Goal: Task Accomplishment & Management: Manage account settings

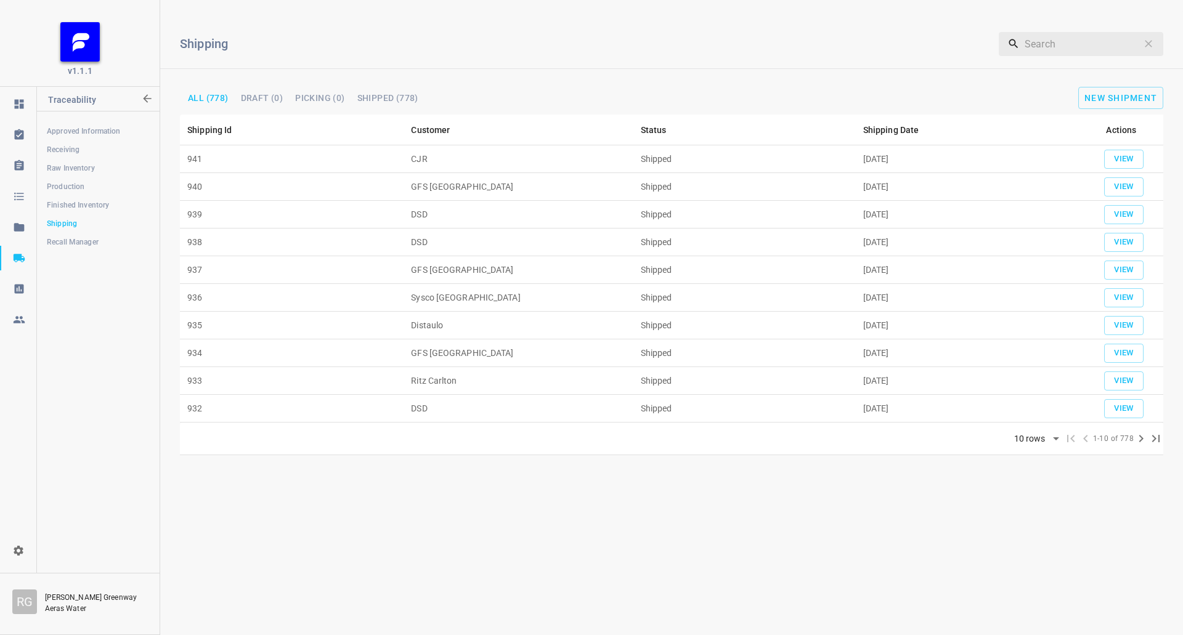
click at [1137, 81] on div "Shipping ​ All (778) Draft (0) Picking (0) Shipped (778) New Shipment" at bounding box center [671, 62] width 1023 height 105
click at [1098, 102] on span "New Shipment" at bounding box center [1120, 98] width 73 height 10
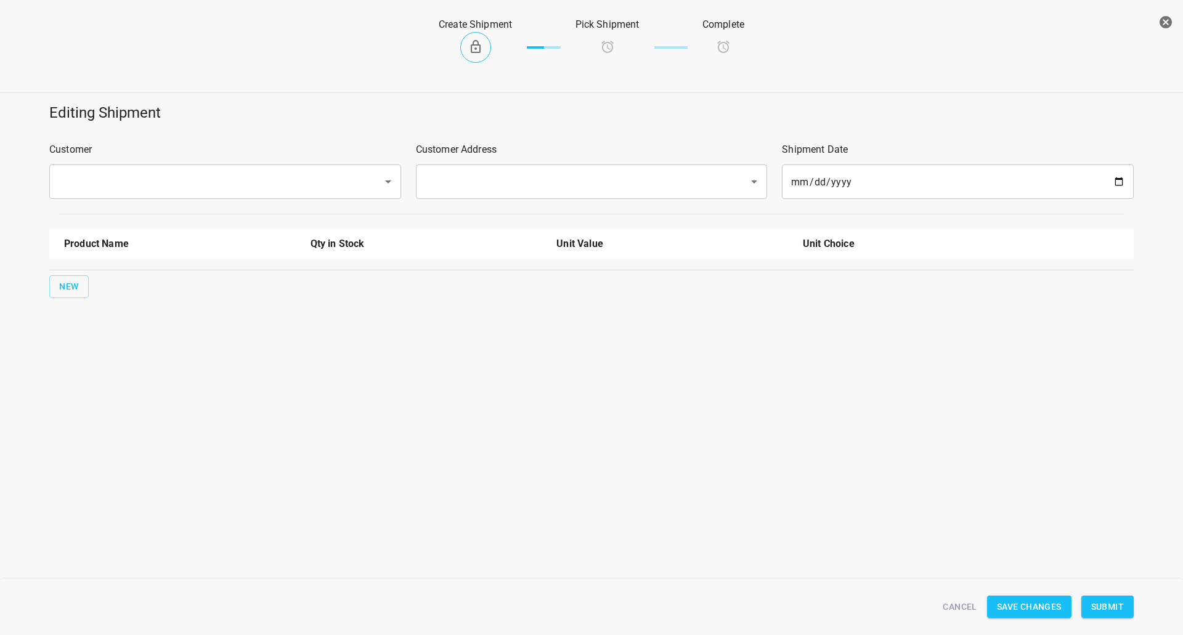
click at [304, 183] on input "text" at bounding box center [208, 181] width 306 height 23
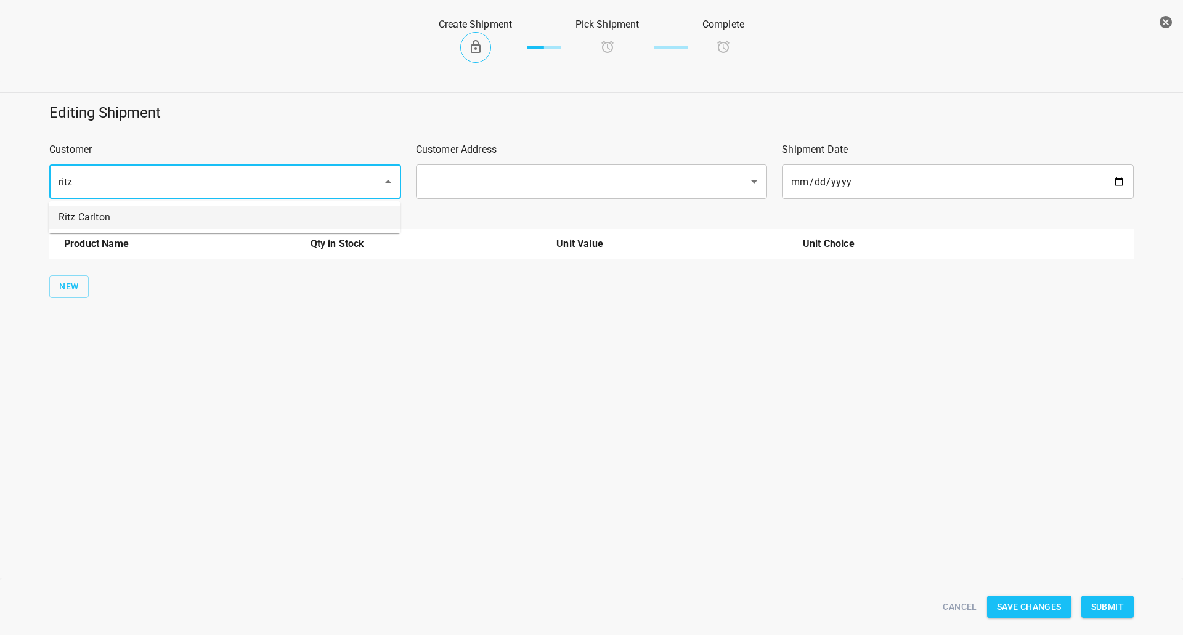
click at [258, 216] on li "Ritz Carlton" at bounding box center [225, 217] width 352 height 22
type input "Ritz Carlton"
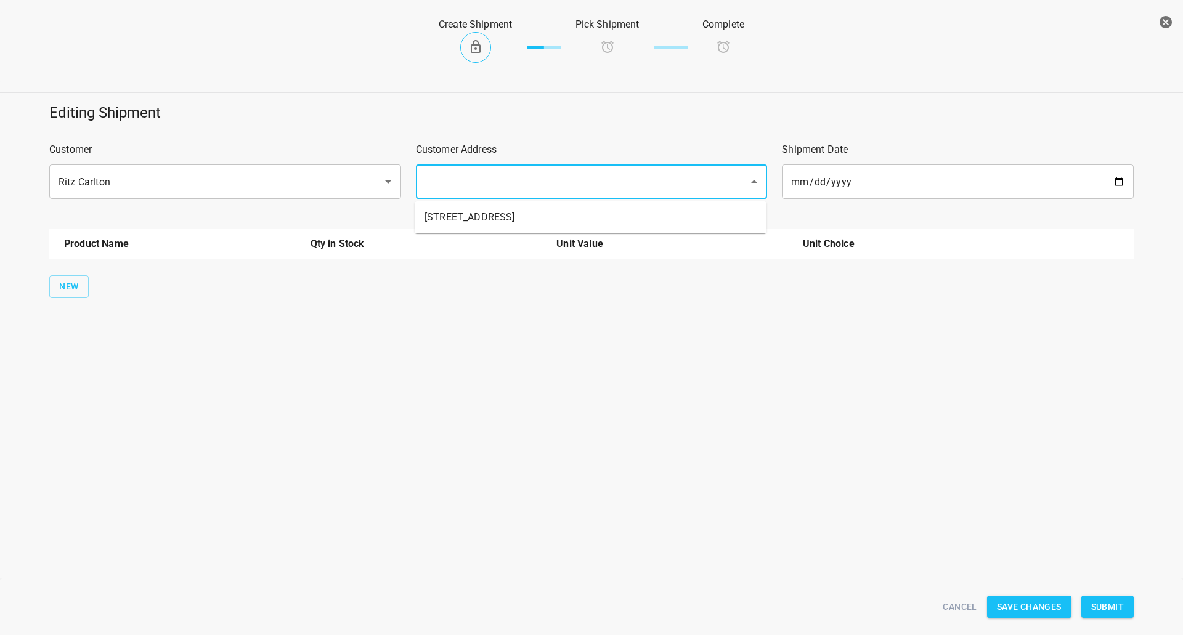
click at [530, 173] on input "text" at bounding box center [574, 181] width 306 height 23
click at [481, 219] on li "[STREET_ADDRESS]" at bounding box center [591, 217] width 352 height 22
type input "[STREET_ADDRESS]"
click at [76, 287] on span "New" at bounding box center [69, 286] width 20 height 15
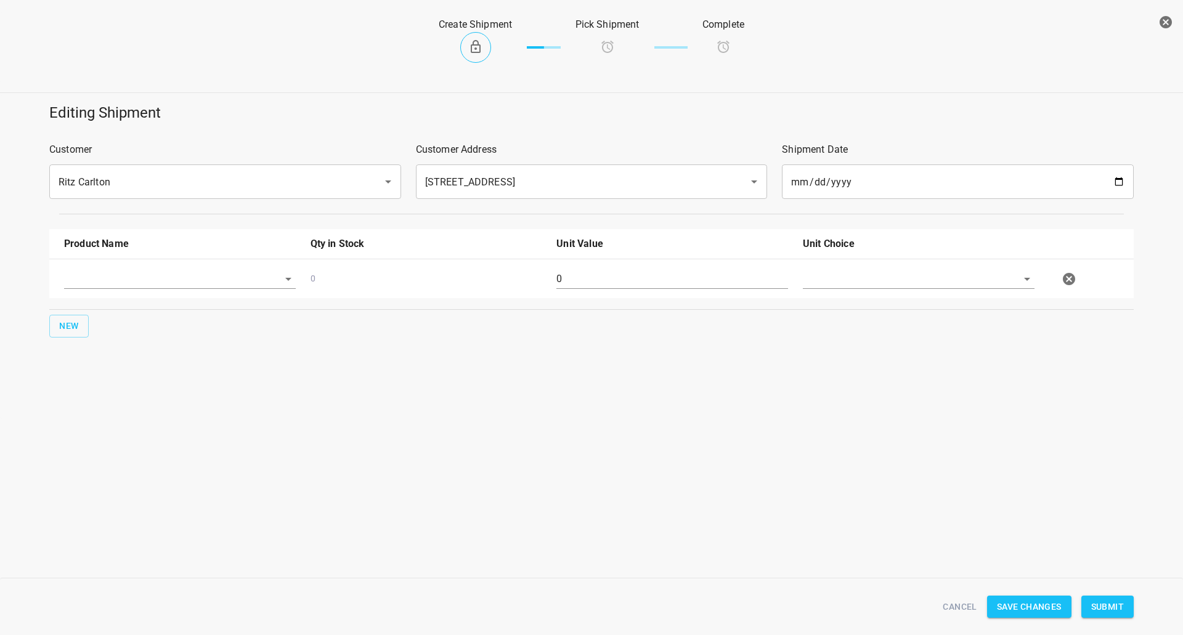
click at [107, 267] on div at bounding box center [180, 284] width 246 height 44
click at [107, 279] on input "text" at bounding box center [162, 278] width 197 height 19
click at [123, 359] on li "[STREET_ADDRESS]" at bounding box center [180, 352] width 232 height 22
type input "[STREET_ADDRESS]"
click at [818, 285] on input "text" at bounding box center [901, 278] width 197 height 19
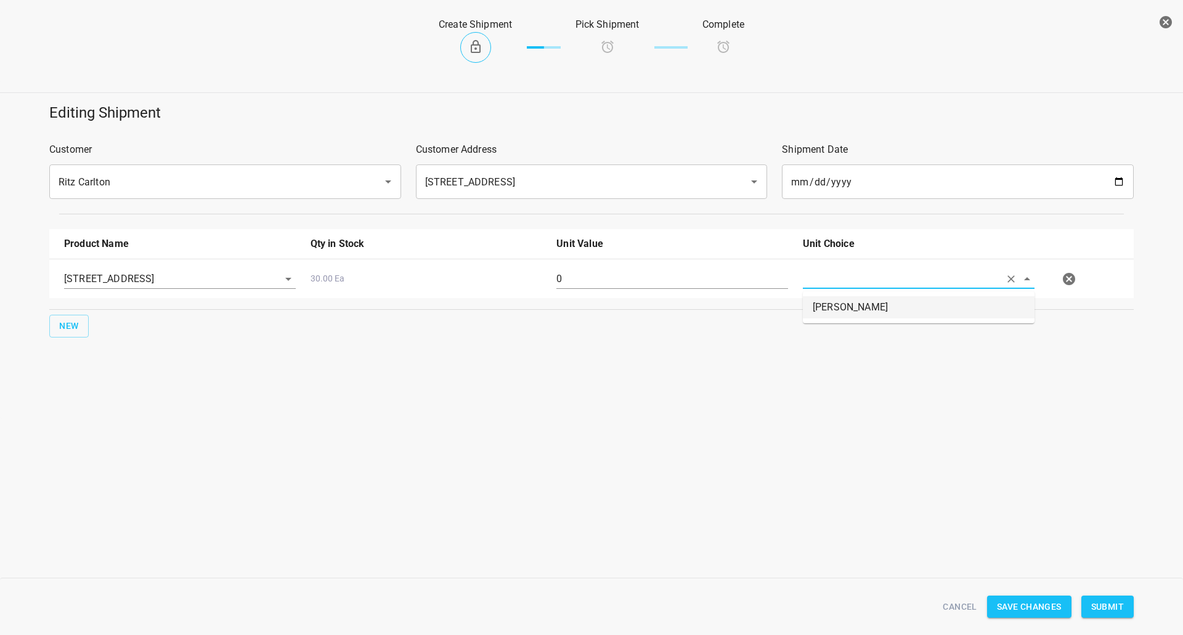
click at [829, 304] on li "[PERSON_NAME]" at bounding box center [919, 307] width 232 height 22
type input "[PERSON_NAME]"
click at [423, 361] on div "Editing Shipment Customer Ritz Carlton ​ Customer Address [STREET_ADDRESS] ​ Sh…" at bounding box center [591, 256] width 1183 height 323
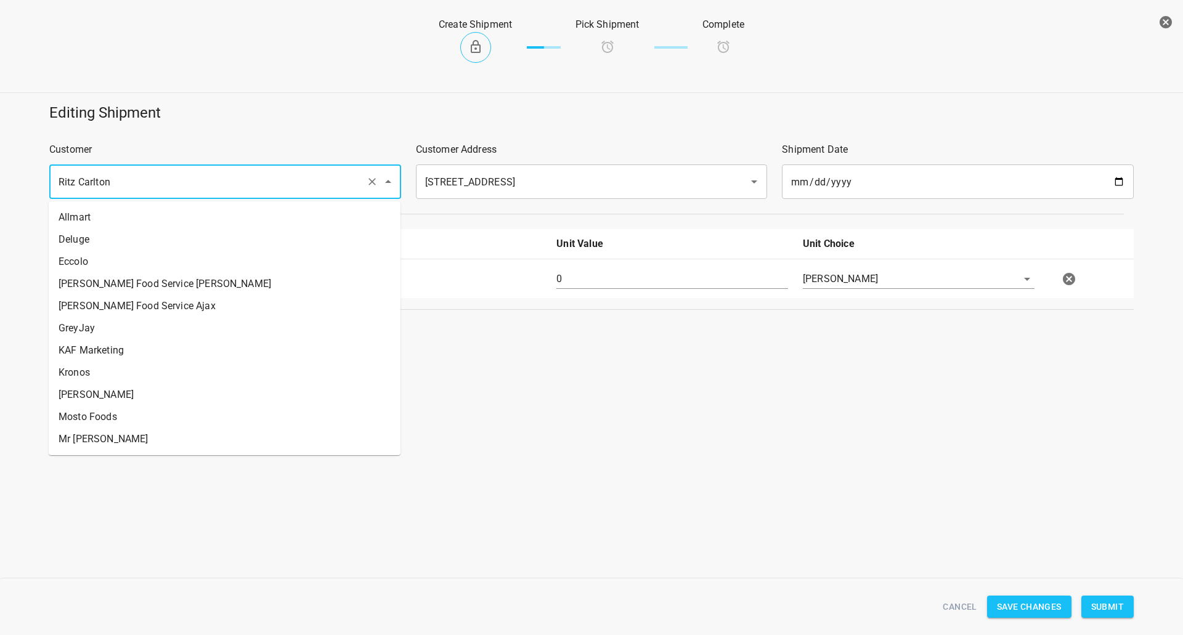
click at [209, 172] on input "Ritz Carlton" at bounding box center [208, 181] width 306 height 23
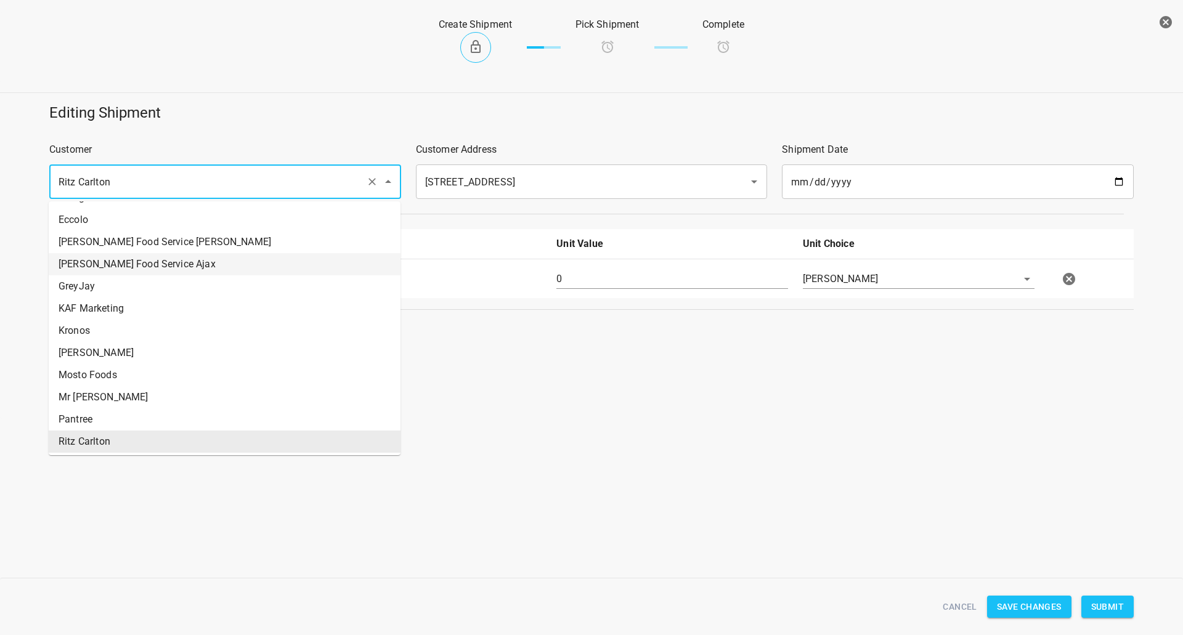
click at [166, 261] on li "[PERSON_NAME] Food Service Ajax" at bounding box center [225, 264] width 352 height 22
type input "[PERSON_NAME] Food Service Ajax"
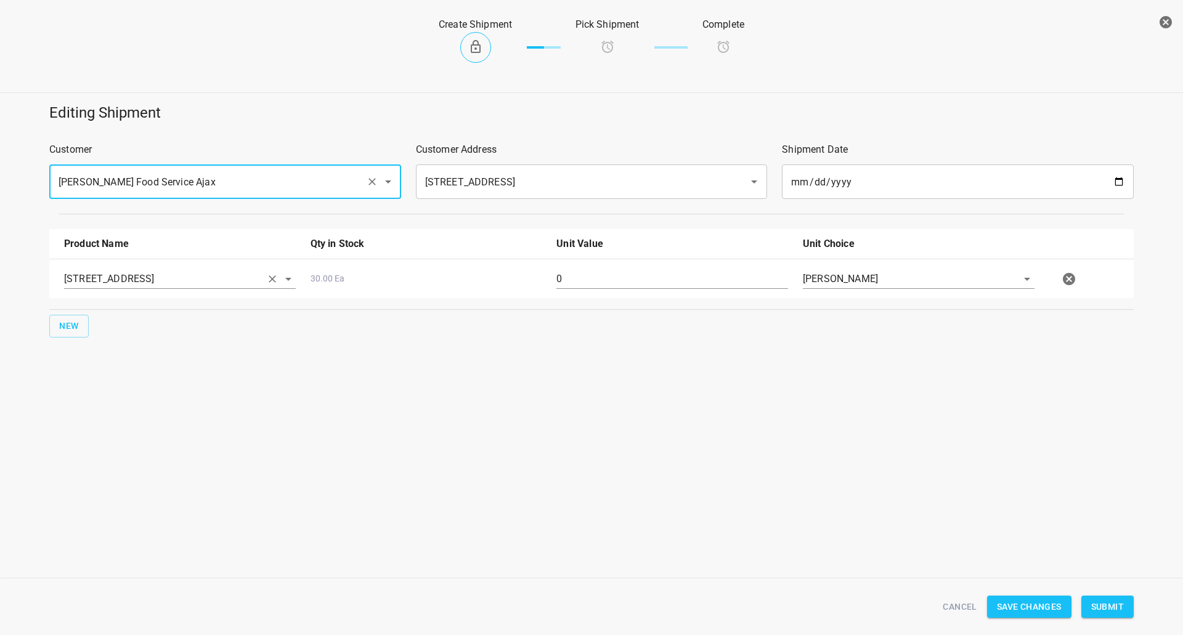
click at [138, 280] on input "[STREET_ADDRESS]" at bounding box center [162, 278] width 197 height 19
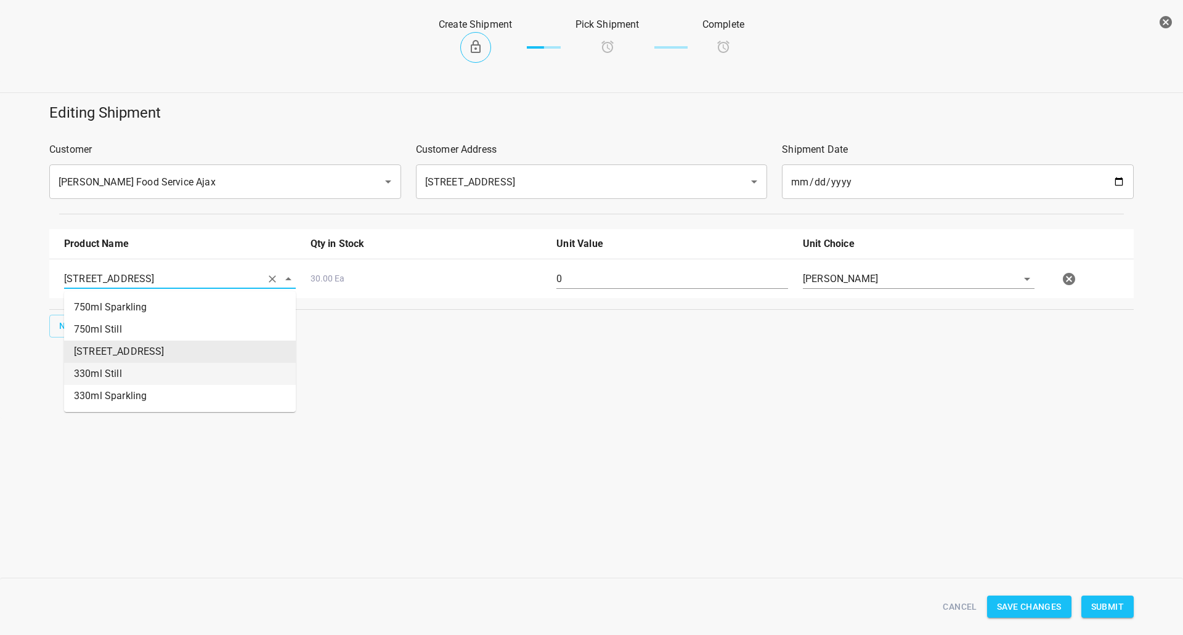
click at [99, 374] on li "330ml Still" at bounding box center [180, 374] width 232 height 22
type input "330ml Still"
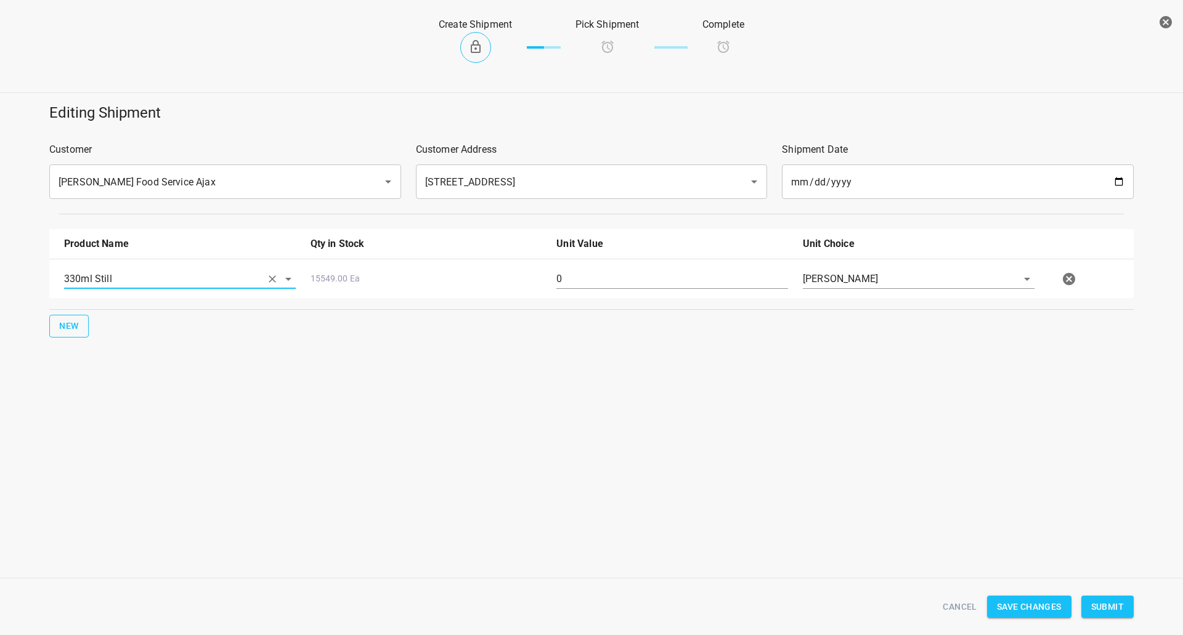
click at [68, 325] on span "New" at bounding box center [69, 325] width 20 height 15
click at [123, 288] on input "text" at bounding box center [162, 278] width 197 height 19
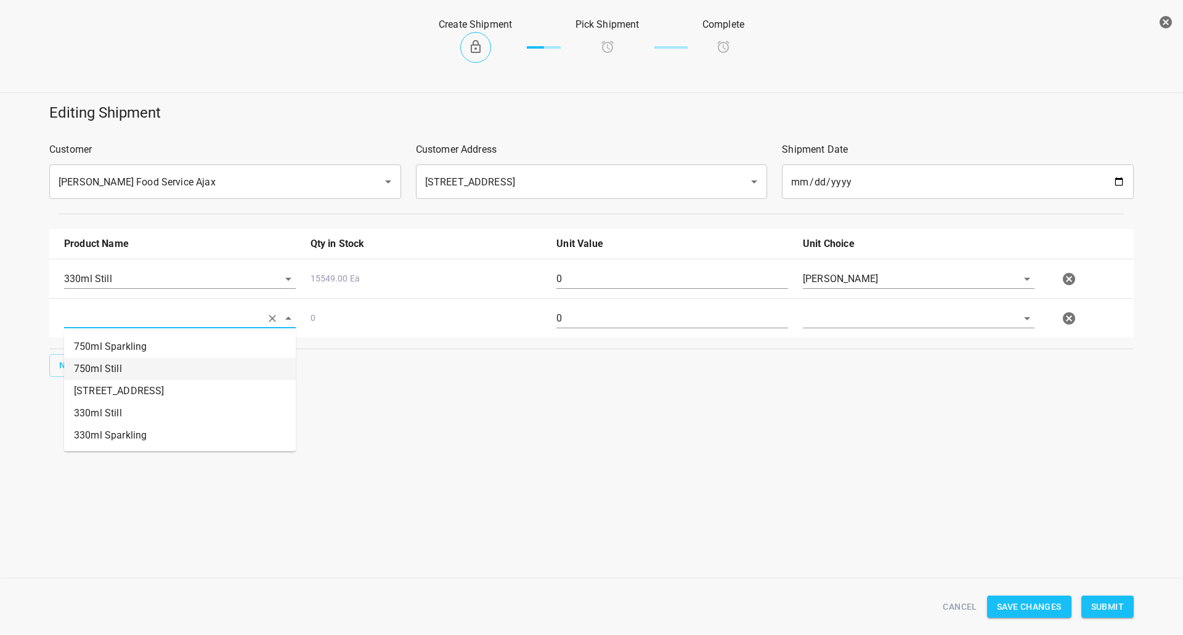
click at [121, 372] on li "750ml Still" at bounding box center [180, 369] width 232 height 22
type input "750ml Still"
click at [66, 370] on span "New" at bounding box center [69, 365] width 20 height 15
click at [123, 288] on input "text" at bounding box center [162, 278] width 197 height 19
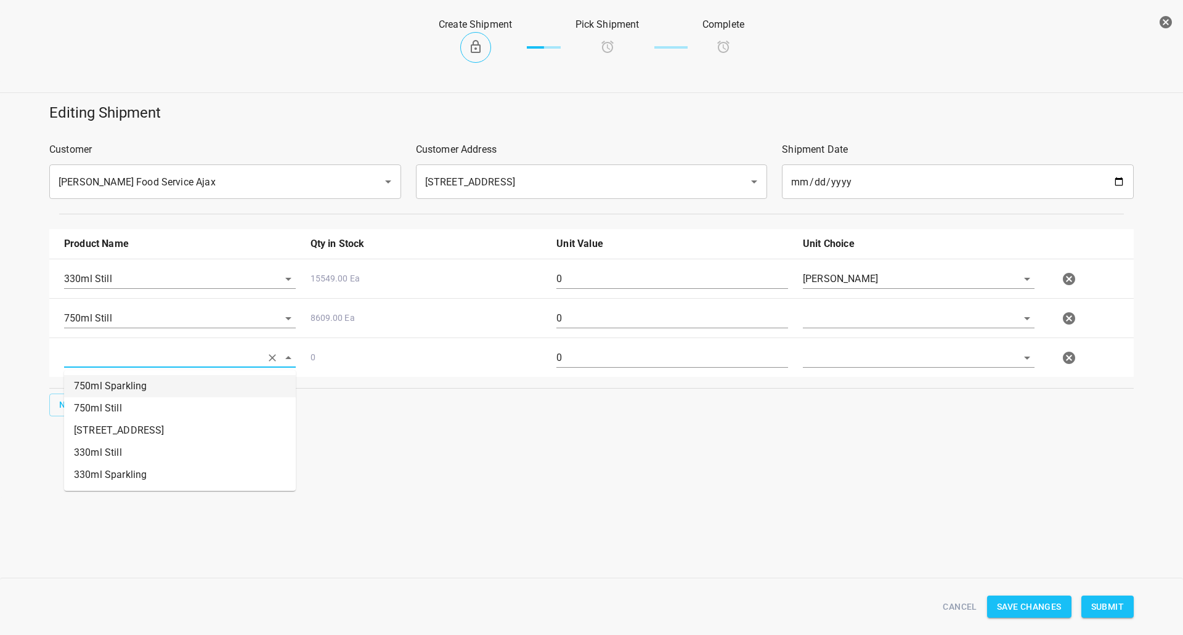
click at [147, 386] on li "750ml Sparkling" at bounding box center [180, 386] width 232 height 22
type input "750ml Sparkling"
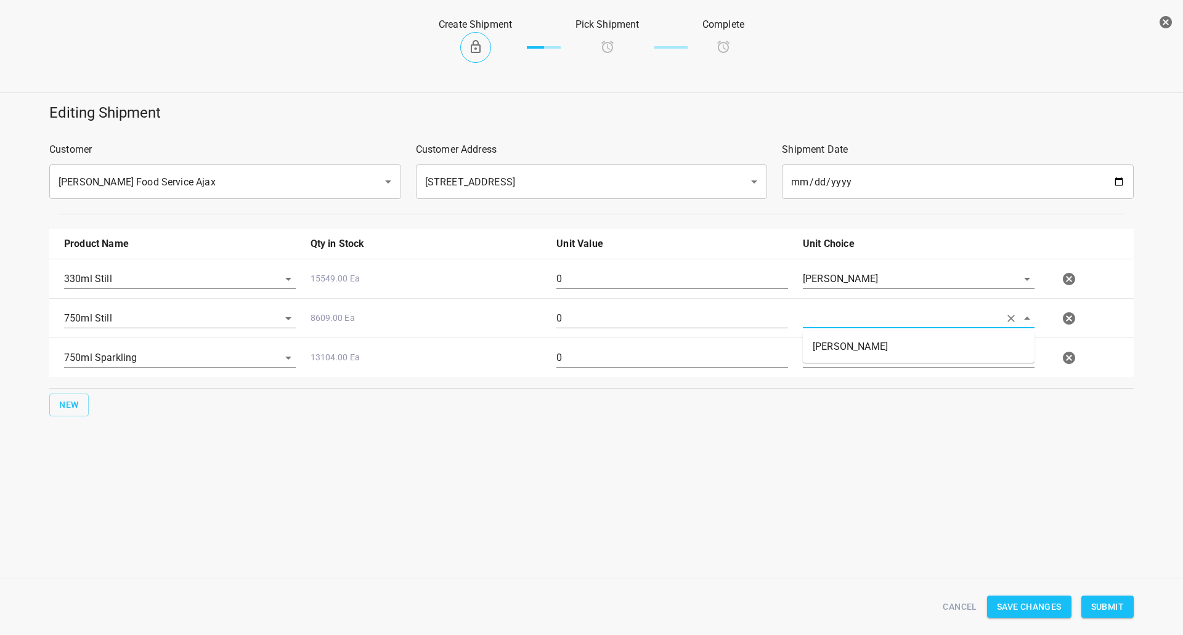
click at [875, 326] on input "text" at bounding box center [901, 318] width 197 height 19
click at [854, 349] on li "[PERSON_NAME]" at bounding box center [919, 347] width 232 height 22
type input "[PERSON_NAME]"
click at [850, 288] on input "text" at bounding box center [901, 278] width 197 height 19
click at [840, 378] on li "[PERSON_NAME]" at bounding box center [919, 386] width 232 height 22
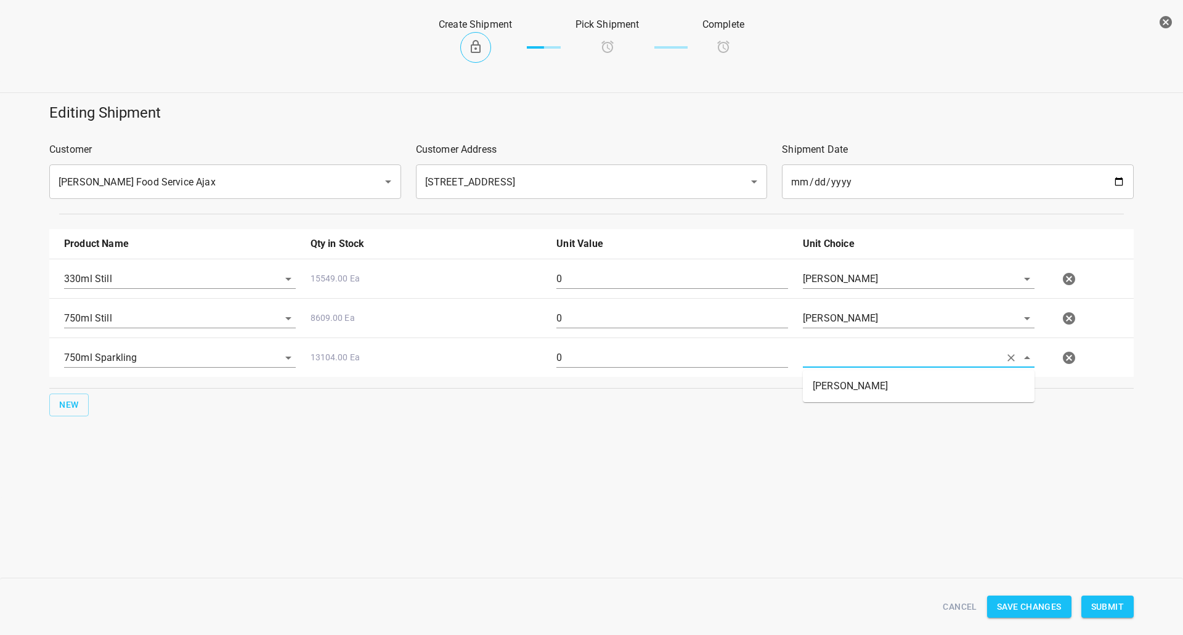
type input "[PERSON_NAME]"
click at [670, 290] on div "0" at bounding box center [672, 284] width 246 height 44
click at [670, 287] on input "0" at bounding box center [672, 279] width 232 height 20
type input "1260"
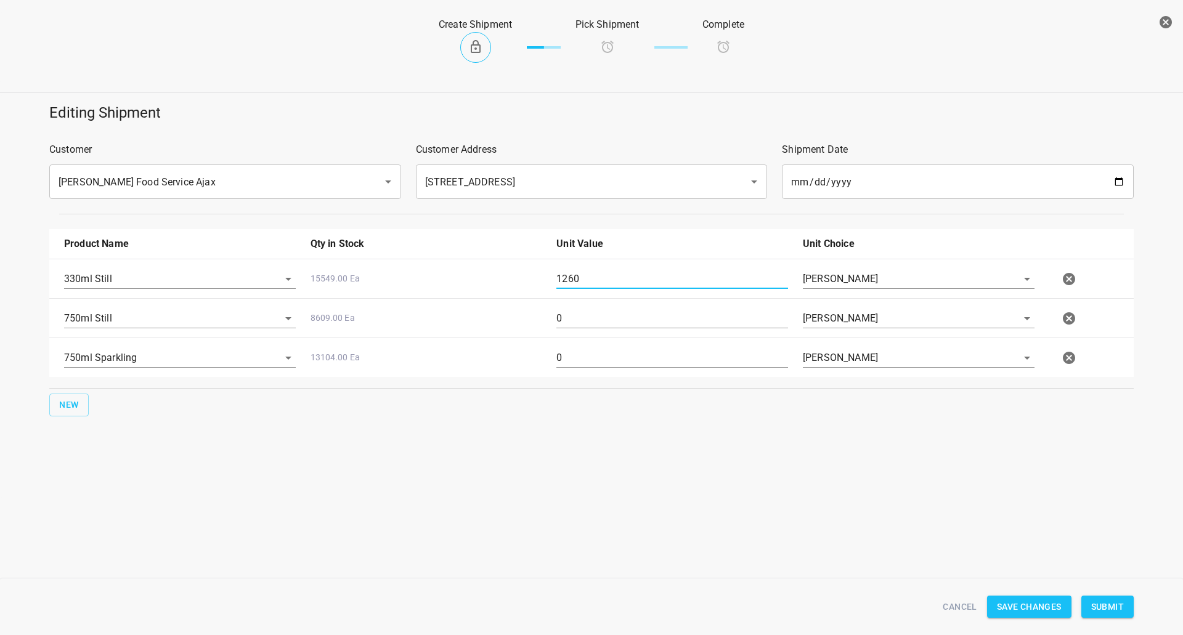
drag, startPoint x: 661, startPoint y: 336, endPoint x: 654, endPoint y: 334, distance: 7.6
click at [660, 336] on div "750ml Sparkling 13104.00 Ea 0 [PERSON_NAME]" at bounding box center [594, 358] width 1074 height 54
click at [652, 327] on input "0" at bounding box center [672, 319] width 232 height 20
type input "192"
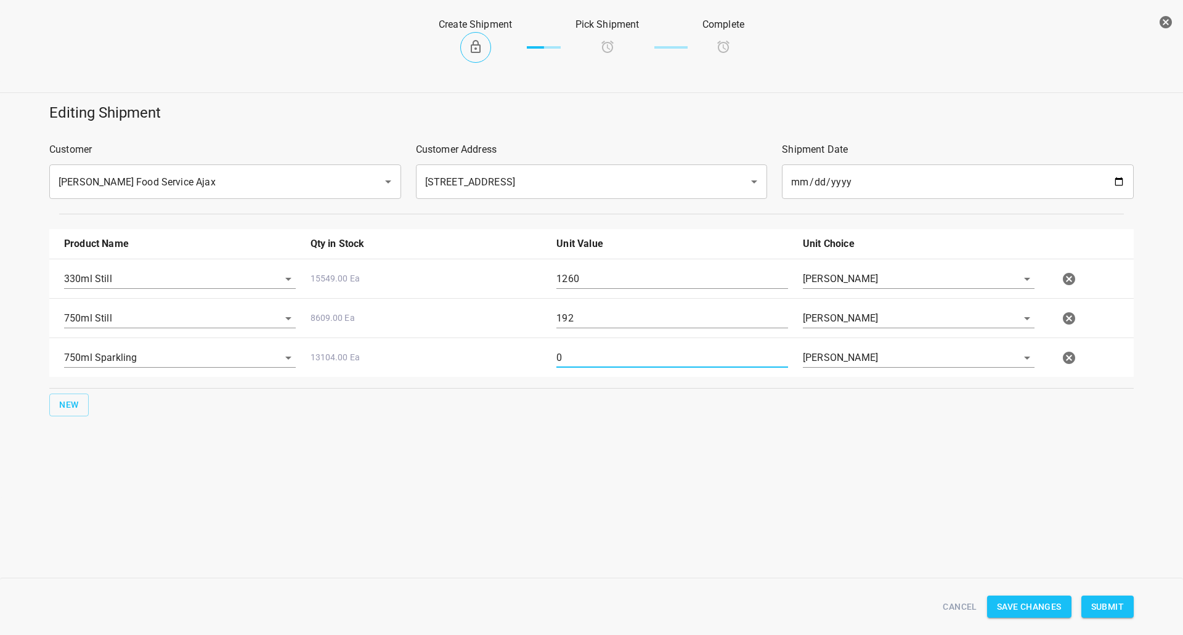
click at [562, 350] on input "0" at bounding box center [672, 358] width 232 height 20
type input "128"
click at [1099, 596] on button "Submit" at bounding box center [1107, 607] width 52 height 23
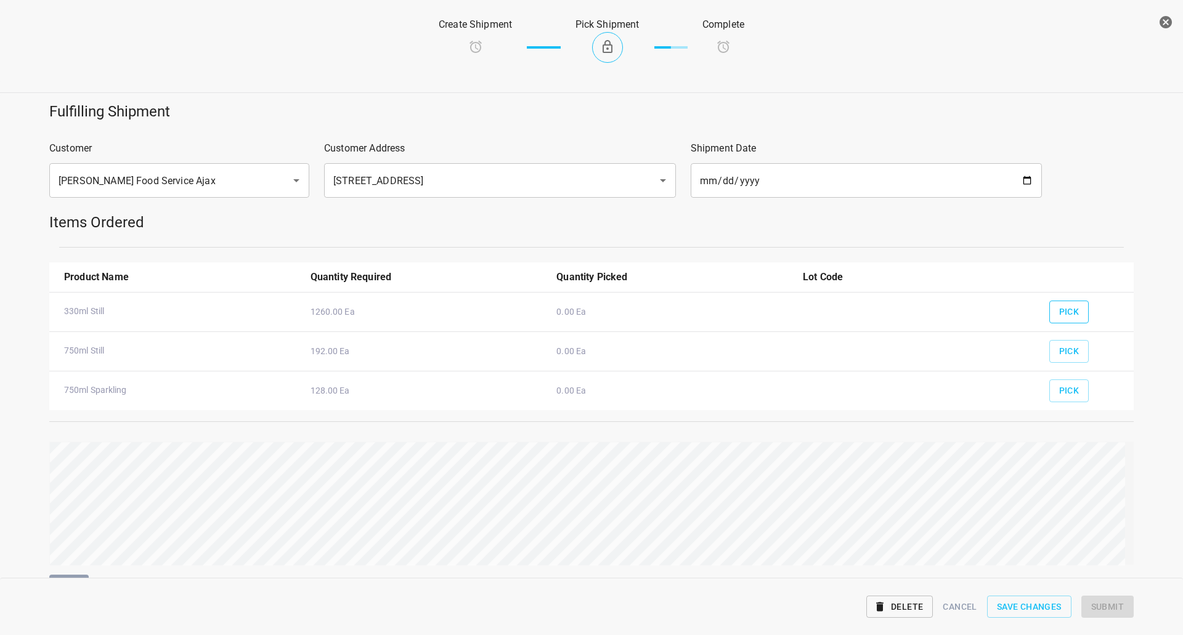
click at [1053, 304] on button "Pick" at bounding box center [1069, 312] width 40 height 23
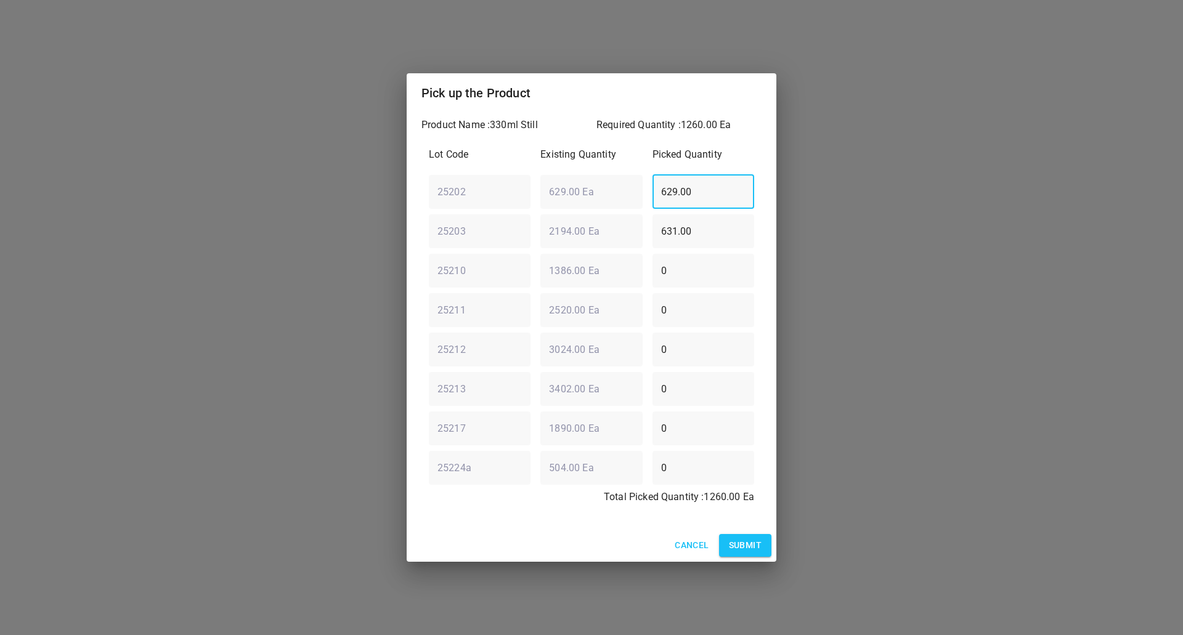
drag, startPoint x: 693, startPoint y: 195, endPoint x: 651, endPoint y: 197, distance: 42.6
click at [653, 197] on input "629.00" at bounding box center [703, 191] width 102 height 34
type input "0"
drag, startPoint x: 717, startPoint y: 233, endPoint x: 180, endPoint y: 262, distance: 538.0
click at [211, 259] on div "Pick up the Product Product Name : 330ml Still Required Quantity : 1260.00 Ea L…" at bounding box center [591, 317] width 1183 height 635
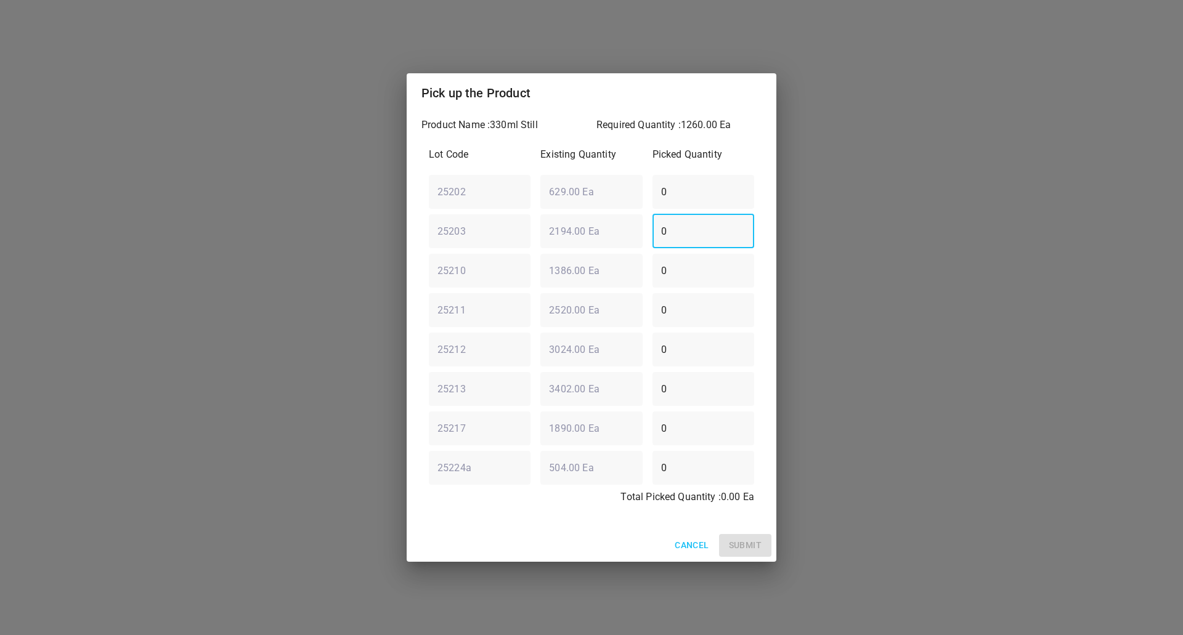
type input "0"
drag, startPoint x: 704, startPoint y: 280, endPoint x: 400, endPoint y: 335, distance: 308.0
click at [432, 330] on div "Lot Code Existing Quantity Picked Quantity 25202 ​ 629.00 Ea ​ 0 ​ 25203 ​ 2194…" at bounding box center [591, 329] width 340 height 379
type input "1260"
click at [749, 543] on span "Submit" at bounding box center [745, 545] width 33 height 15
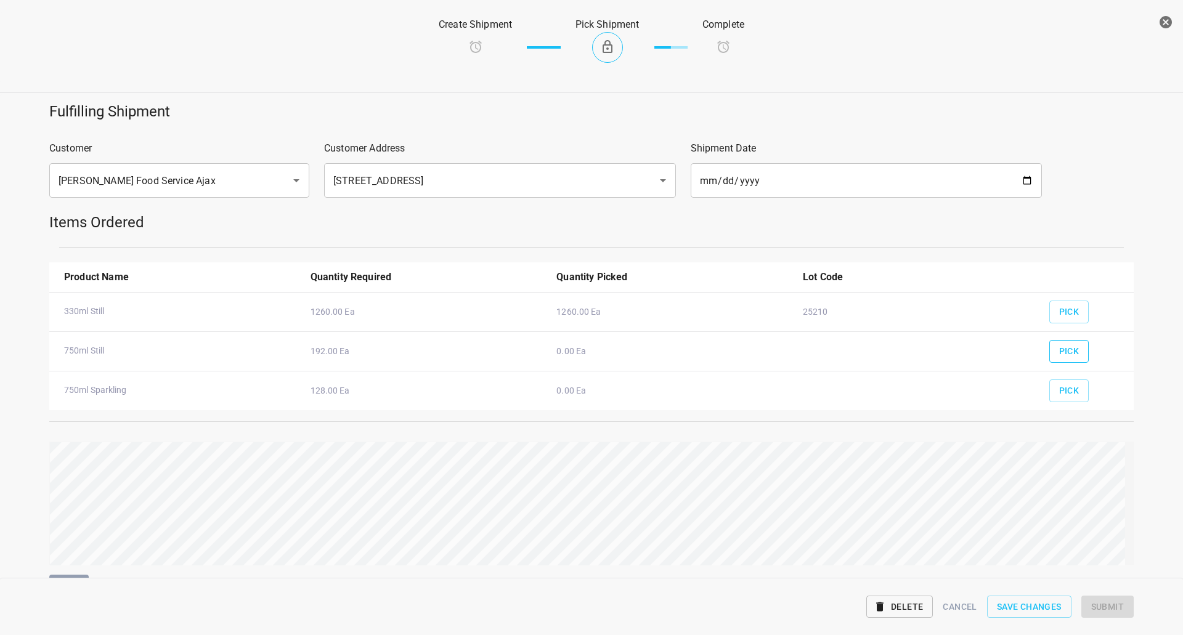
click at [1070, 344] on span "Pick" at bounding box center [1069, 351] width 20 height 15
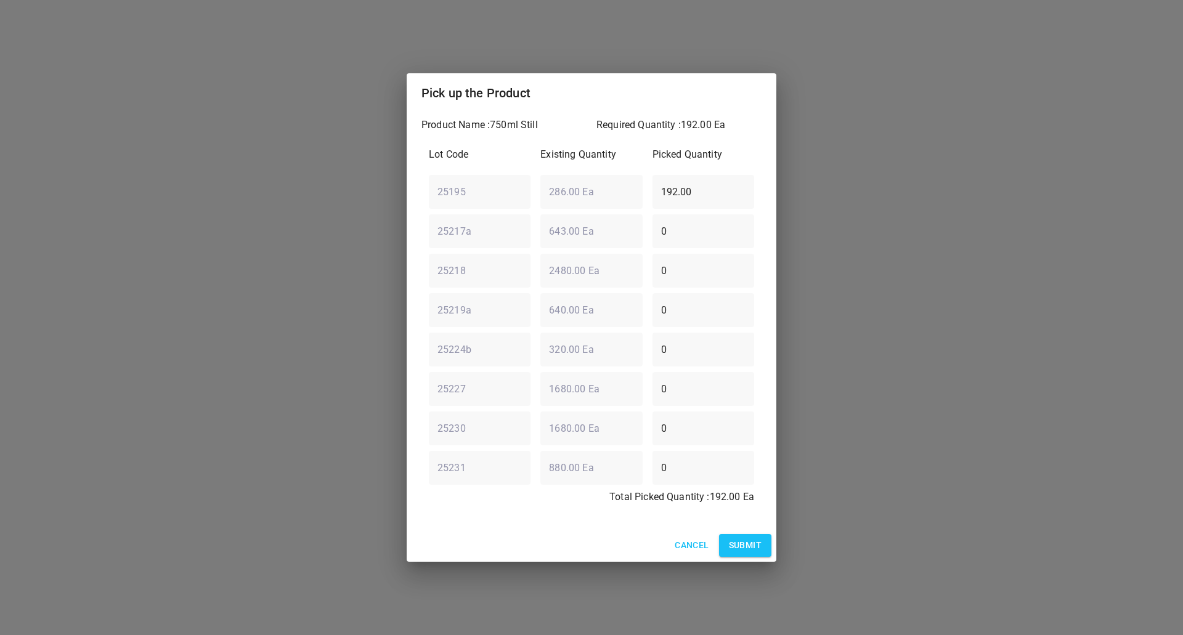
click at [533, 355] on div "25224b ​ 320.00 Ea ​ 0 ​" at bounding box center [591, 349] width 335 height 44
type input "160"
drag, startPoint x: 713, startPoint y: 190, endPoint x: 394, endPoint y: 155, distance: 321.1
click at [366, 159] on div "Pick up the Product Product Name : 750ml Still Required Quantity : 192.00 Ea Lo…" at bounding box center [591, 317] width 1183 height 635
type input "32"
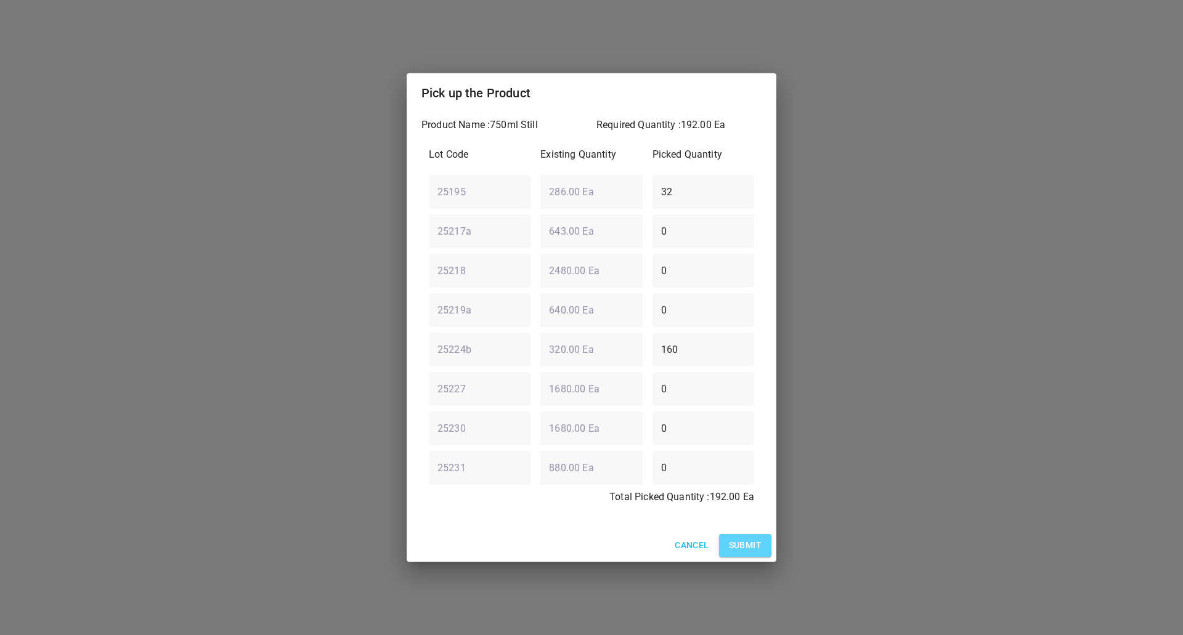
click at [739, 544] on span "Submit" at bounding box center [745, 545] width 33 height 15
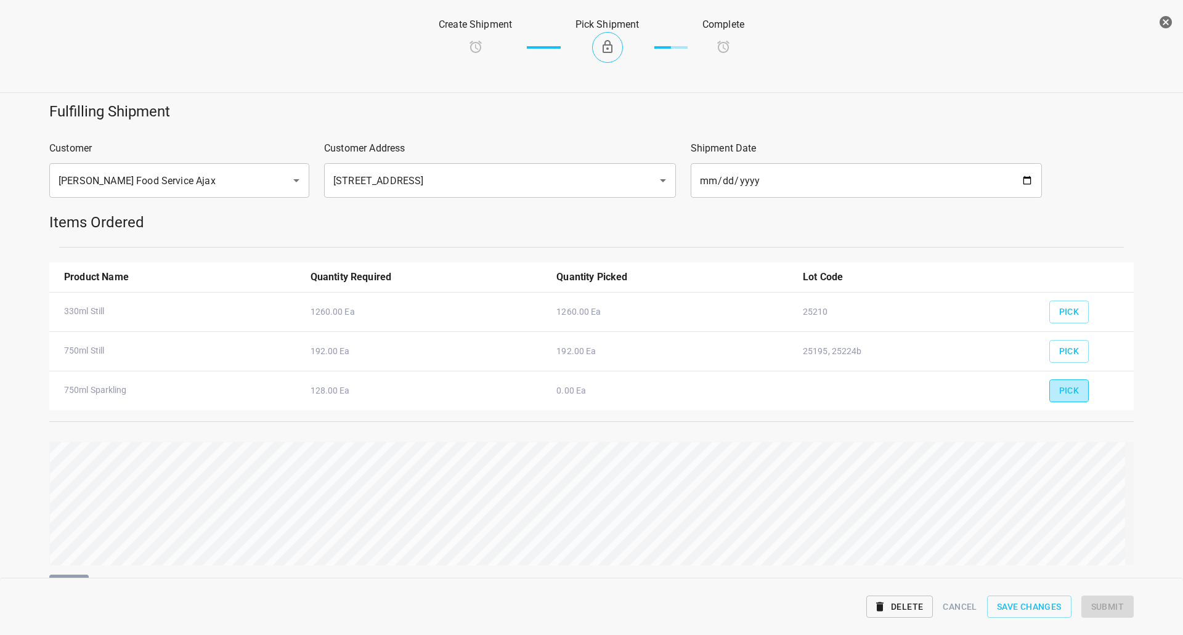
click at [1075, 392] on button "Pick" at bounding box center [1069, 390] width 40 height 23
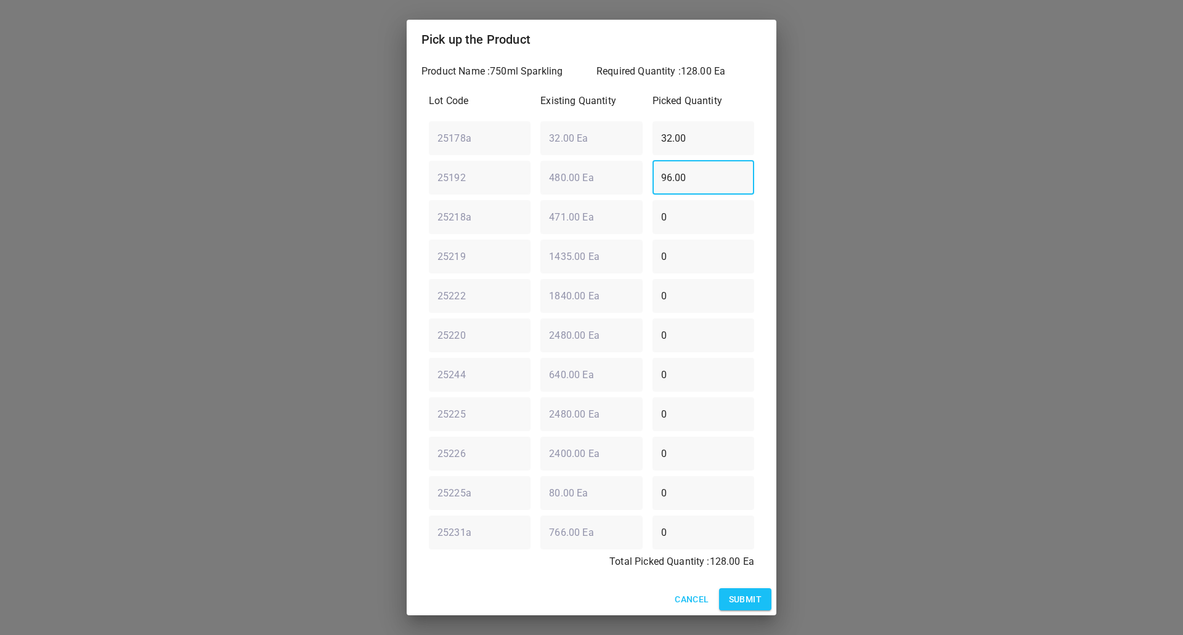
drag, startPoint x: 689, startPoint y: 175, endPoint x: 422, endPoint y: 179, distance: 266.8
click at [426, 180] on div "25192 ​ 480.00 Ea ​ 96.00 ​" at bounding box center [591, 177] width 335 height 44
drag, startPoint x: 705, startPoint y: 138, endPoint x: 36, endPoint y: 144, distance: 669.0
click at [36, 144] on div "Pick up the Product Product Name : 750ml Sparkling Required Quantity : 128.00 E…" at bounding box center [591, 317] width 1183 height 635
drag, startPoint x: 702, startPoint y: 174, endPoint x: 665, endPoint y: 178, distance: 37.1
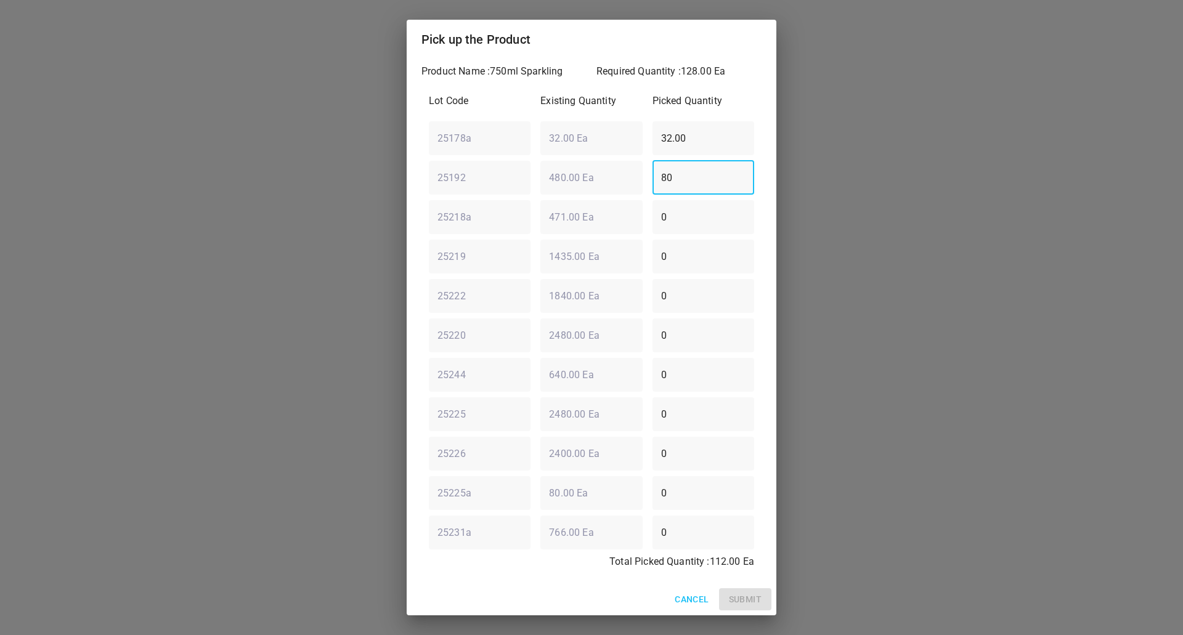
click at [665, 178] on input "80" at bounding box center [703, 177] width 102 height 34
type input "8"
drag, startPoint x: 690, startPoint y: 180, endPoint x: 60, endPoint y: 205, distance: 630.7
click at [159, 201] on div "Pick up the Product Product Name : 750ml Sparkling Required Quantity : 128.00 E…" at bounding box center [591, 317] width 1183 height 635
type input "96"
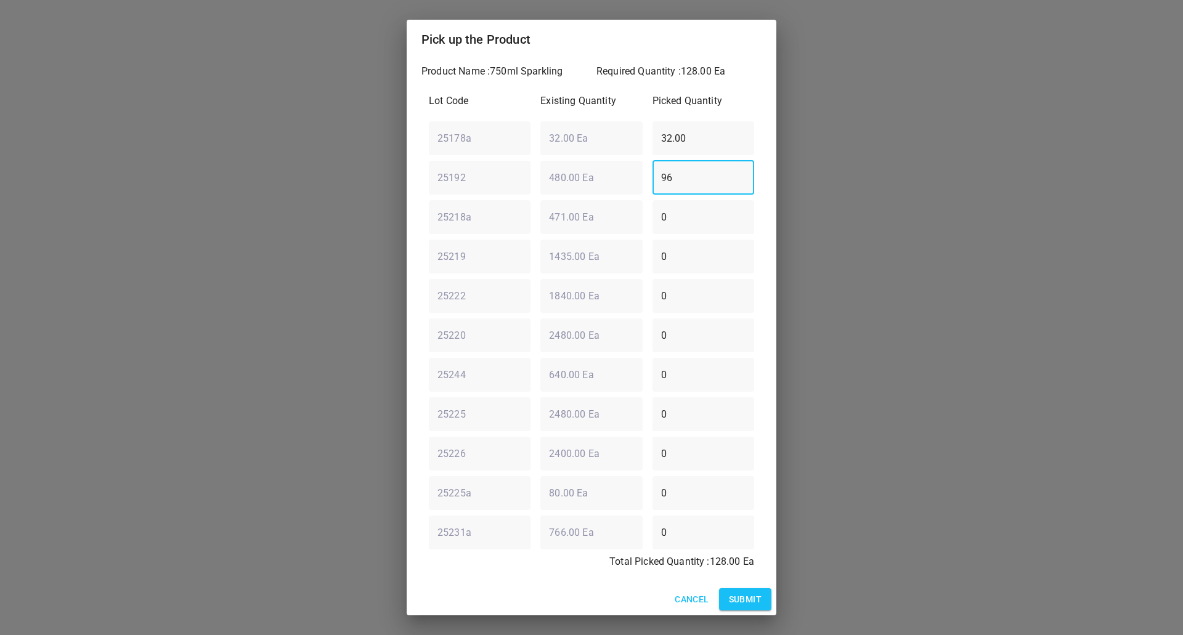
click at [757, 603] on span "Submit" at bounding box center [745, 599] width 33 height 15
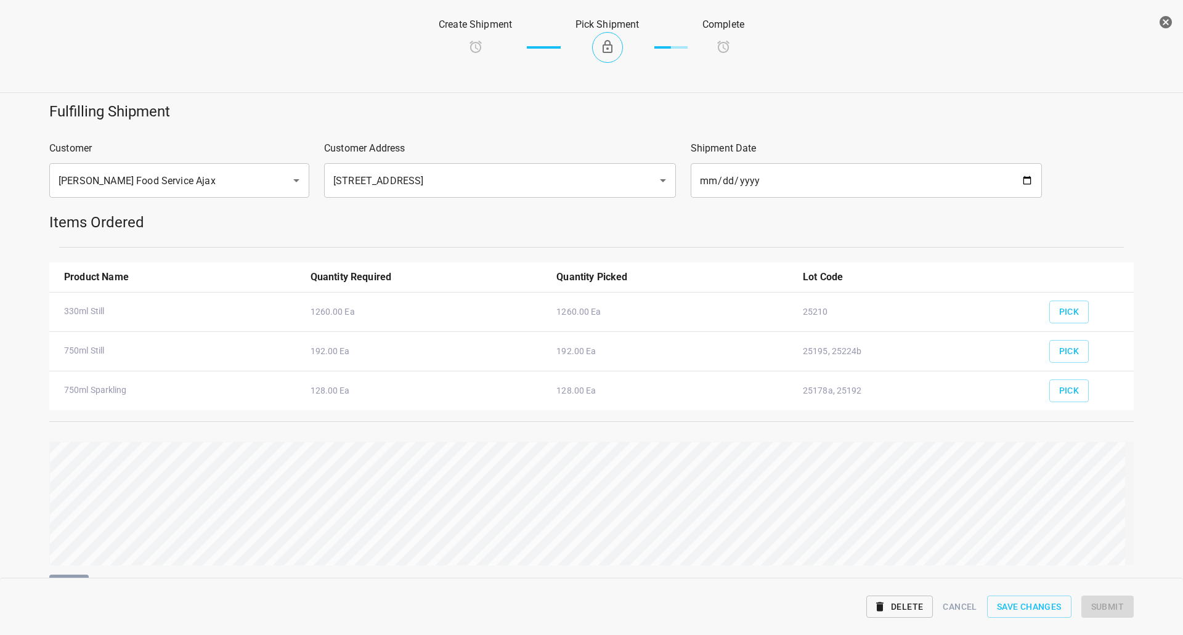
click at [1182, 490] on html "v1.1.1 Traceability Approved Information Receiving Raw Inventory Production Fin…" at bounding box center [591, 317] width 1183 height 635
click at [1100, 596] on button "Submit" at bounding box center [1107, 607] width 52 height 23
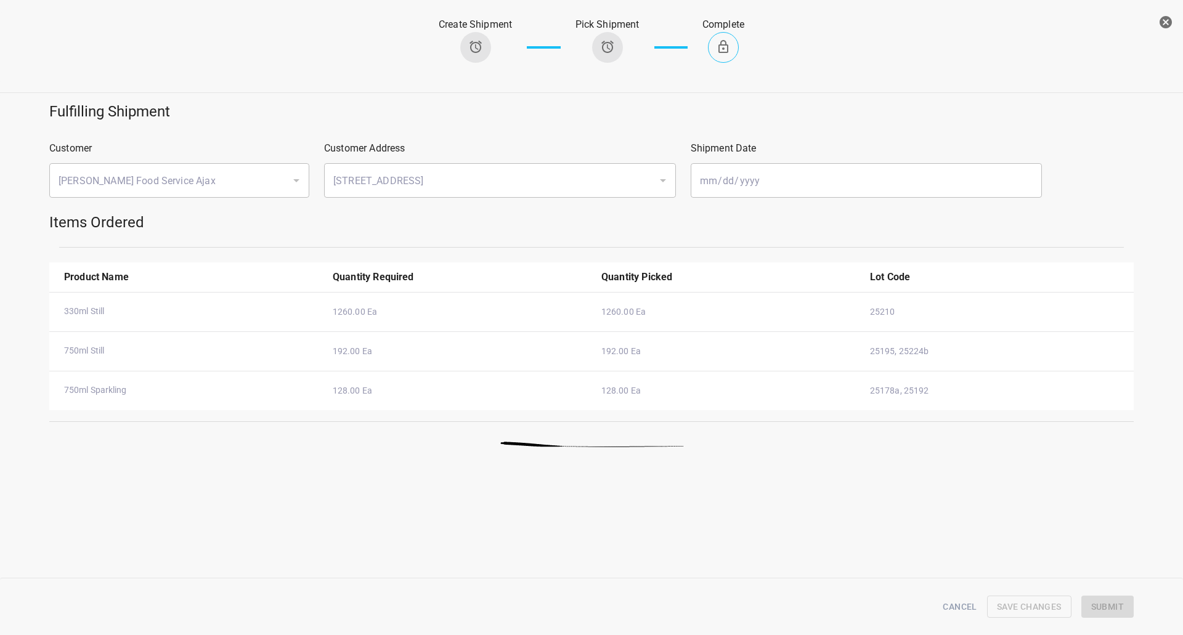
click at [1164, 24] on icon "button" at bounding box center [1165, 22] width 15 height 15
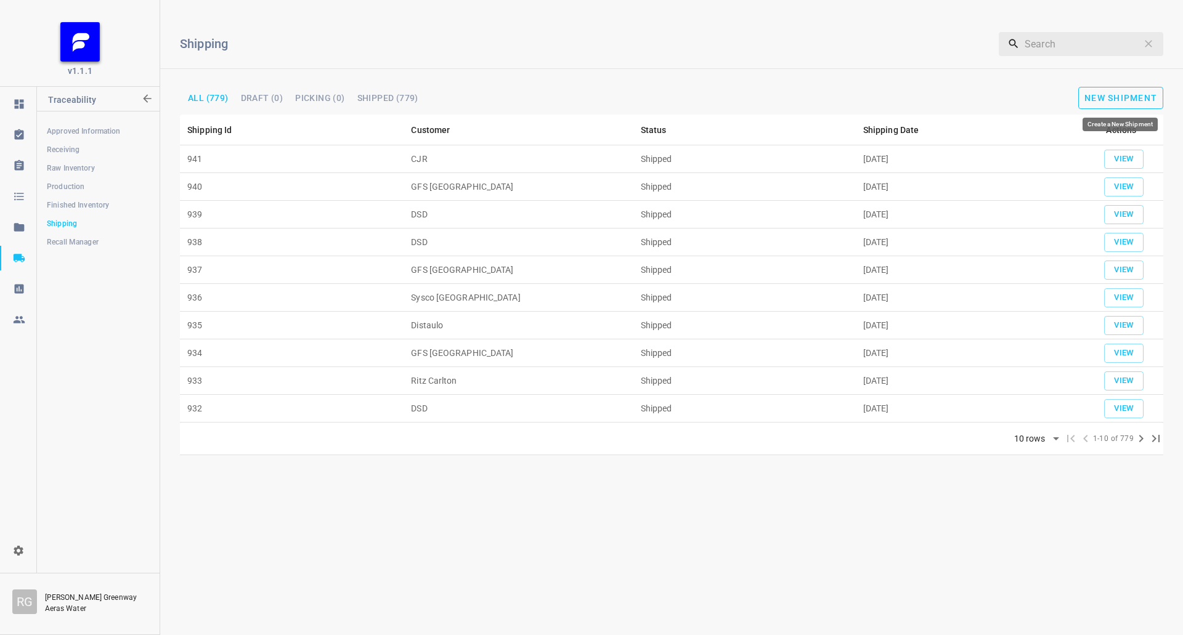
click at [1120, 96] on span "New Shipment" at bounding box center [1120, 98] width 73 height 10
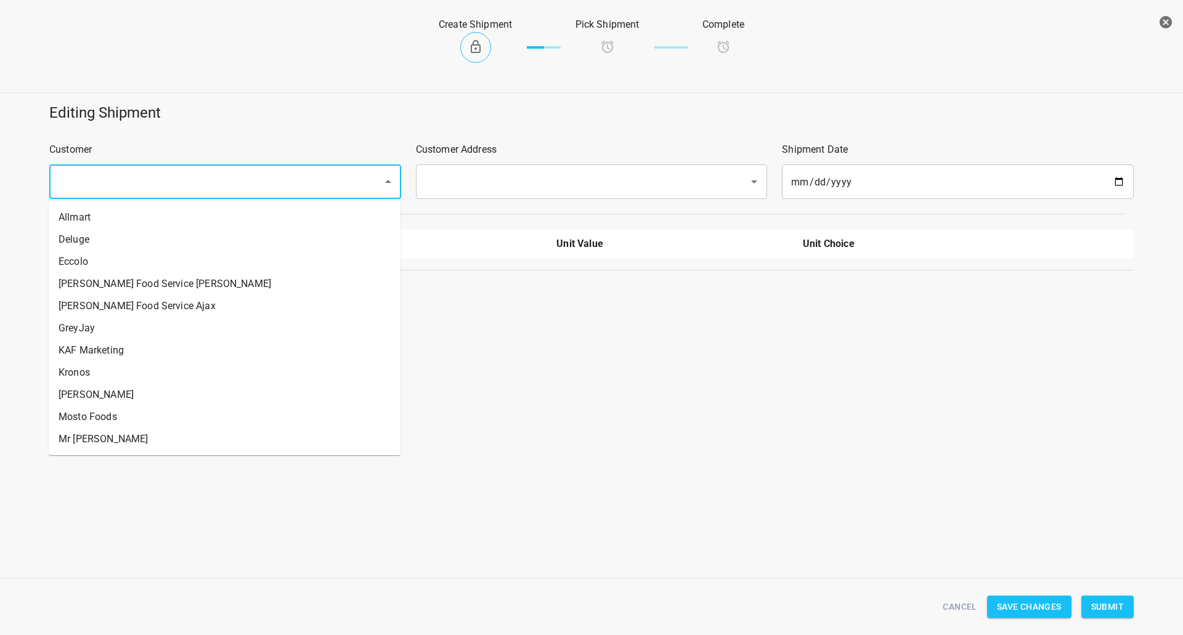
click at [158, 177] on input "text" at bounding box center [208, 181] width 306 height 23
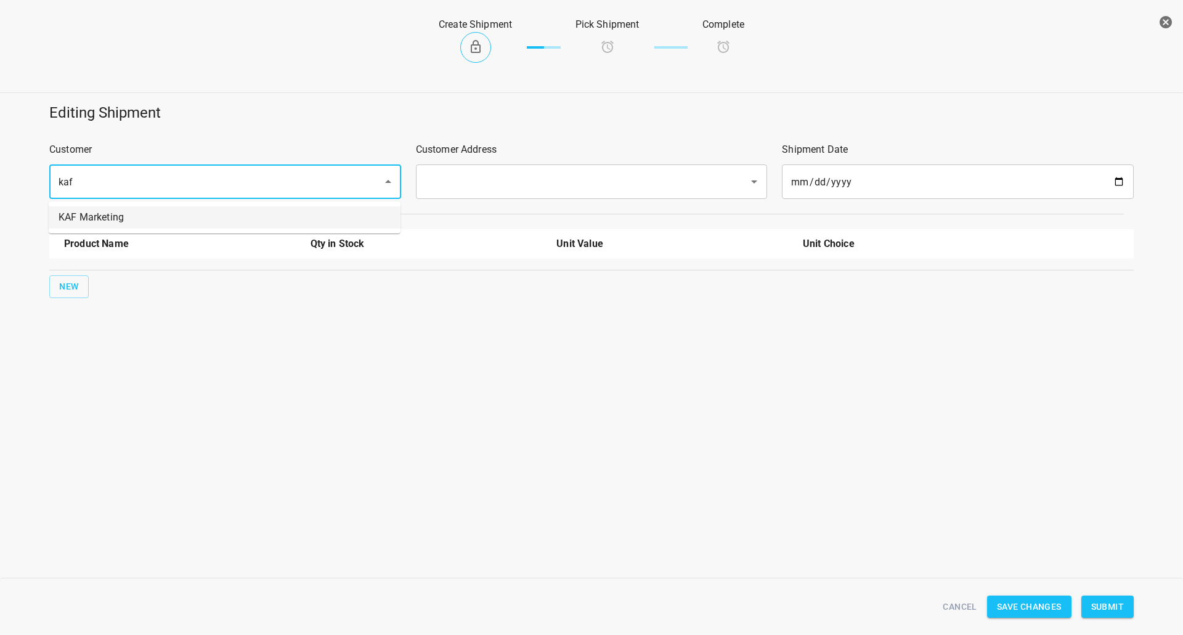
click at [145, 222] on li "KAF Marketing" at bounding box center [225, 217] width 352 height 22
type input "KAF Marketing"
click at [471, 172] on input "text" at bounding box center [574, 181] width 306 height 23
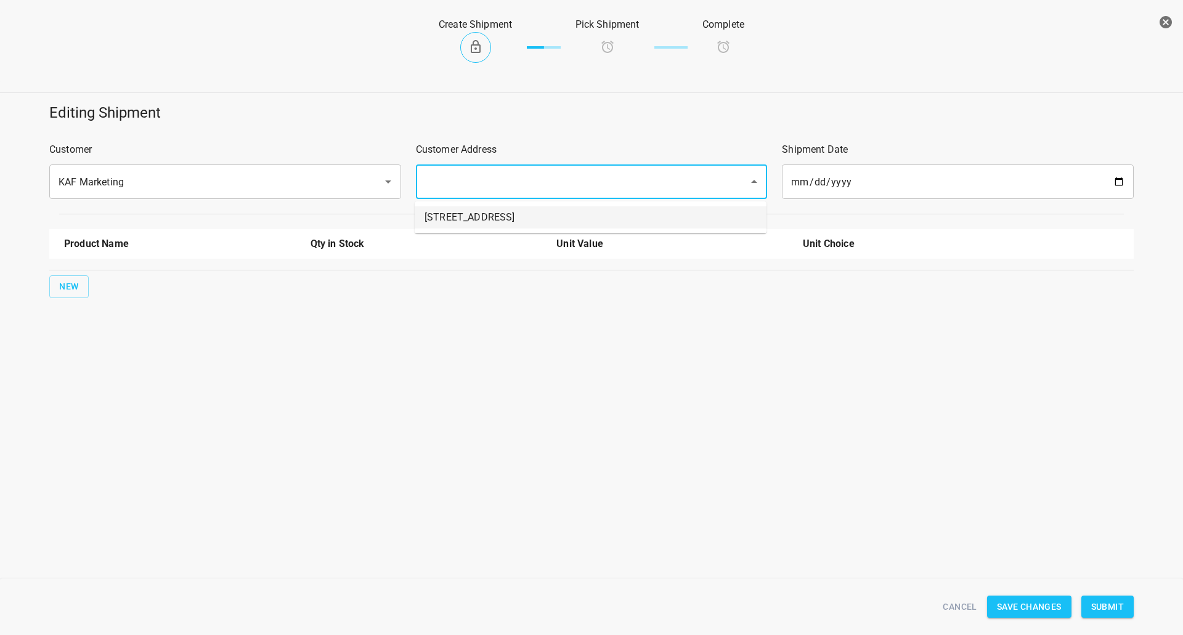
click at [452, 216] on li "[STREET_ADDRESS]" at bounding box center [591, 217] width 352 height 22
type input "[STREET_ADDRESS]"
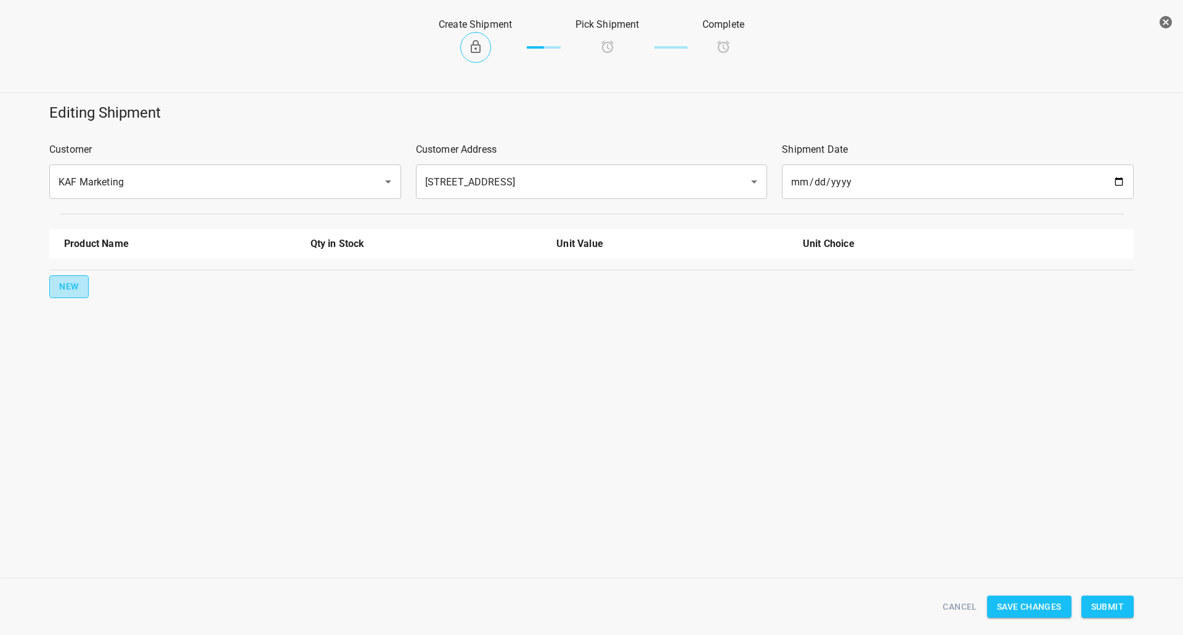
click at [63, 286] on span "New" at bounding box center [69, 286] width 20 height 15
click at [102, 274] on input "text" at bounding box center [162, 278] width 197 height 19
click at [91, 339] on li "750ml Still" at bounding box center [180, 329] width 232 height 22
type input "750ml Still"
drag, startPoint x: 851, startPoint y: 276, endPoint x: 842, endPoint y: 285, distance: 12.6
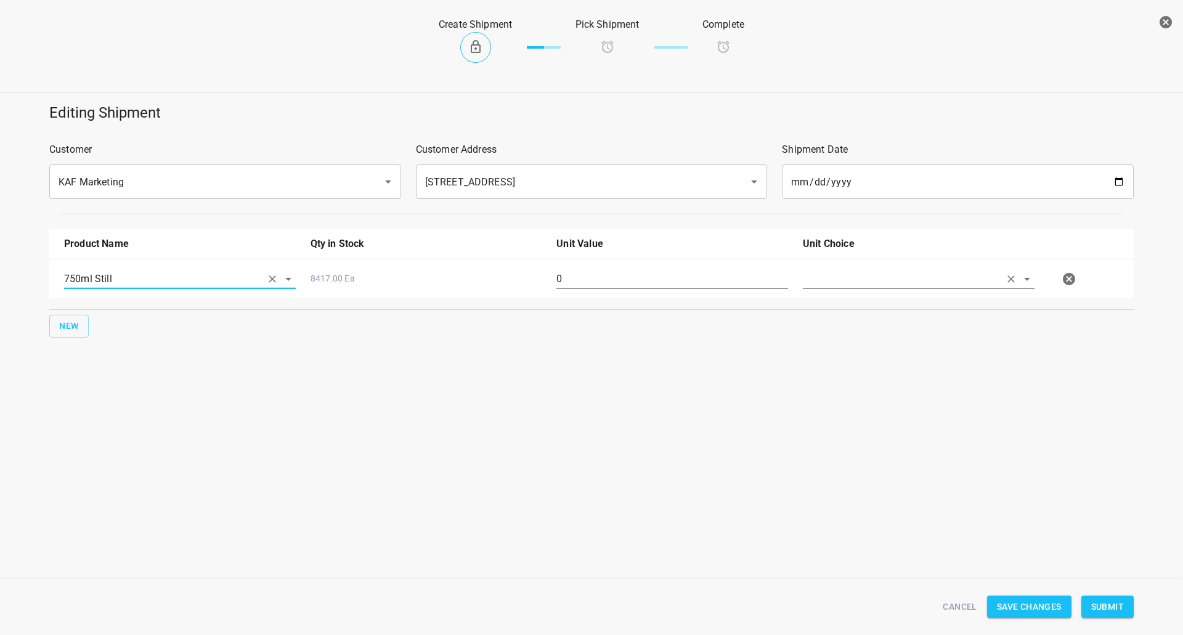
click at [852, 276] on input "text" at bounding box center [901, 278] width 197 height 19
drag, startPoint x: 842, startPoint y: 285, endPoint x: 715, endPoint y: 294, distance: 127.3
click at [834, 304] on li "[PERSON_NAME]" at bounding box center [919, 307] width 232 height 22
type input "[PERSON_NAME]"
click at [655, 277] on input "0" at bounding box center [672, 279] width 232 height 20
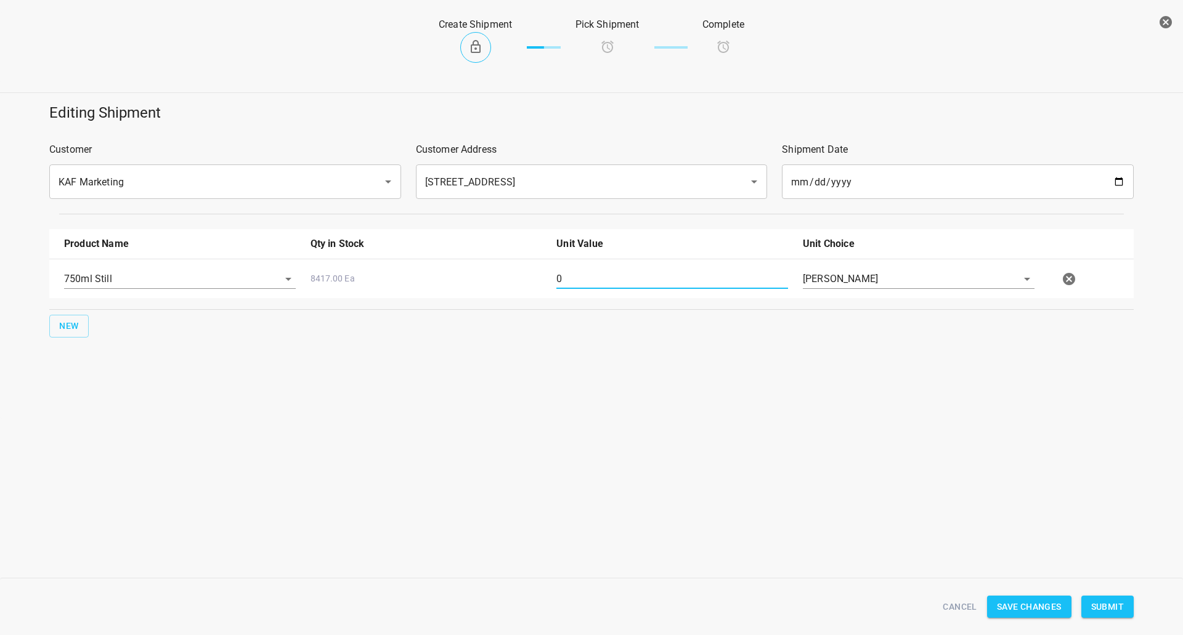
click at [655, 277] on input "0" at bounding box center [672, 279] width 232 height 20
type input "80"
click at [1111, 596] on button "Submit" at bounding box center [1107, 607] width 52 height 23
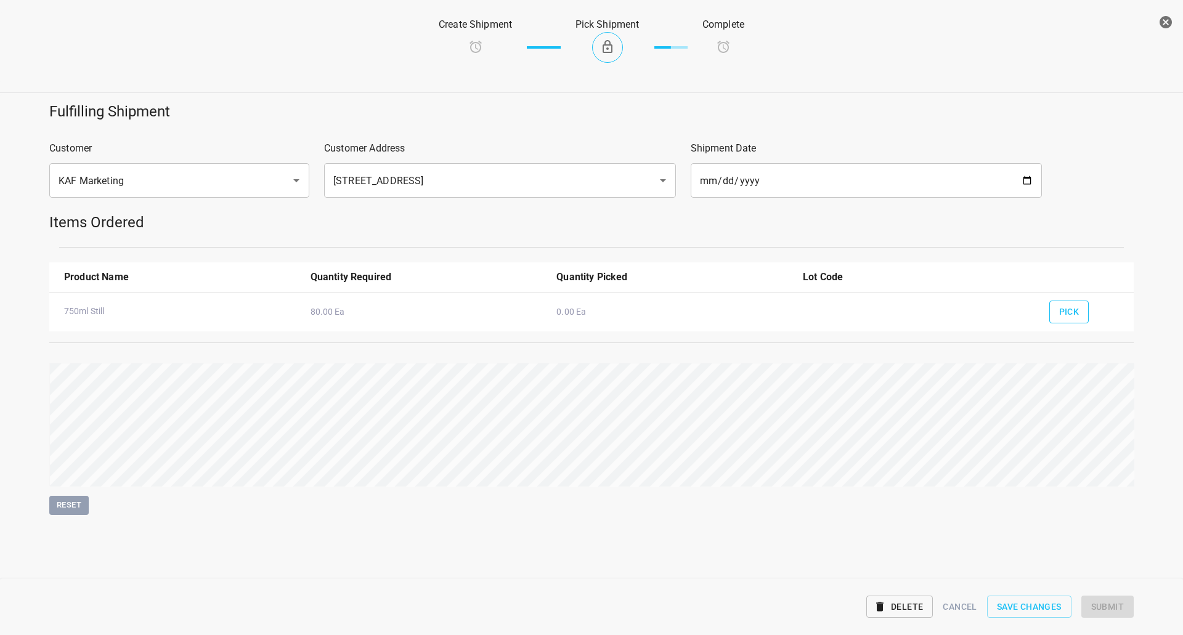
click at [1078, 309] on span "Pick" at bounding box center [1069, 311] width 20 height 15
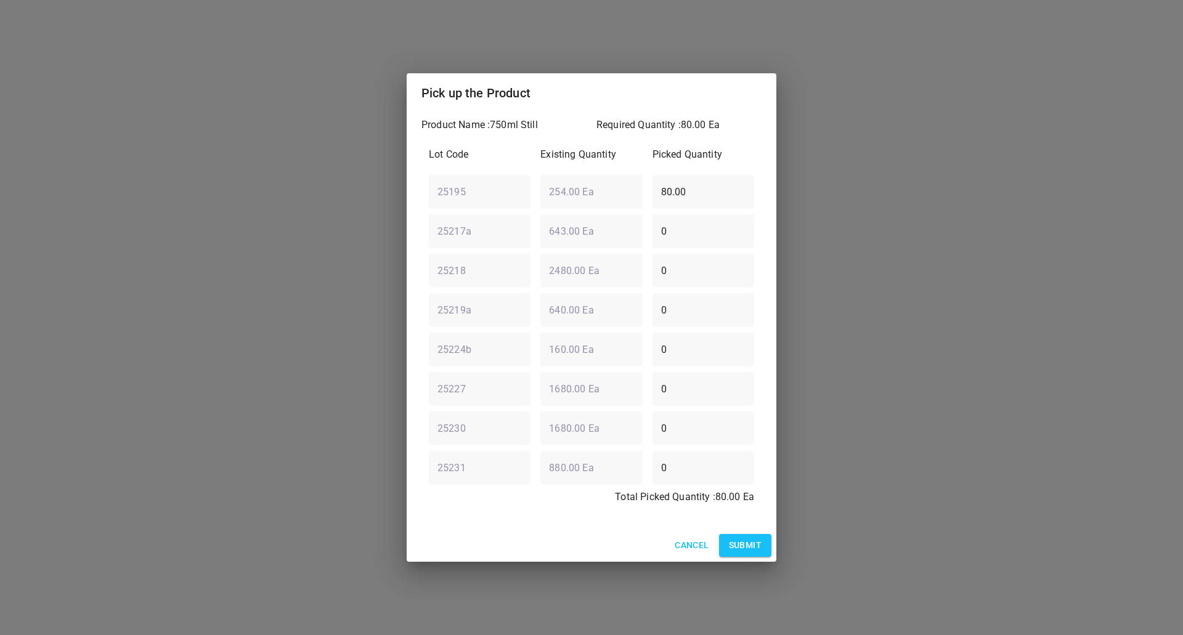
click at [741, 556] on button "Submit" at bounding box center [745, 545] width 52 height 23
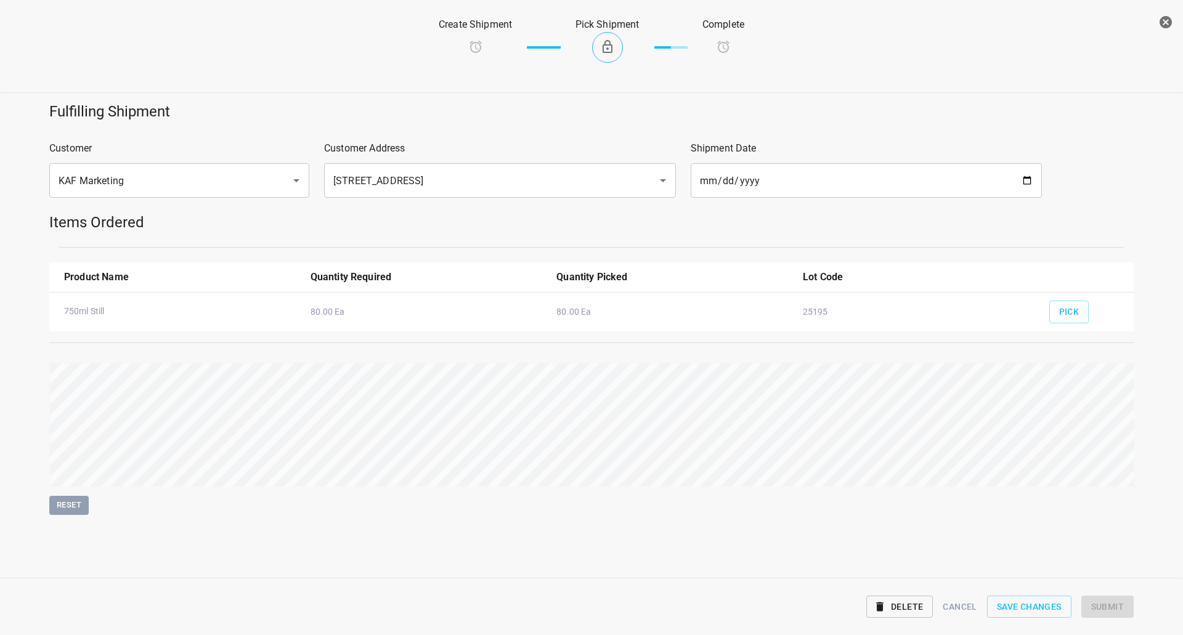
click at [745, 545] on div "Fulfilling Shipment Customer KAF Marketing ​ Customer Address [STREET_ADDRESS] …" at bounding box center [591, 345] width 1183 height 502
click at [1113, 614] on button "Submit" at bounding box center [1107, 607] width 52 height 23
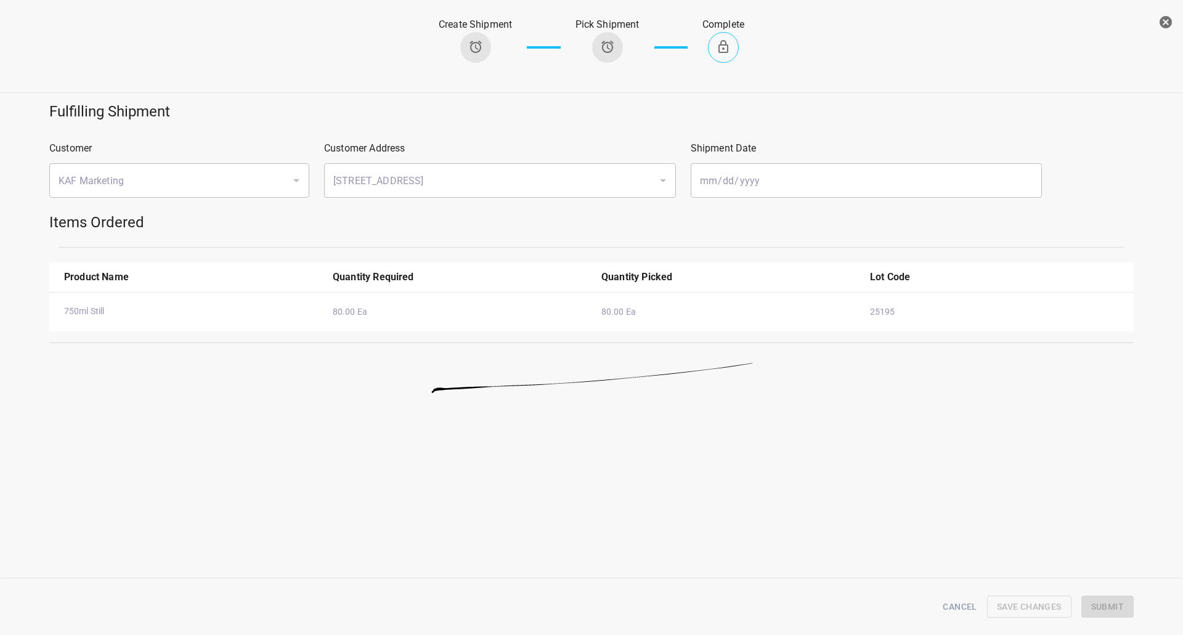
click at [1167, 20] on icon "button" at bounding box center [1165, 22] width 15 height 15
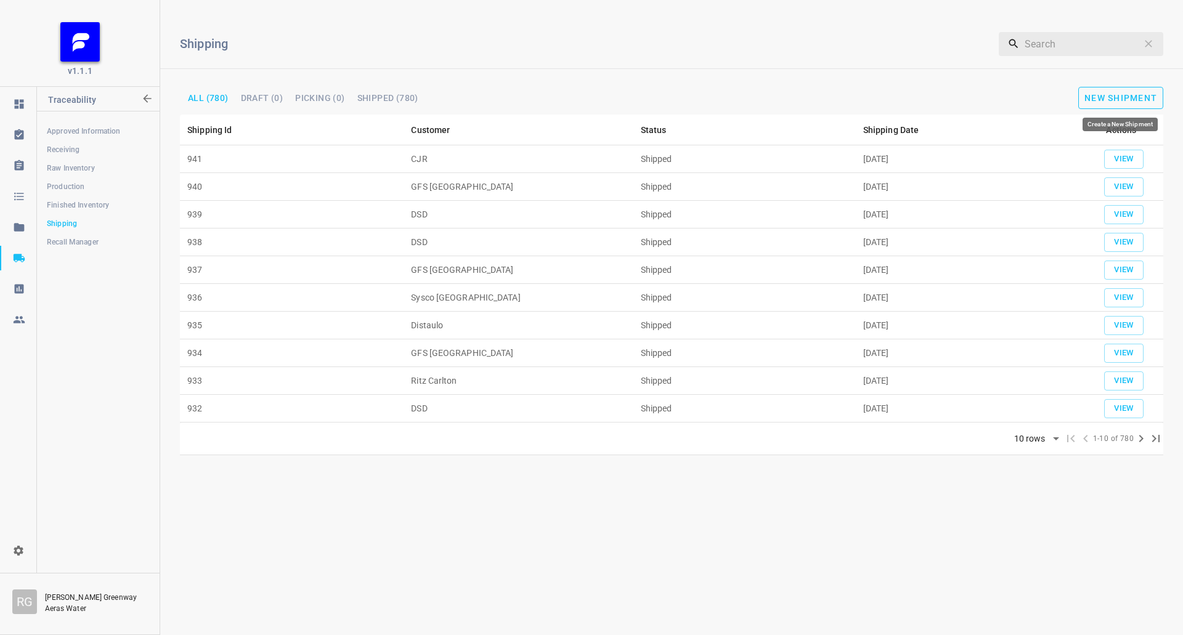
click at [1120, 96] on span "New Shipment" at bounding box center [1120, 98] width 73 height 10
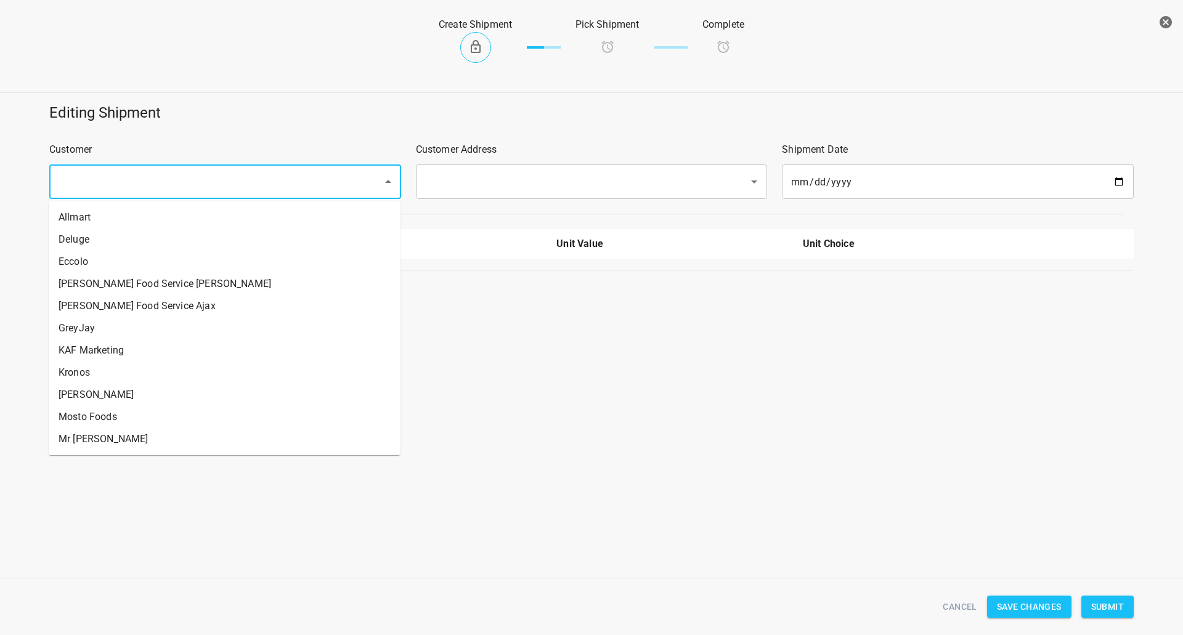
click at [108, 178] on input "text" at bounding box center [208, 181] width 306 height 23
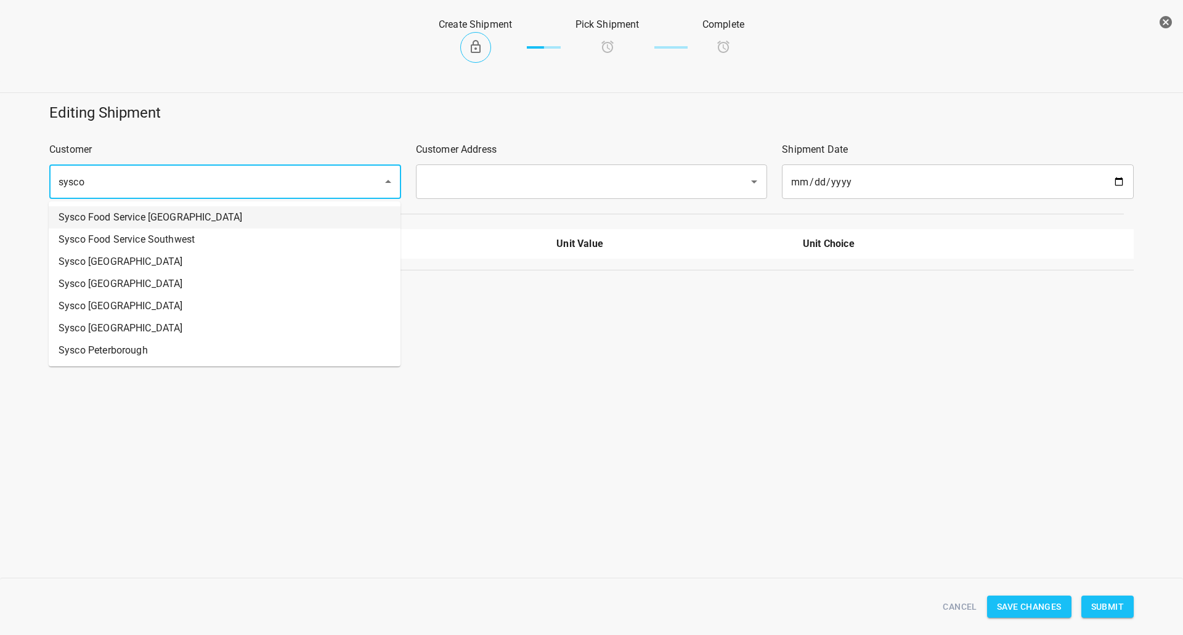
click at [163, 211] on li "Sysco Food Service [GEOGRAPHIC_DATA]" at bounding box center [225, 217] width 352 height 22
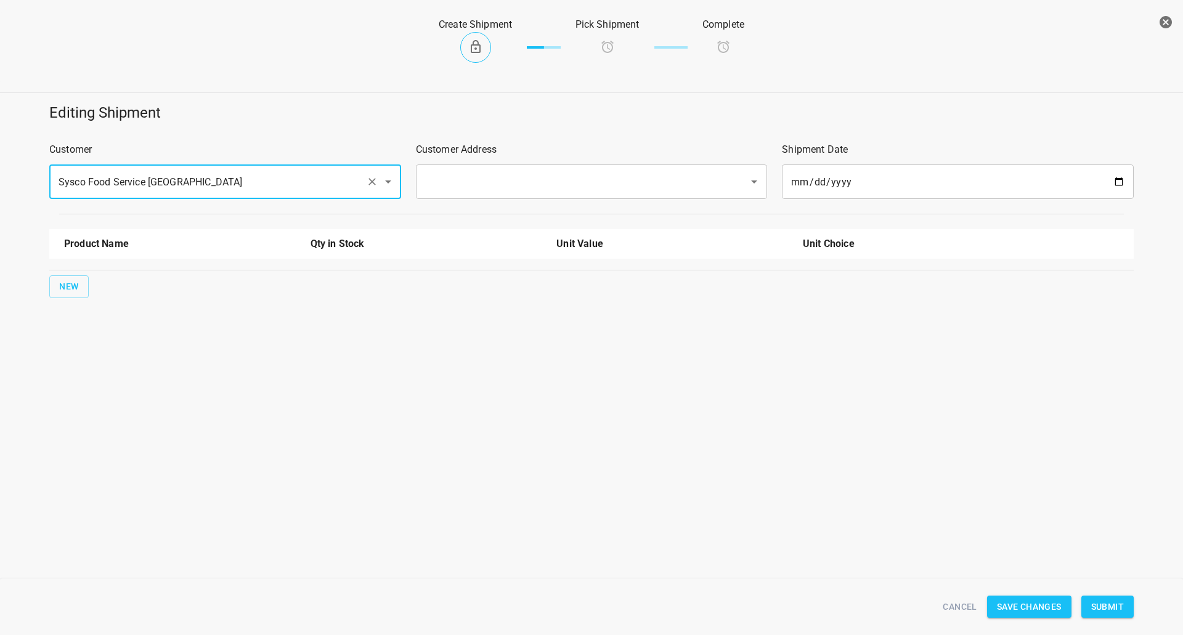
type input "Sysco Food Service [GEOGRAPHIC_DATA]"
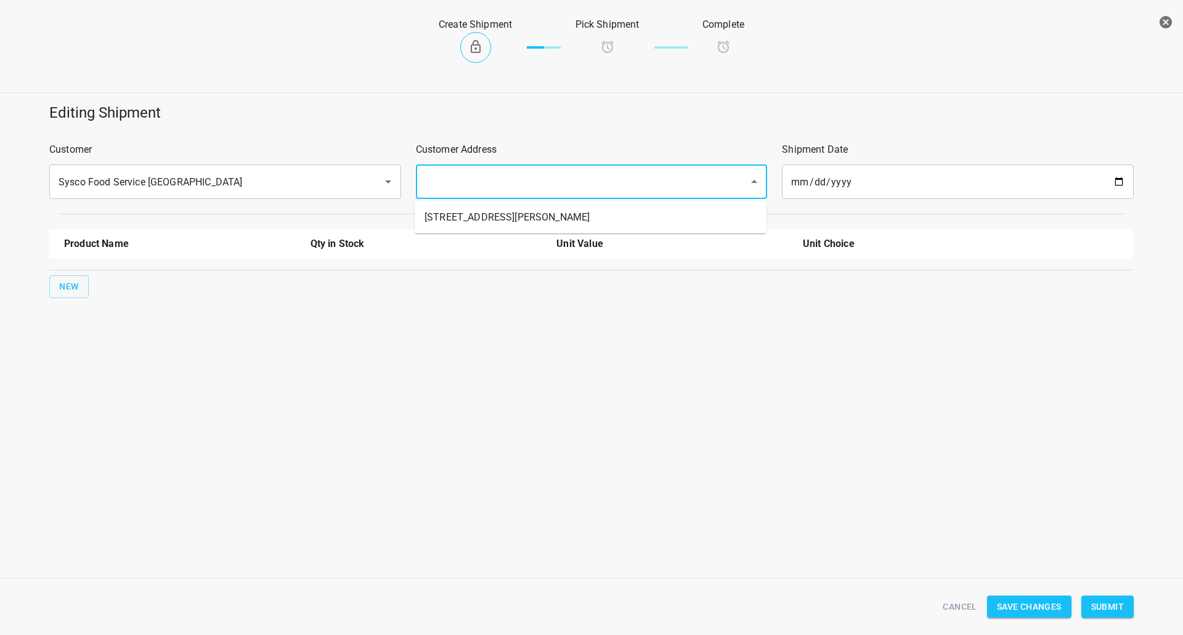
drag, startPoint x: 501, startPoint y: 170, endPoint x: 488, endPoint y: 205, distance: 37.1
click at [502, 169] on div "​" at bounding box center [592, 181] width 352 height 34
click at [485, 210] on li "[STREET_ADDRESS][PERSON_NAME]" at bounding box center [591, 217] width 352 height 22
type input "[STREET_ADDRESS][PERSON_NAME]"
click at [85, 282] on button "New" at bounding box center [68, 286] width 39 height 23
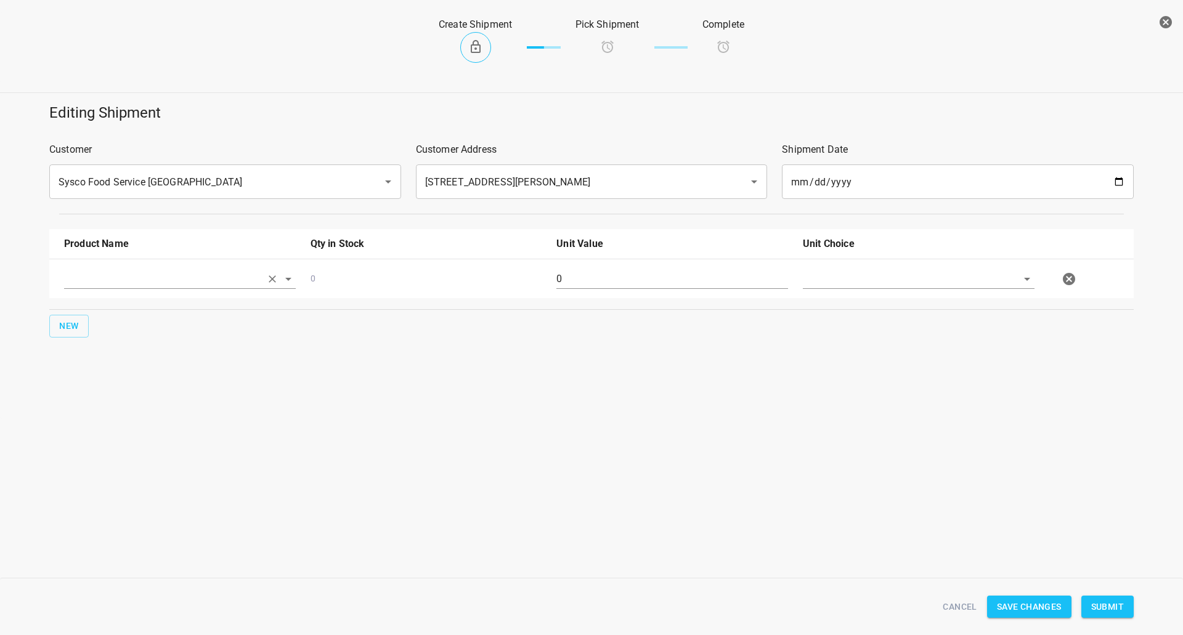
click at [91, 281] on input "text" at bounding box center [162, 278] width 197 height 19
click at [110, 376] on li "330ml Still" at bounding box center [180, 374] width 232 height 22
type input "330ml Still"
click at [73, 321] on span "New" at bounding box center [69, 325] width 20 height 15
click at [104, 307] on div at bounding box center [180, 323] width 246 height 44
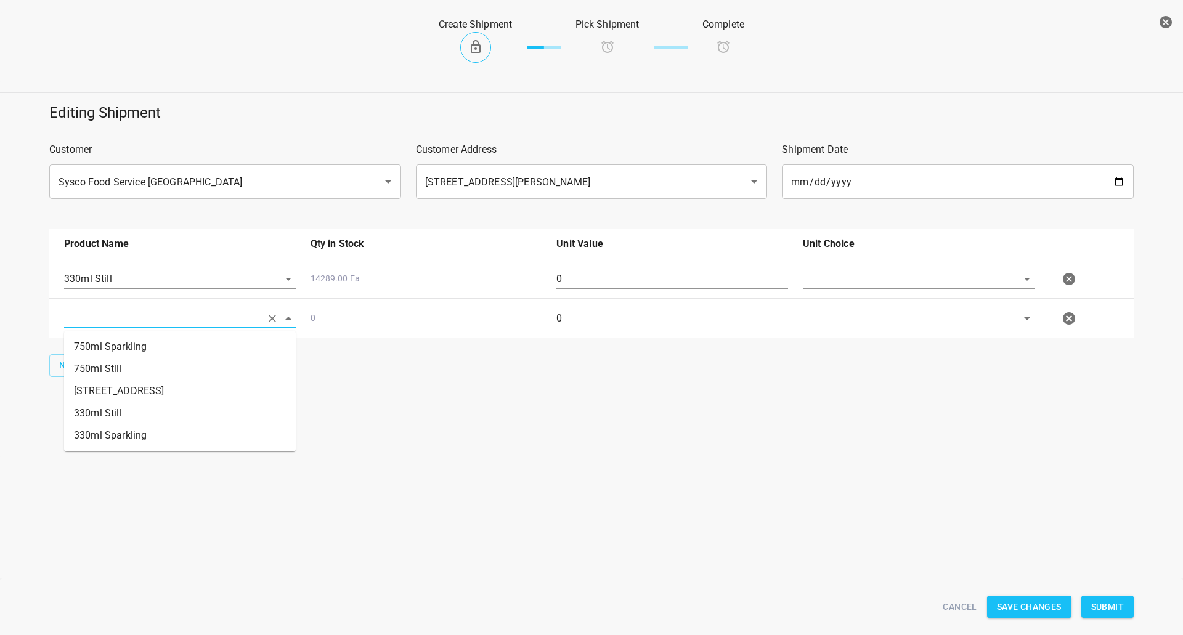
click at [105, 317] on input "text" at bounding box center [162, 318] width 197 height 19
click at [94, 371] on li "750ml Still" at bounding box center [180, 369] width 232 height 22
type input "750ml Still"
click at [84, 353] on div "New" at bounding box center [591, 366] width 1089 height 28
click at [82, 359] on button "New" at bounding box center [68, 365] width 39 height 23
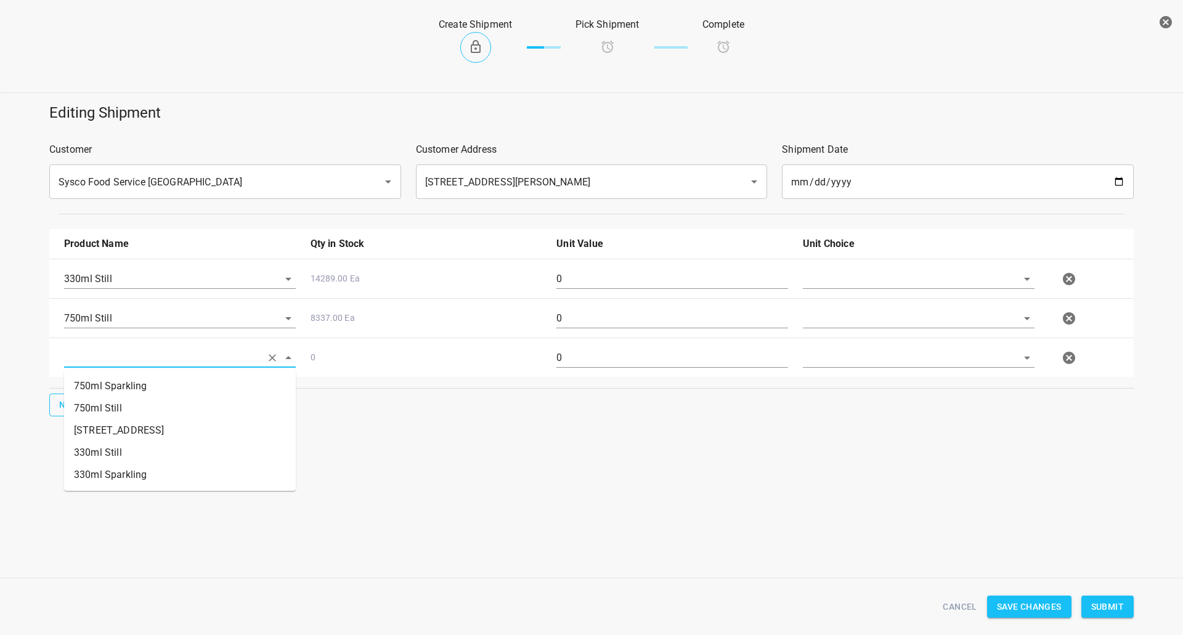
click at [127, 352] on input "text" at bounding box center [162, 357] width 197 height 19
click at [116, 388] on li "750ml Sparkling" at bounding box center [180, 386] width 232 height 22
type input "750ml Sparkling"
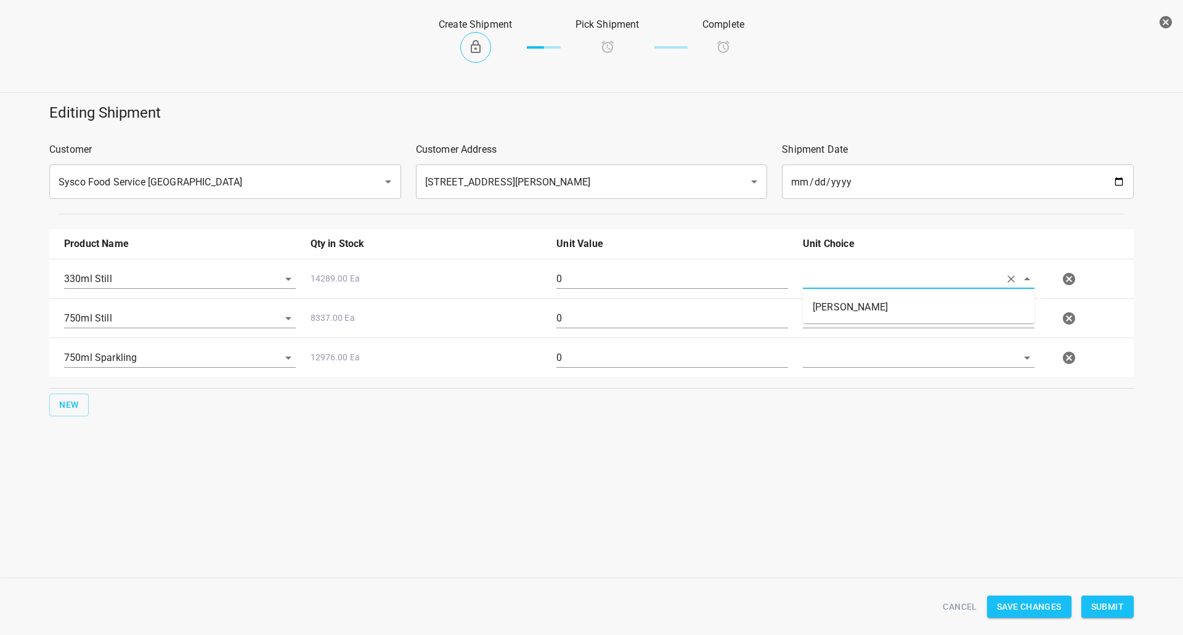
click at [822, 288] on input "text" at bounding box center [901, 278] width 197 height 19
click at [825, 304] on li "[PERSON_NAME]" at bounding box center [919, 307] width 232 height 22
type input "[PERSON_NAME]"
click at [824, 288] on input "text" at bounding box center [901, 278] width 197 height 19
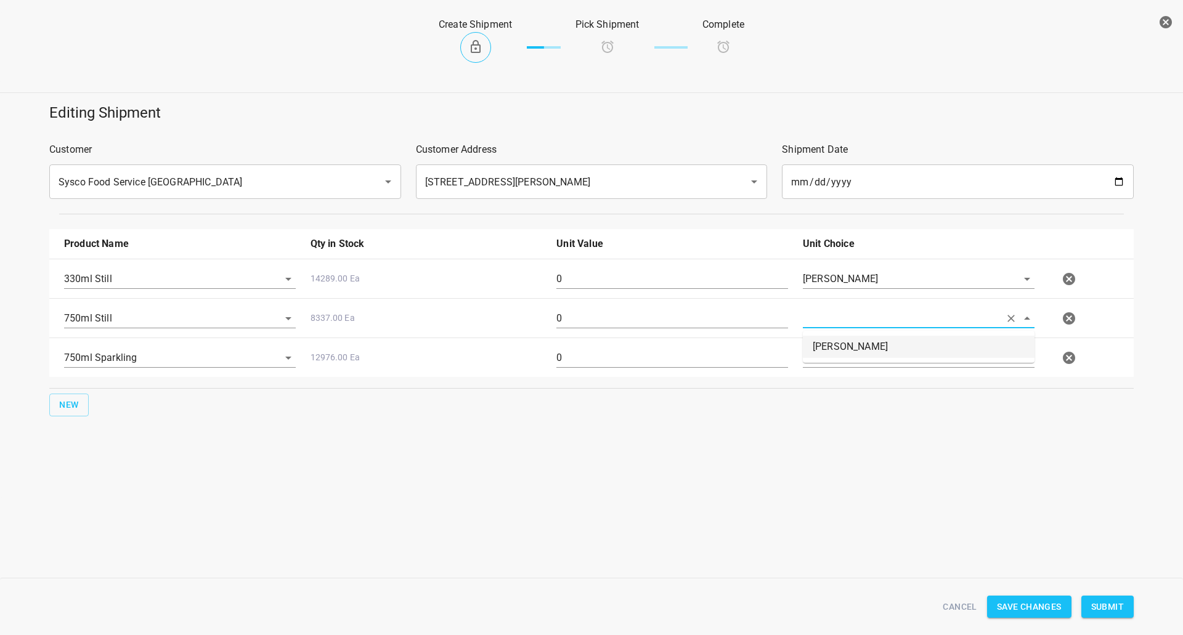
click at [824, 338] on li "[PERSON_NAME]" at bounding box center [919, 347] width 232 height 22
type input "[PERSON_NAME]"
click at [826, 288] on input "text" at bounding box center [901, 278] width 197 height 19
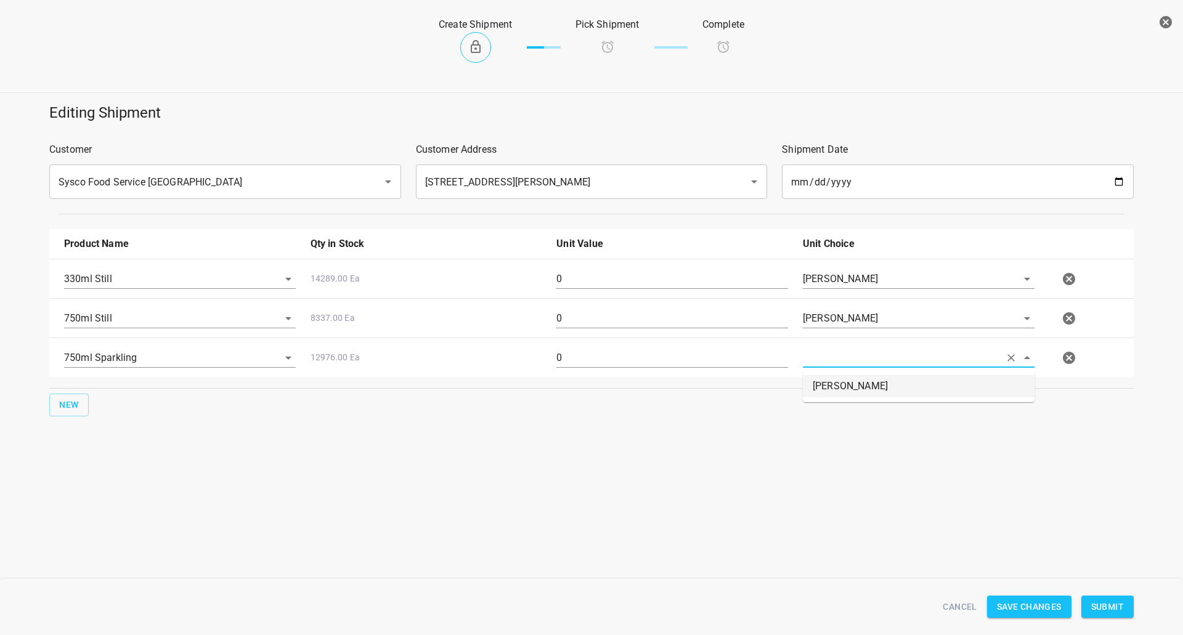
click at [826, 383] on li "[PERSON_NAME]" at bounding box center [919, 386] width 232 height 22
type input "[PERSON_NAME]"
click at [596, 280] on input "0" at bounding box center [672, 279] width 232 height 20
type input "126"
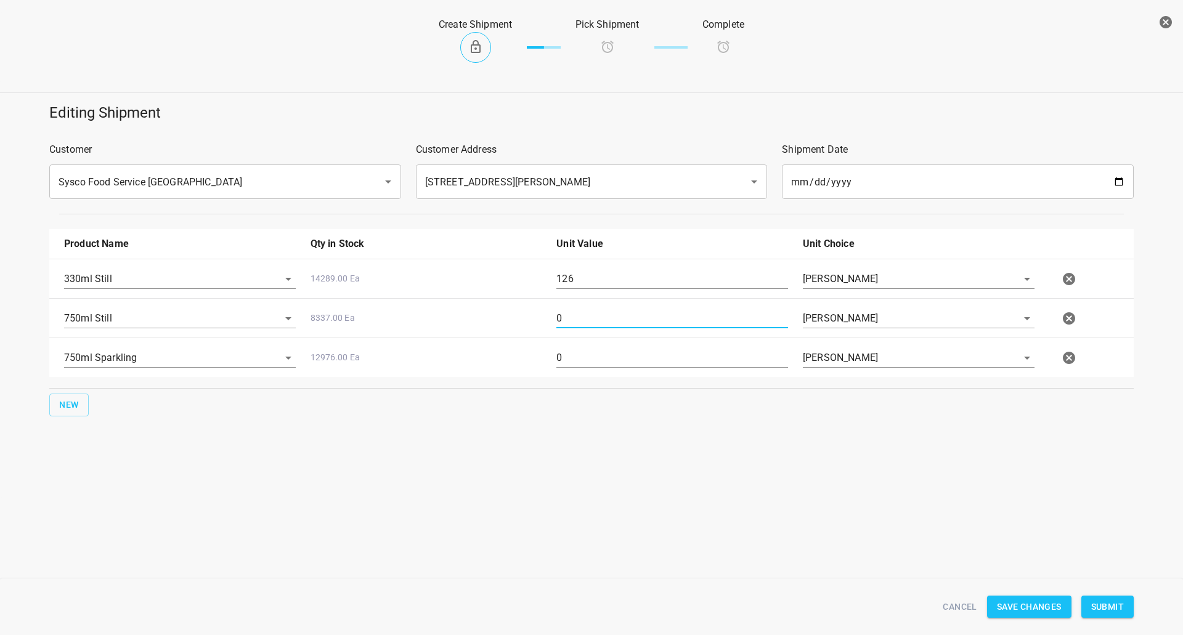
click at [581, 327] on input "0" at bounding box center [672, 319] width 232 height 20
type input "240"
click at [599, 359] on input "0" at bounding box center [672, 358] width 232 height 20
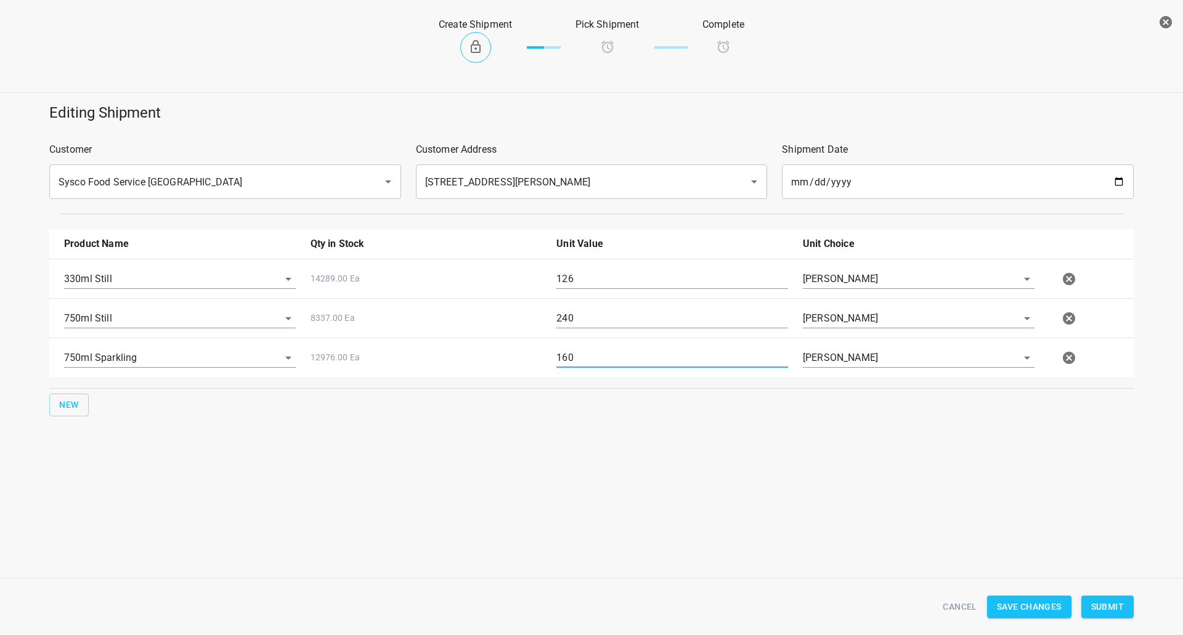
type input "160"
drag, startPoint x: 1101, startPoint y: 603, endPoint x: 1010, endPoint y: 519, distance: 123.8
click at [1101, 603] on span "Submit" at bounding box center [1107, 606] width 33 height 15
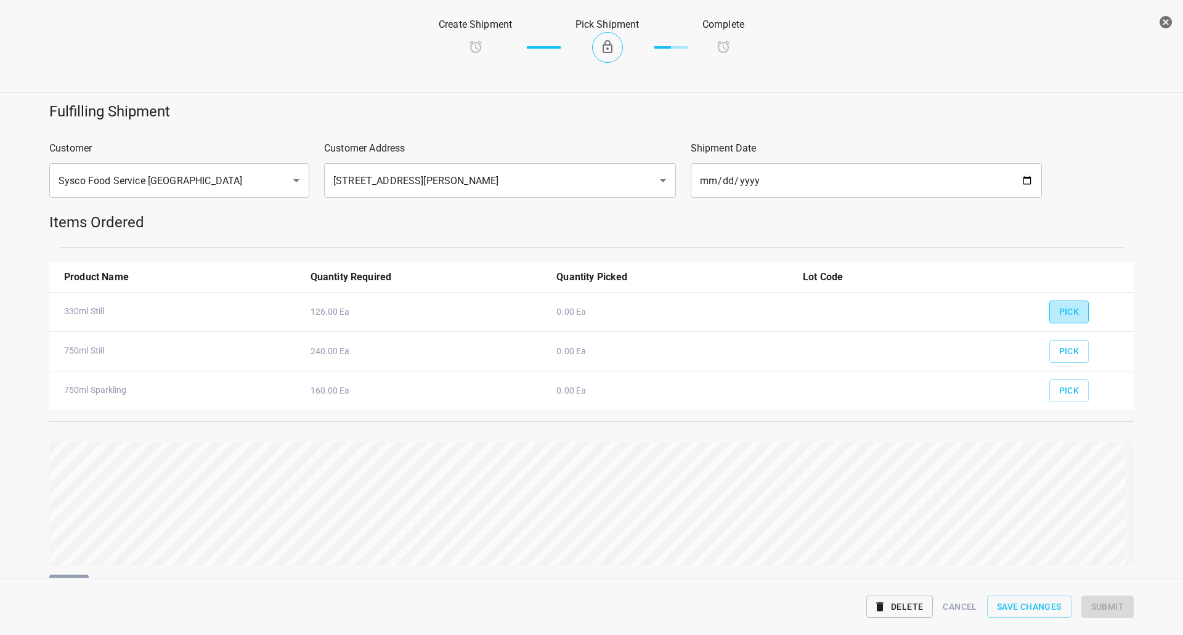
click at [1068, 312] on span "Pick" at bounding box center [1069, 311] width 20 height 15
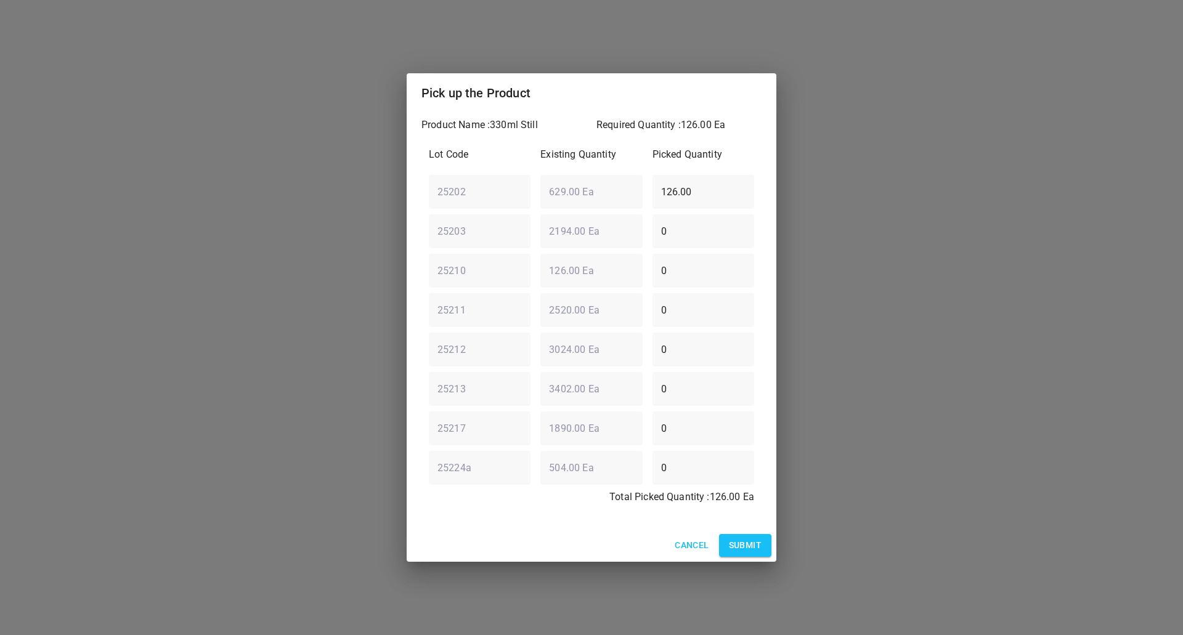
drag, startPoint x: 684, startPoint y: 263, endPoint x: 501, endPoint y: 294, distance: 185.6
click at [534, 286] on div "25210 ​ 126.00 Ea ​ 0 ​" at bounding box center [591, 270] width 335 height 44
type input "126"
click at [540, 192] on div "25202 ​ 629.00 Ea ​ 126.00 ​" at bounding box center [591, 191] width 335 height 44
type input "0"
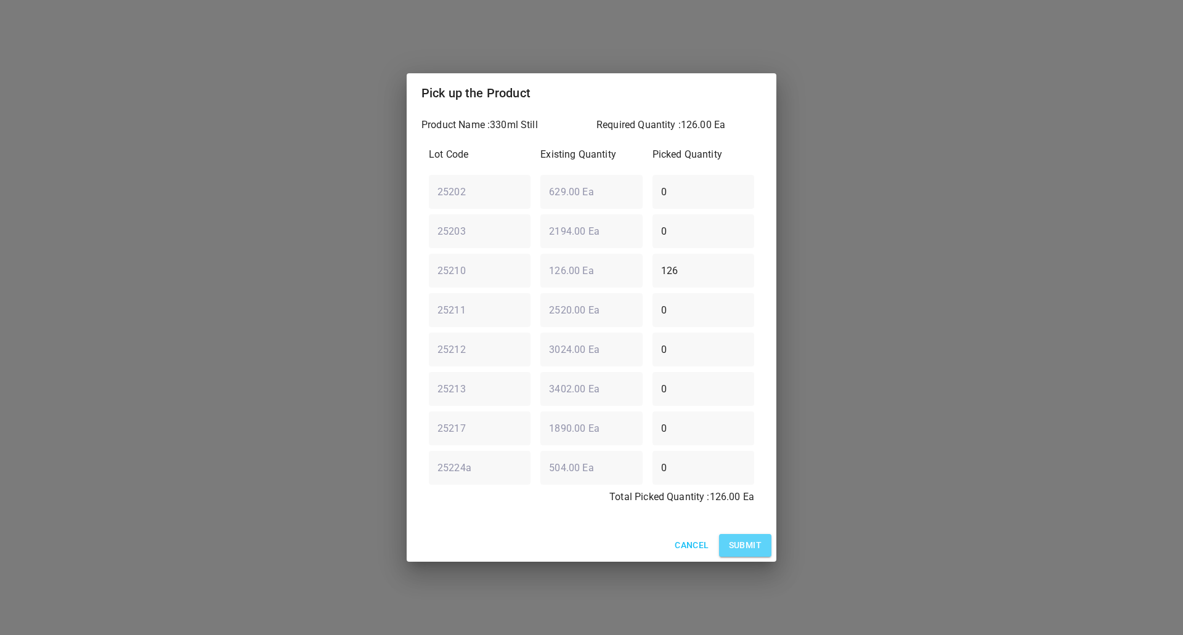
click at [745, 542] on span "Submit" at bounding box center [745, 545] width 33 height 15
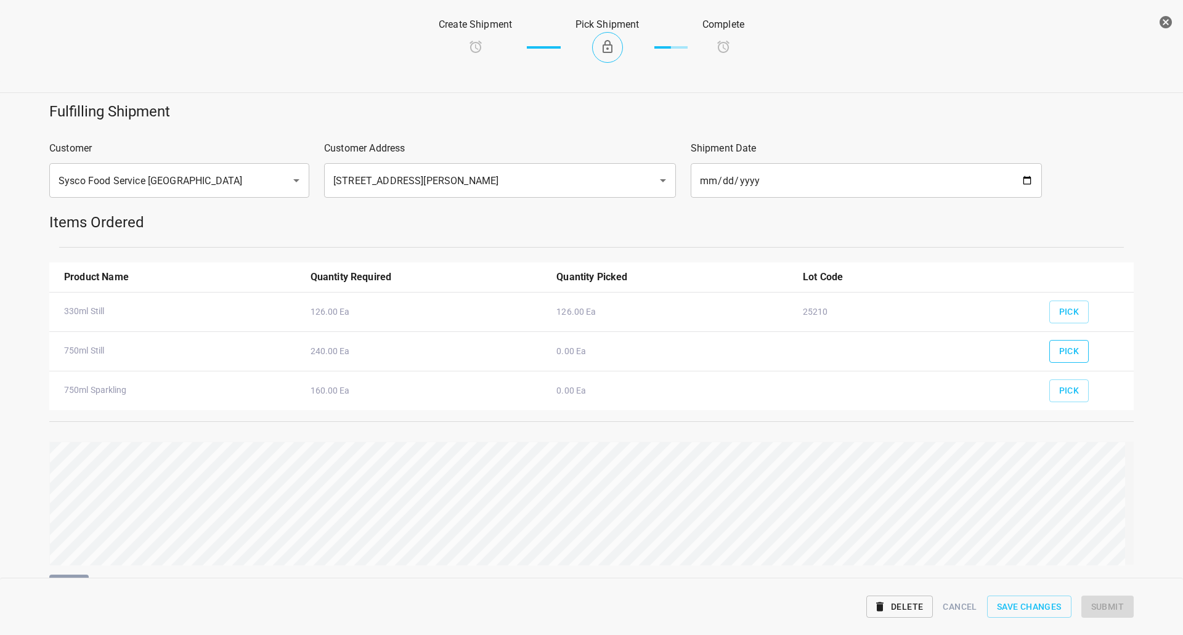
click at [1066, 359] on button "Pick" at bounding box center [1069, 351] width 40 height 23
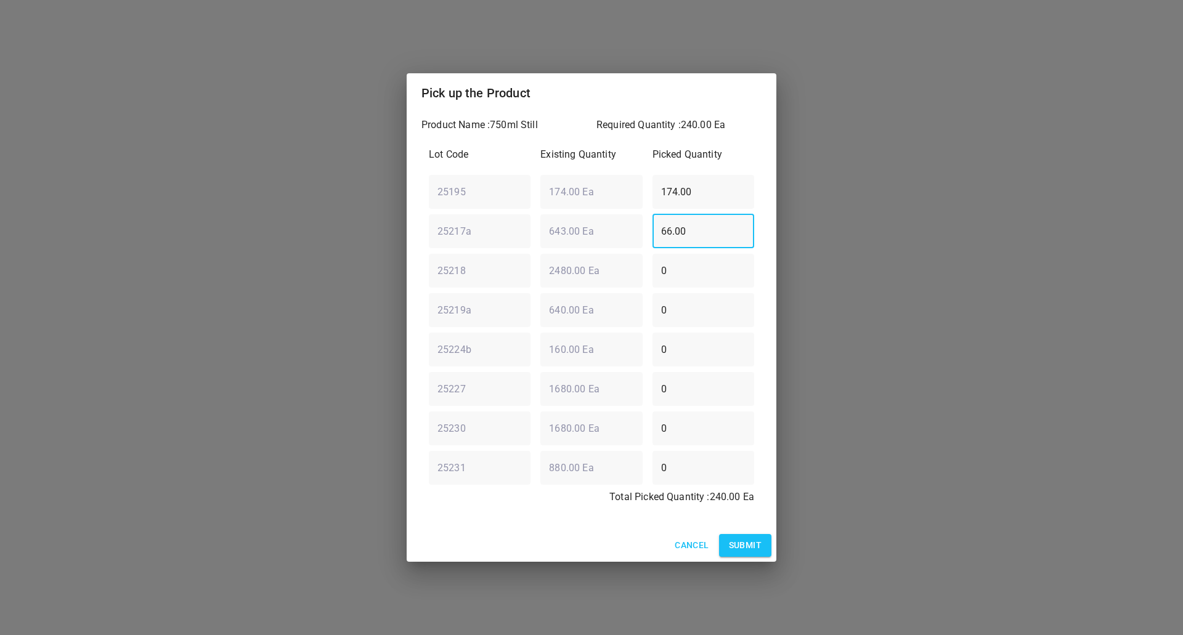
drag, startPoint x: 723, startPoint y: 231, endPoint x: 196, endPoint y: 188, distance: 529.1
click at [196, 188] on div "Pick up the Product Product Name : 750ml Still Required Quantity : 240.00 Ea Lo…" at bounding box center [591, 317] width 1183 height 635
type input "0"
drag, startPoint x: 683, startPoint y: 189, endPoint x: 515, endPoint y: 188, distance: 168.2
click at [537, 188] on div "25195 ​ 174.00 Ea ​ 174.00 ​" at bounding box center [591, 191] width 335 height 44
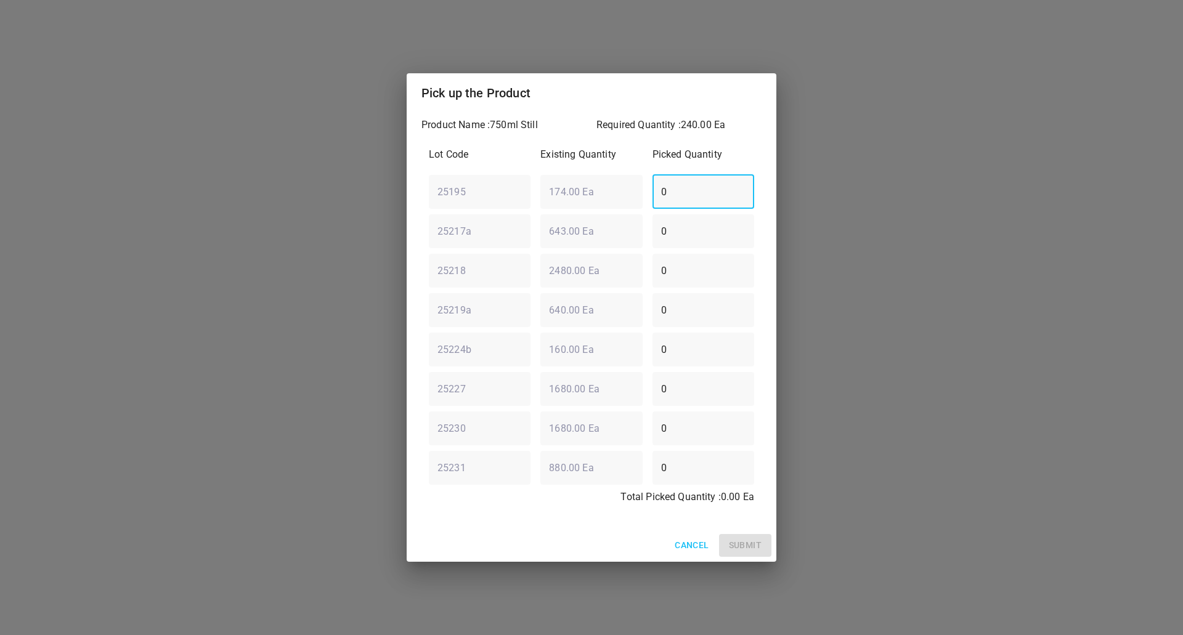
type input "0"
click at [485, 223] on div "25217a ​ 643.00 Ea ​ 0 ​" at bounding box center [591, 231] width 335 height 44
type input "160"
drag, startPoint x: 684, startPoint y: 345, endPoint x: 277, endPoint y: 329, distance: 408.1
click at [296, 351] on div "Pick up the Product Product Name : 750ml Still Required Quantity : 240.00 Ea Lo…" at bounding box center [591, 317] width 1183 height 635
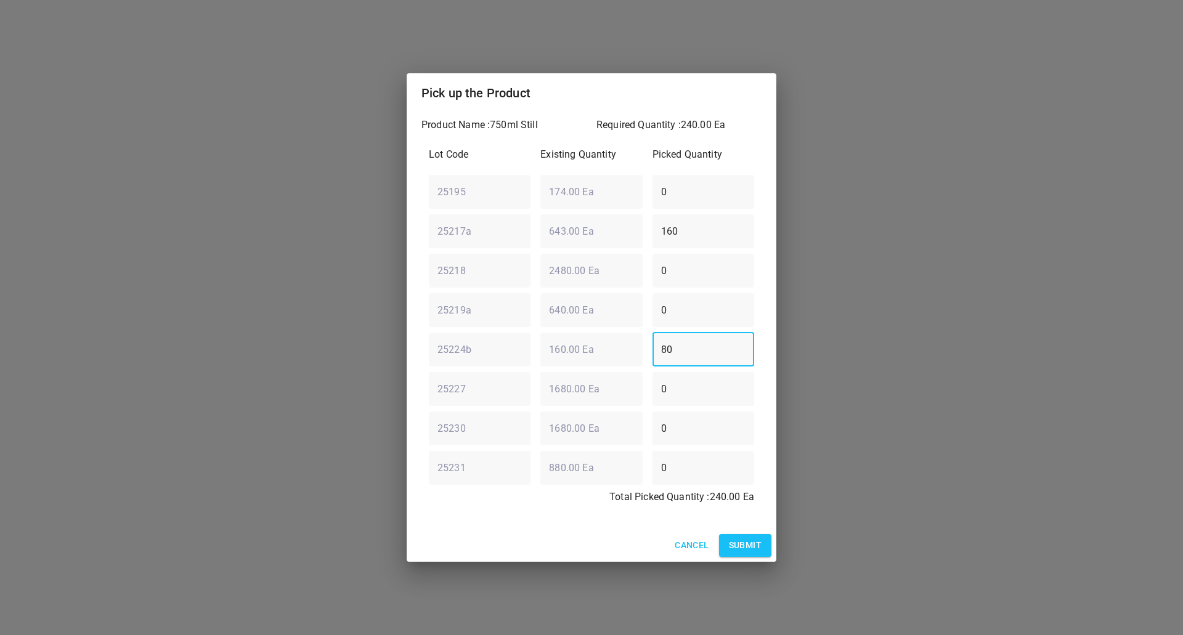
type input "80"
click at [744, 546] on span "Submit" at bounding box center [745, 545] width 33 height 15
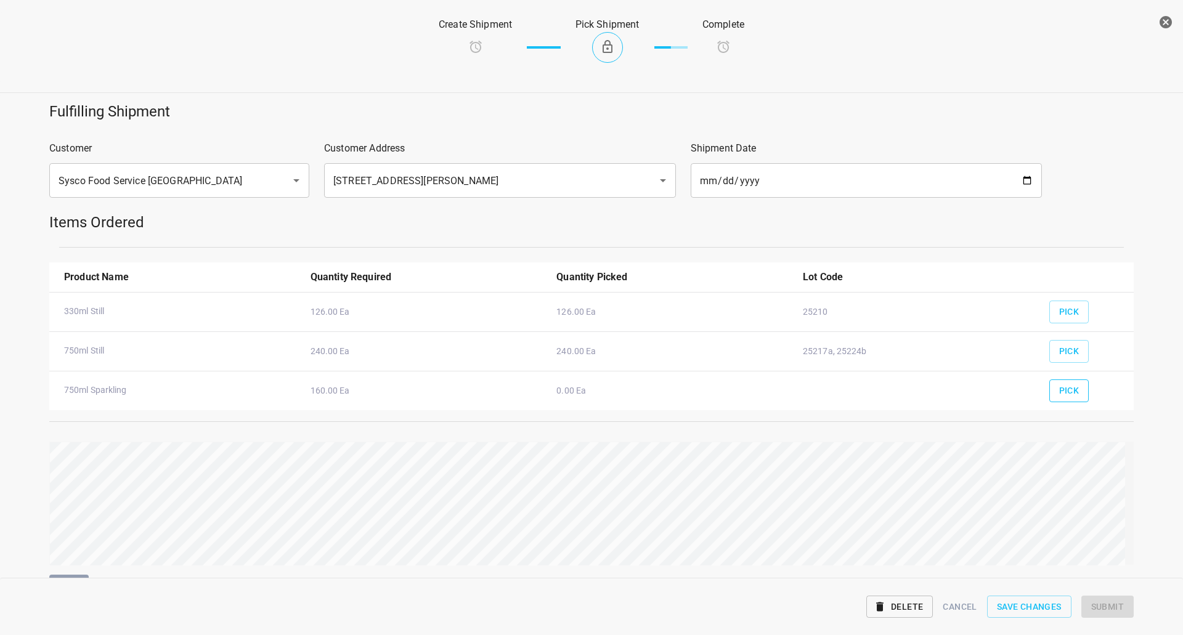
click at [1069, 397] on span "Pick" at bounding box center [1069, 390] width 20 height 15
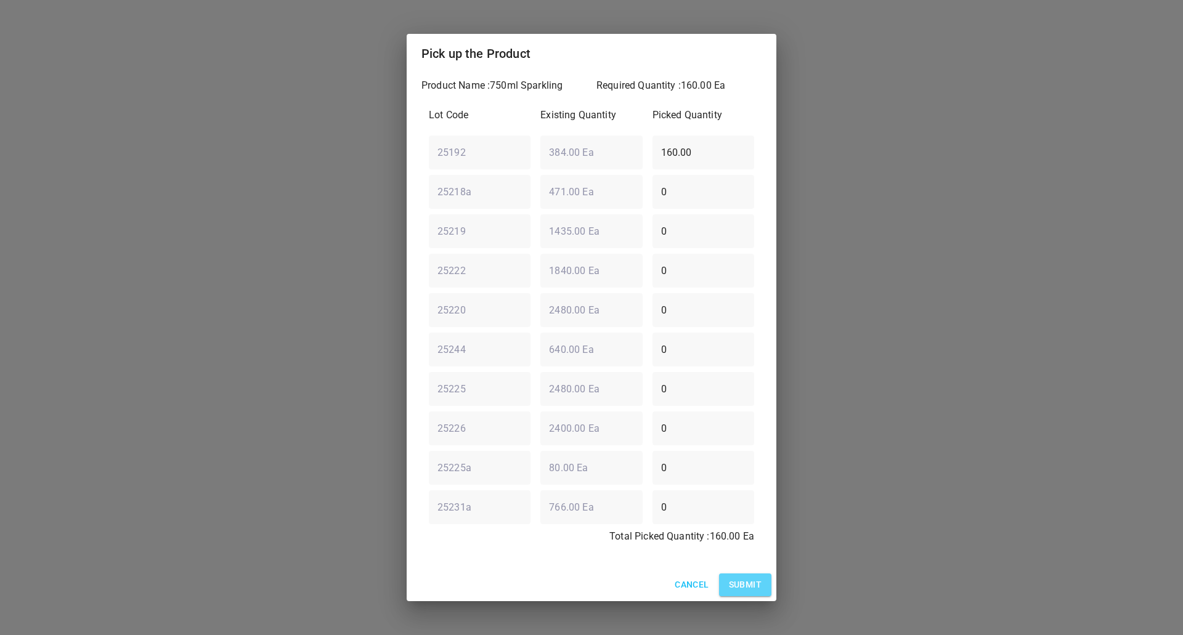
click at [747, 584] on span "Submit" at bounding box center [745, 584] width 33 height 15
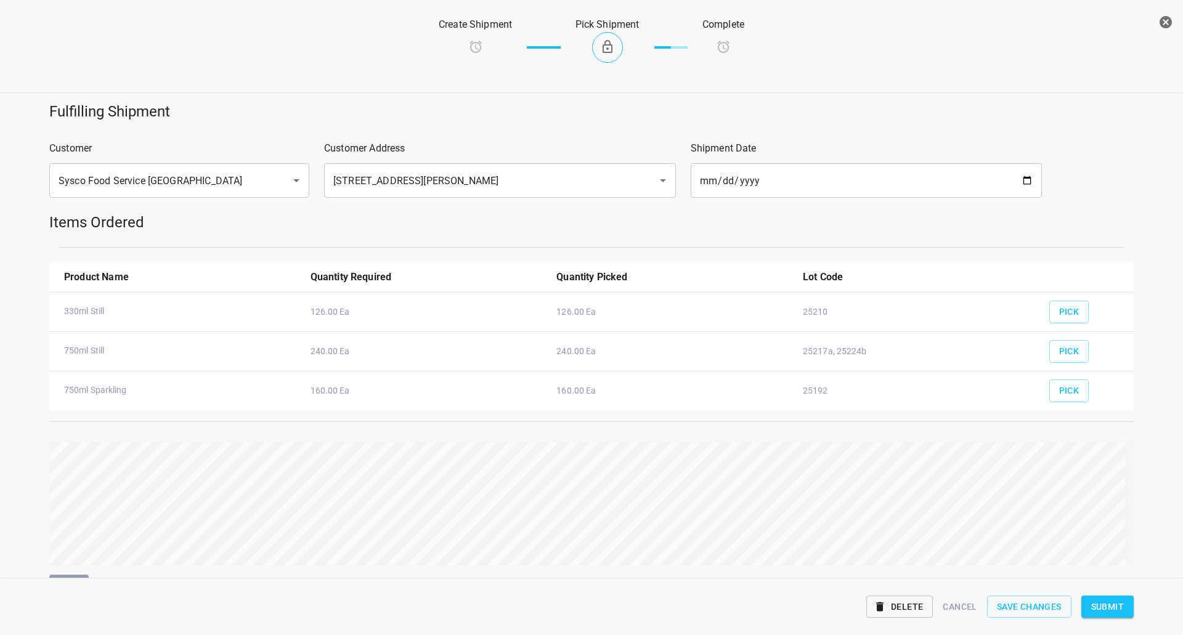
drag, startPoint x: 1097, startPoint y: 602, endPoint x: 1082, endPoint y: 602, distance: 14.2
click at [1097, 602] on span "Submit" at bounding box center [1107, 606] width 33 height 15
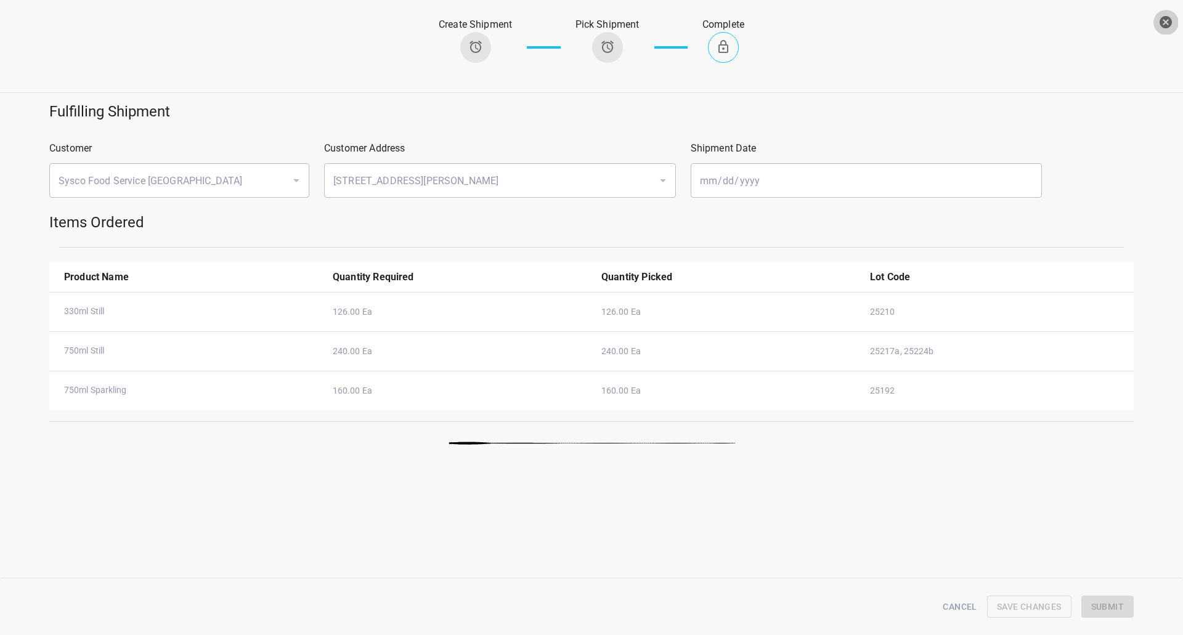
click at [1168, 24] on icon "button" at bounding box center [1165, 22] width 15 height 15
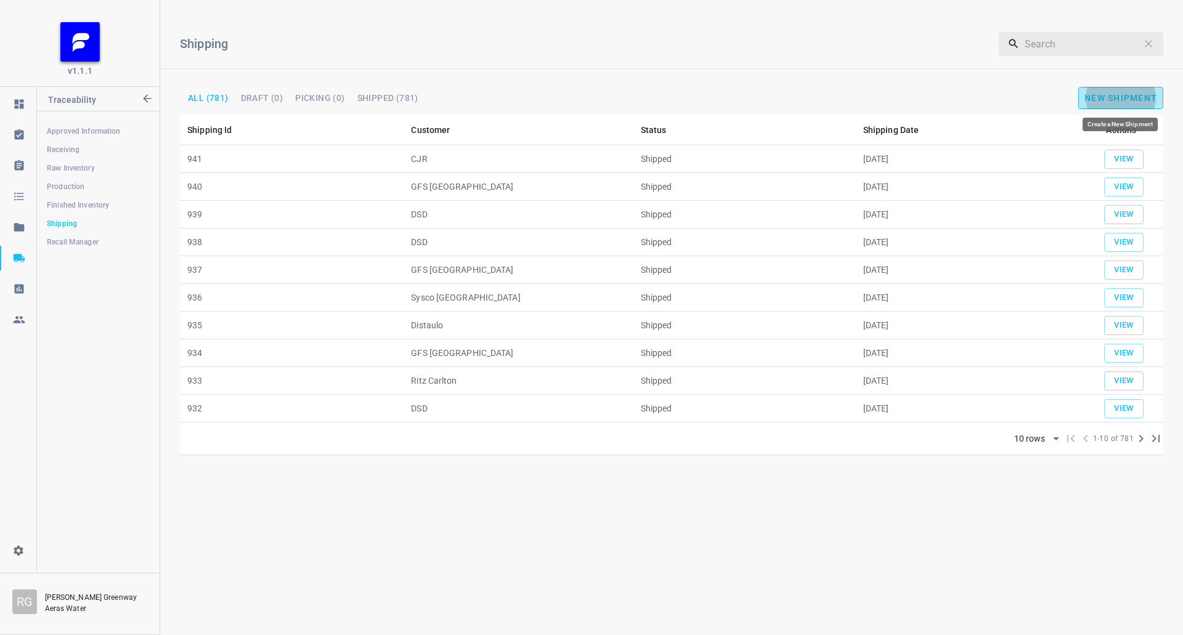
click at [1126, 94] on span "New Shipment" at bounding box center [1120, 98] width 73 height 10
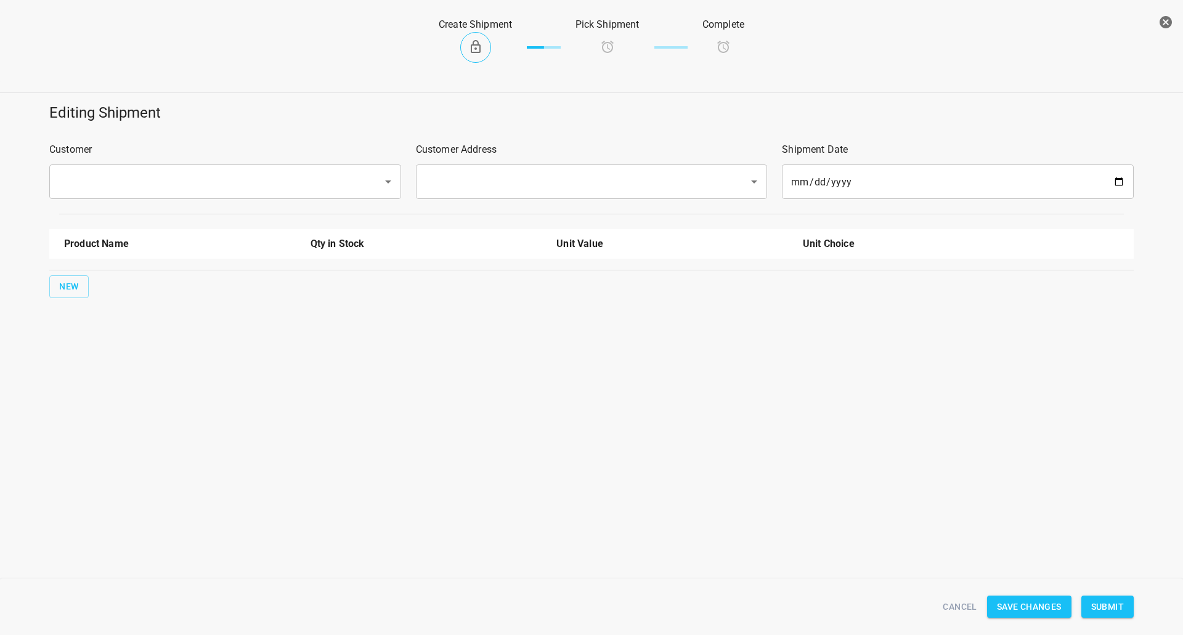
click at [147, 162] on div "Customer ​" at bounding box center [225, 170] width 367 height 71
click at [132, 197] on div "​" at bounding box center [225, 181] width 352 height 34
drag, startPoint x: 116, startPoint y: 210, endPoint x: 321, endPoint y: 197, distance: 205.0
click at [117, 211] on li "DSD" at bounding box center [225, 217] width 352 height 22
type input "DSD"
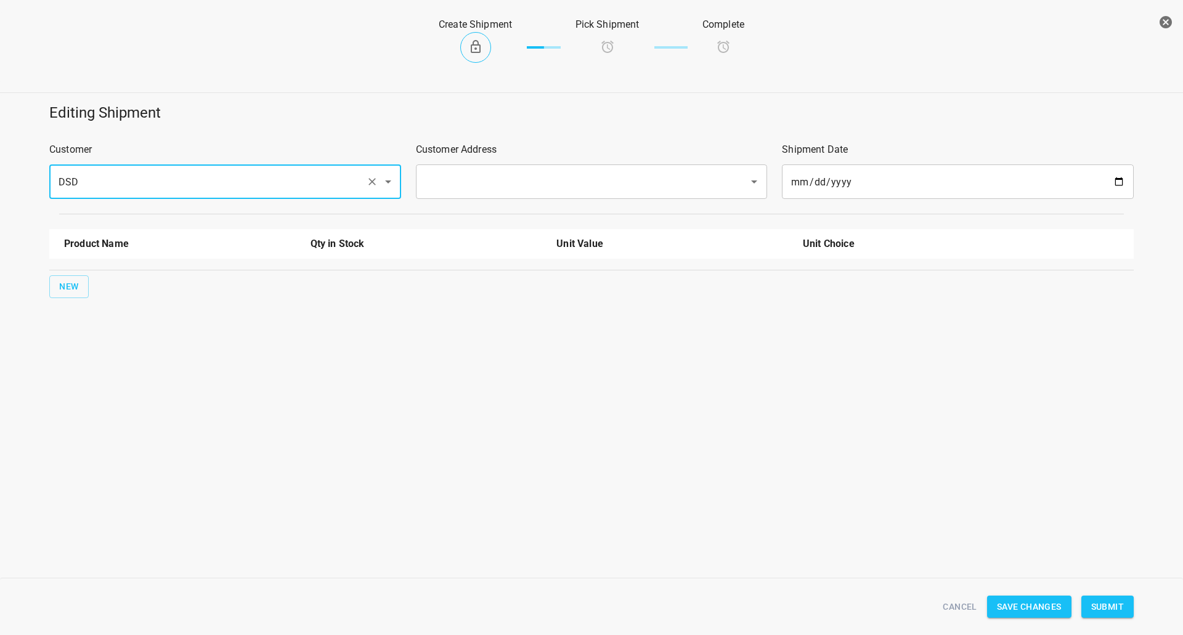
click at [617, 189] on input "text" at bounding box center [574, 181] width 306 height 23
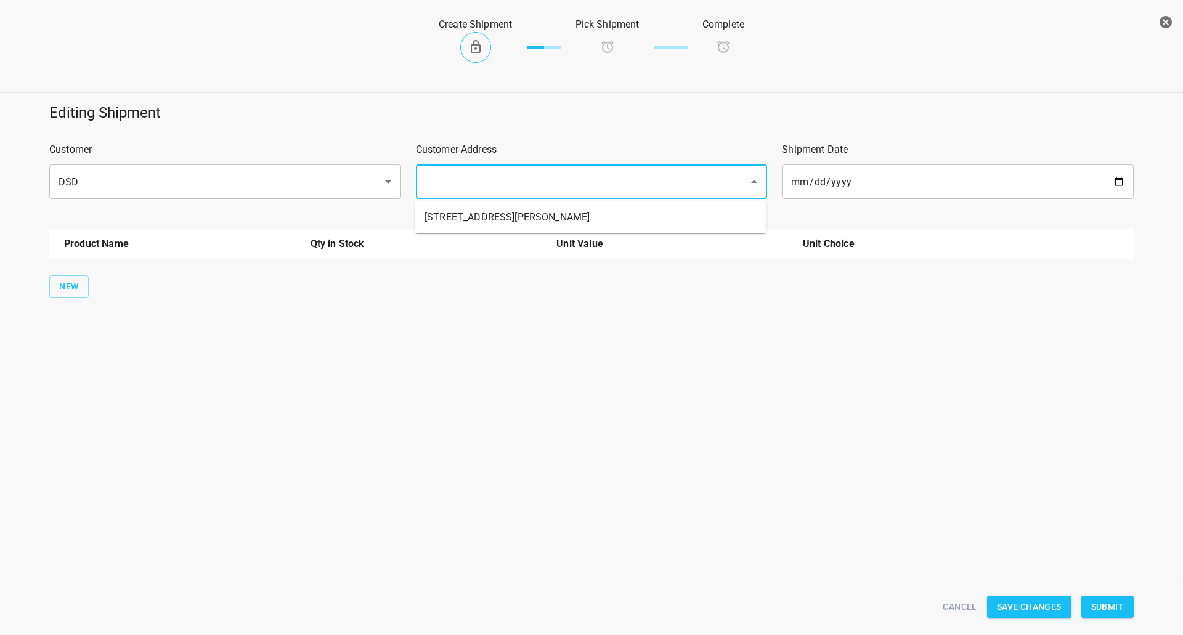
click at [512, 228] on li "[STREET_ADDRESS][PERSON_NAME]" at bounding box center [591, 217] width 352 height 22
type input "[STREET_ADDRESS][PERSON_NAME]"
click at [69, 280] on span "New" at bounding box center [69, 286] width 20 height 15
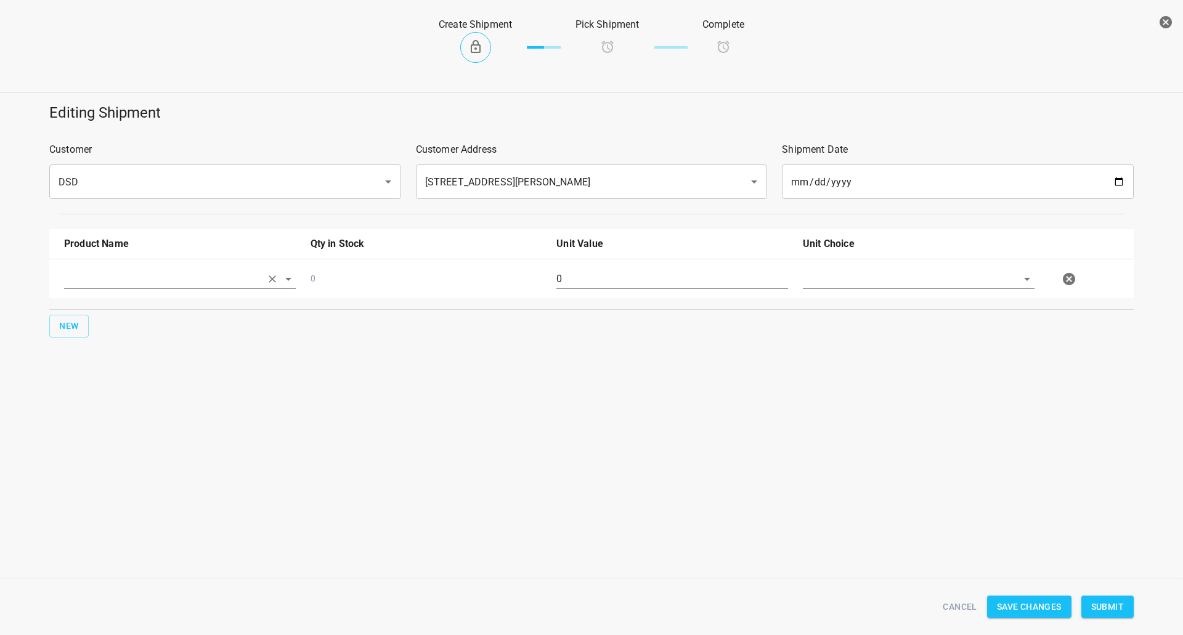
click at [78, 283] on input "text" at bounding box center [162, 278] width 197 height 19
drag, startPoint x: 105, startPoint y: 367, endPoint x: 66, endPoint y: 330, distance: 54.0
click at [104, 368] on li "330ml Still" at bounding box center [180, 374] width 232 height 22
type input "330ml Still"
click at [59, 317] on button "New" at bounding box center [68, 326] width 39 height 23
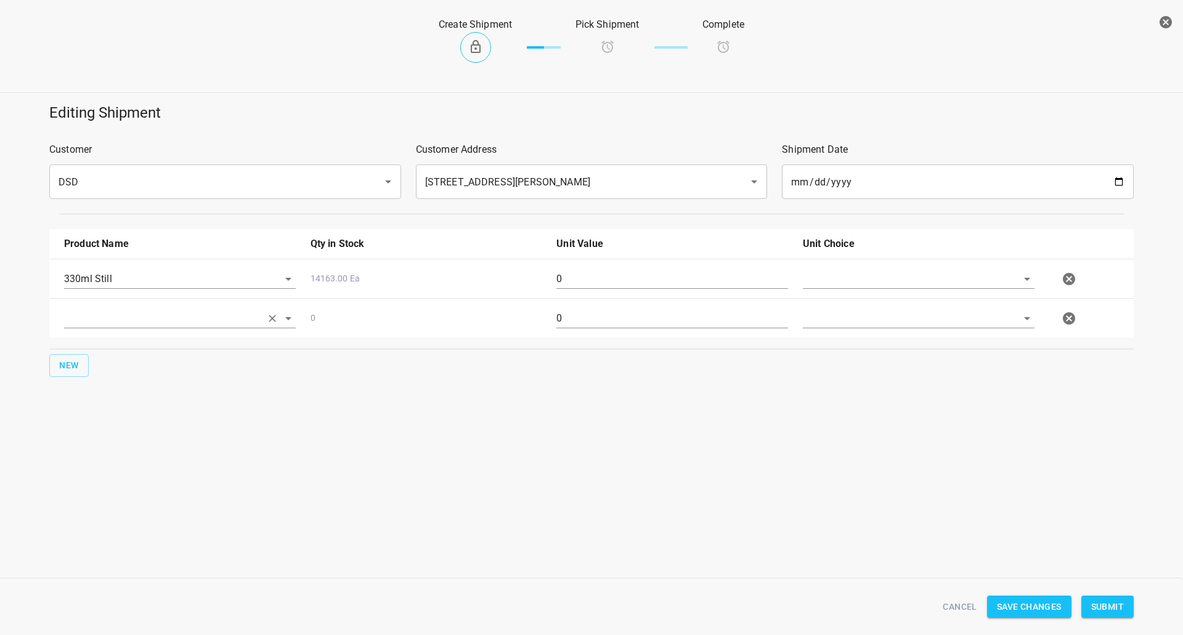
click at [153, 288] on input "text" at bounding box center [162, 278] width 197 height 19
click at [115, 435] on li "330ml Sparkling" at bounding box center [180, 435] width 232 height 22
type input "330ml Sparkling"
click at [69, 358] on button "New" at bounding box center [68, 365] width 39 height 23
click at [78, 288] on input "text" at bounding box center [162, 278] width 197 height 19
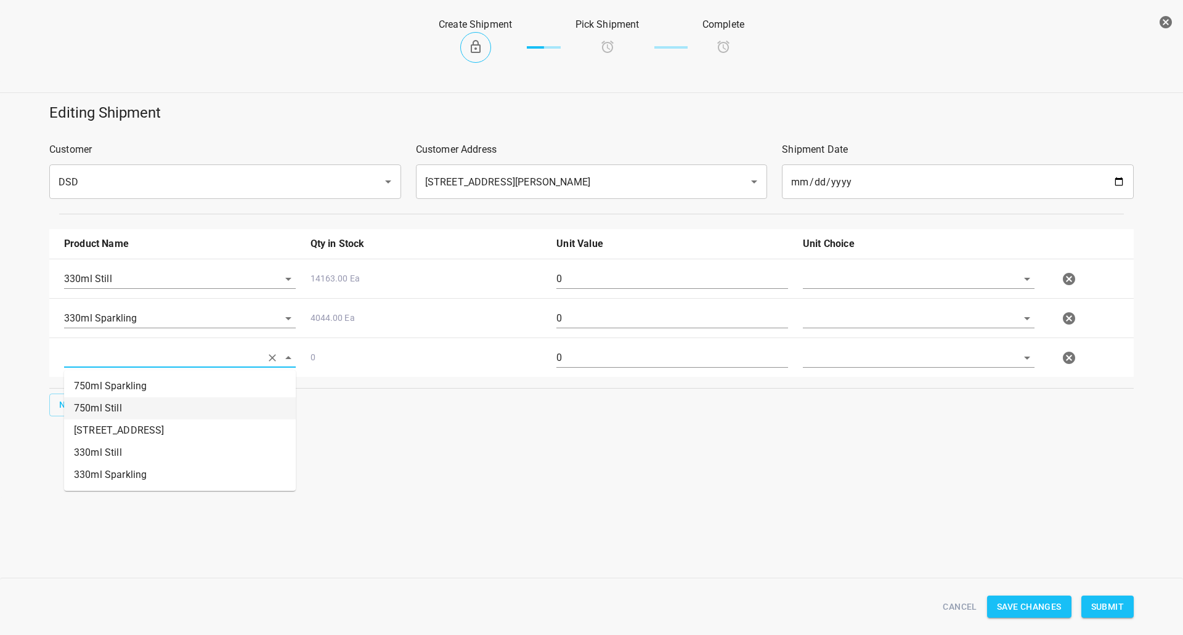
click at [123, 400] on li "750ml Still" at bounding box center [180, 408] width 232 height 22
type input "750ml Still"
drag, startPoint x: 62, startPoint y: 399, endPoint x: 67, endPoint y: 404, distance: 7.0
click at [67, 404] on span "New" at bounding box center [69, 404] width 20 height 15
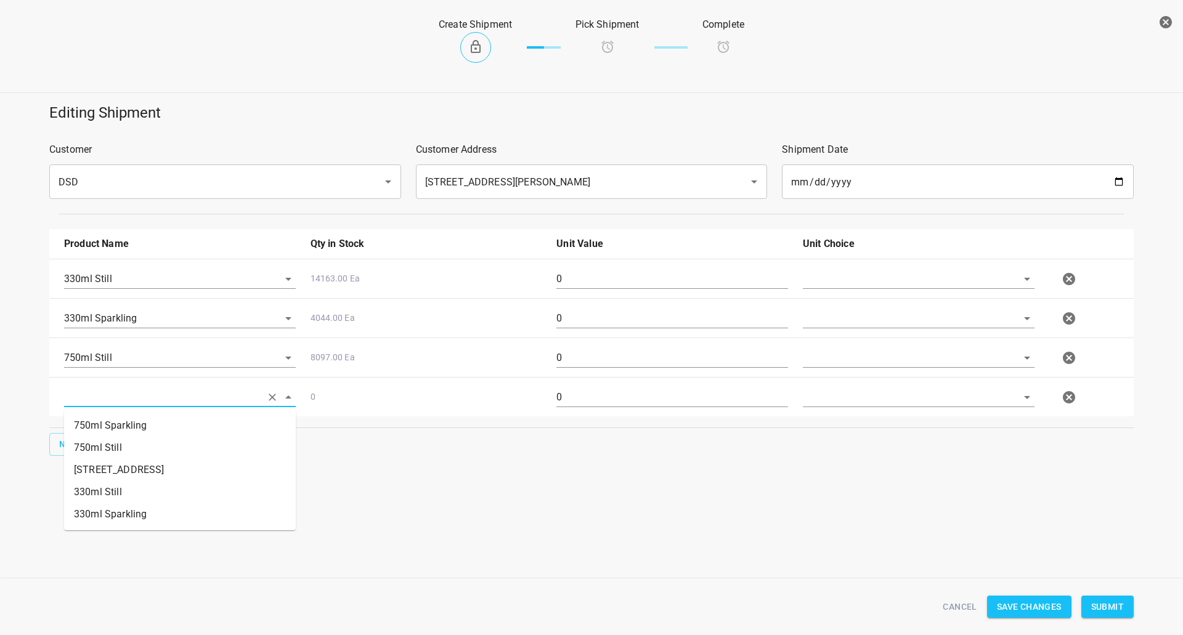
click at [108, 394] on input "text" at bounding box center [162, 396] width 197 height 19
click at [119, 426] on li "750ml Sparkling" at bounding box center [180, 426] width 232 height 22
type input "750ml Sparkling"
click at [883, 278] on input "text" at bounding box center [901, 278] width 197 height 19
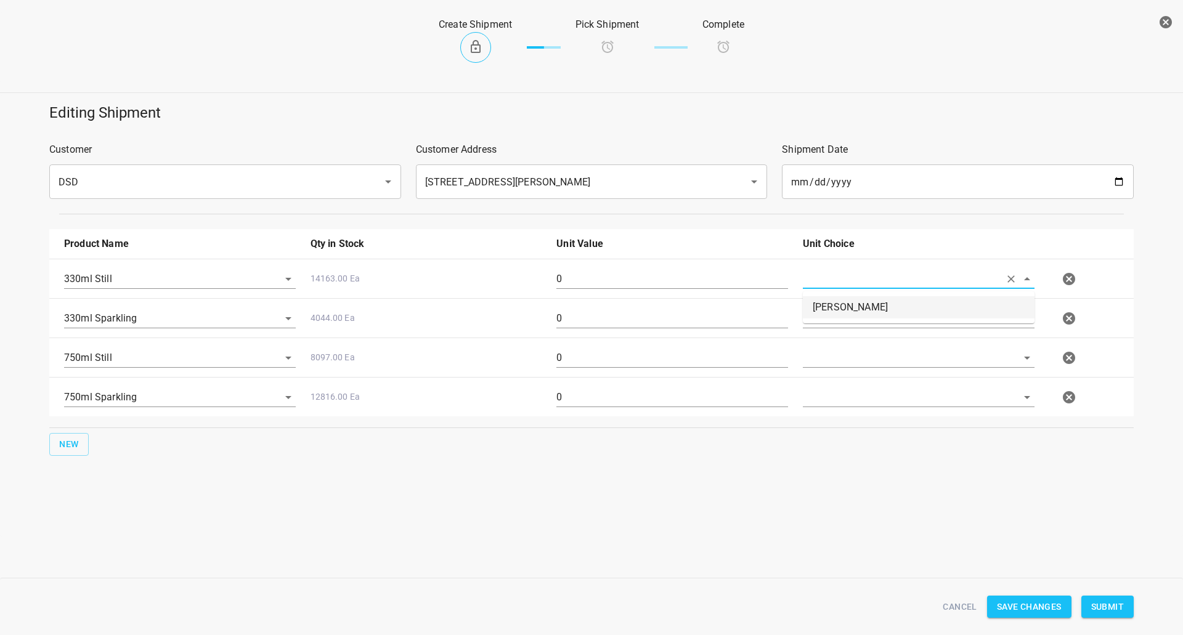
click at [854, 299] on li "[PERSON_NAME]" at bounding box center [919, 307] width 232 height 22
type input "[PERSON_NAME]"
click at [839, 288] on input "text" at bounding box center [901, 278] width 197 height 19
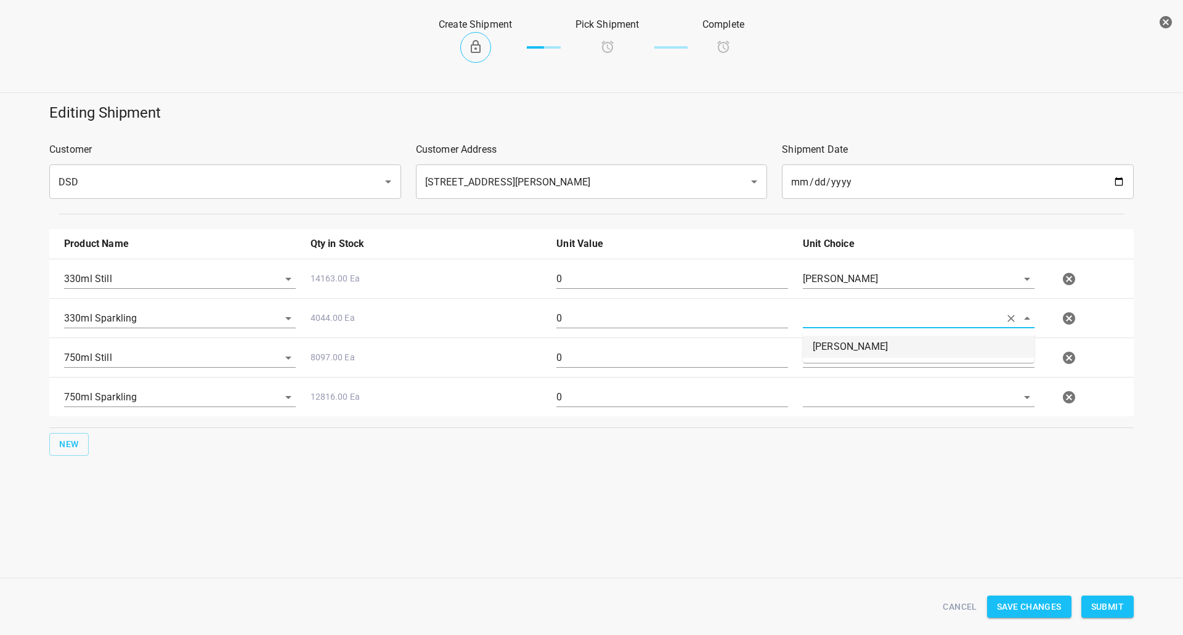
click at [835, 360] on ul "[PERSON_NAME]" at bounding box center [919, 347] width 232 height 32
click at [842, 346] on li "[PERSON_NAME]" at bounding box center [919, 347] width 232 height 22
type input "[PERSON_NAME]"
click at [832, 288] on input "text" at bounding box center [901, 278] width 197 height 19
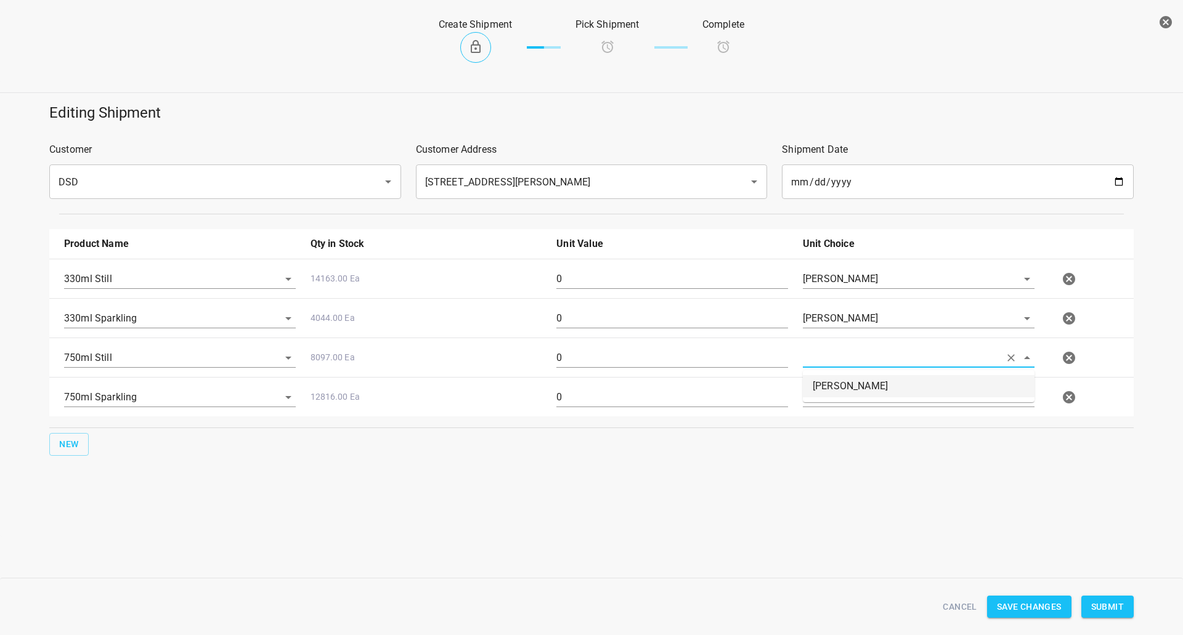
click at [826, 388] on li "[PERSON_NAME]" at bounding box center [919, 386] width 232 height 22
type input "[PERSON_NAME]"
drag, startPoint x: 826, startPoint y: 390, endPoint x: 832, endPoint y: 404, distance: 15.5
click at [827, 288] on input "text" at bounding box center [901, 278] width 197 height 19
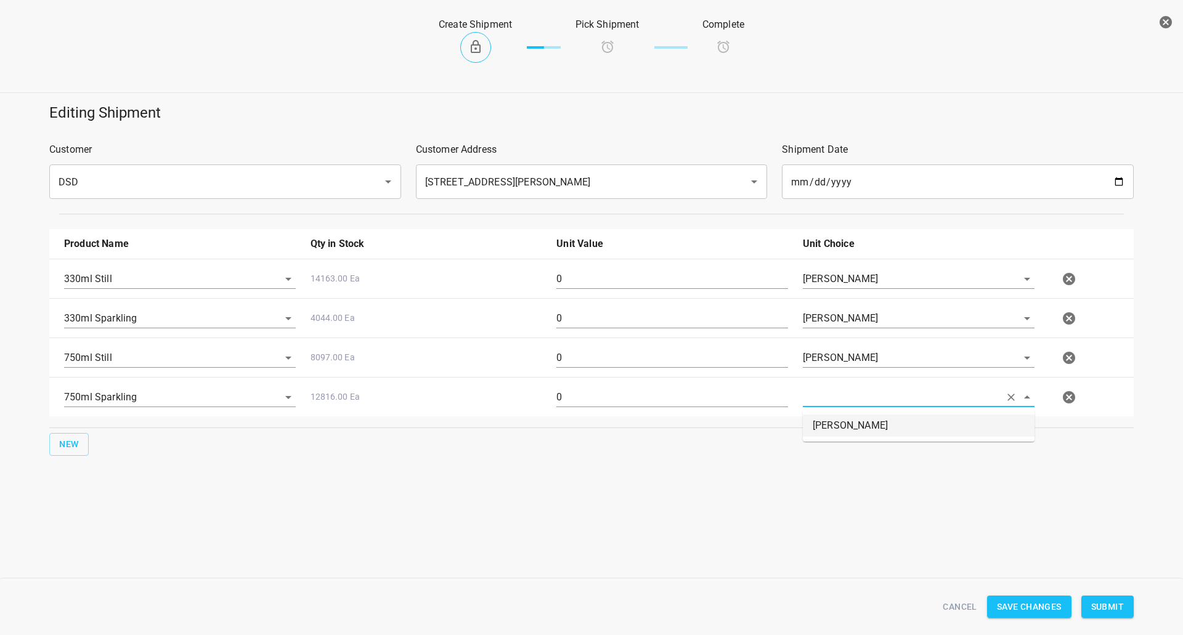
click at [834, 418] on li "[PERSON_NAME]" at bounding box center [919, 426] width 232 height 22
type input "[PERSON_NAME]"
click at [614, 276] on input "0" at bounding box center [672, 279] width 232 height 20
click at [615, 276] on input "0" at bounding box center [672, 279] width 232 height 20
type input "5"
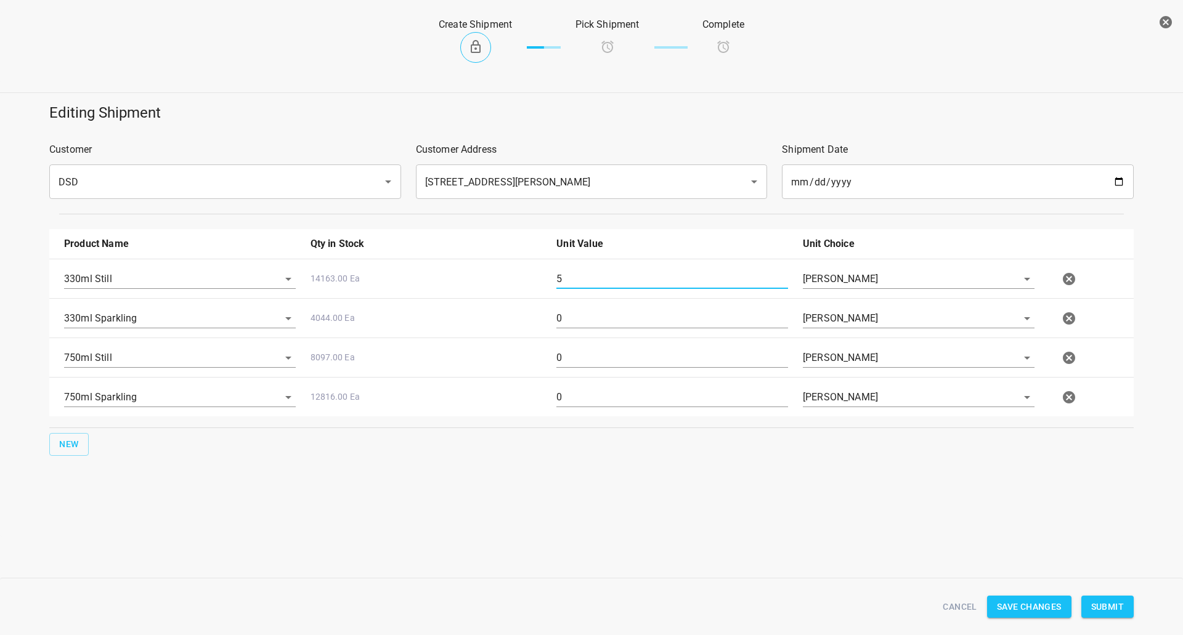
click at [606, 326] on input "0" at bounding box center [672, 319] width 232 height 20
drag, startPoint x: 604, startPoint y: 315, endPoint x: 346, endPoint y: 299, distance: 259.3
click at [346, 299] on div "330ml Sparkling 4044.00 Ea 6 [PERSON_NAME]" at bounding box center [594, 318] width 1074 height 54
type input "9"
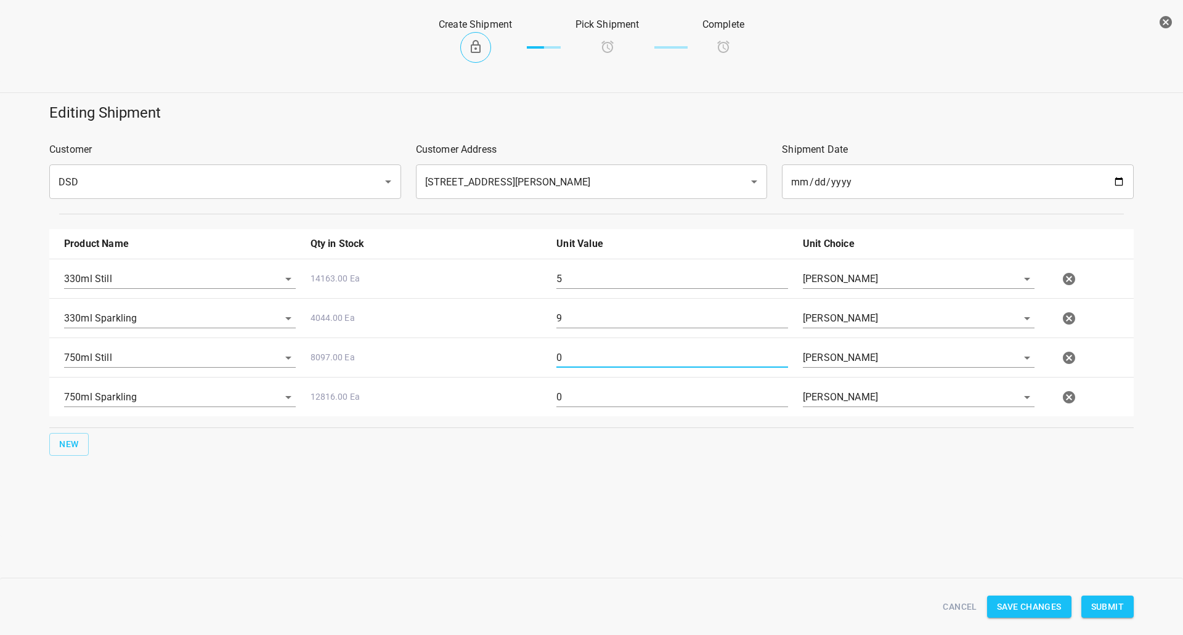
drag, startPoint x: 562, startPoint y: 361, endPoint x: 487, endPoint y: 328, distance: 82.2
click at [484, 359] on div "750ml Still 8097.00 Ea 0 [PERSON_NAME]" at bounding box center [594, 358] width 1074 height 54
type input "3"
drag, startPoint x: 588, startPoint y: 316, endPoint x: 253, endPoint y: 316, distance: 335.7
click at [280, 316] on div "330ml Sparkling 4044.00 Ea 9 [PERSON_NAME]" at bounding box center [594, 318] width 1074 height 54
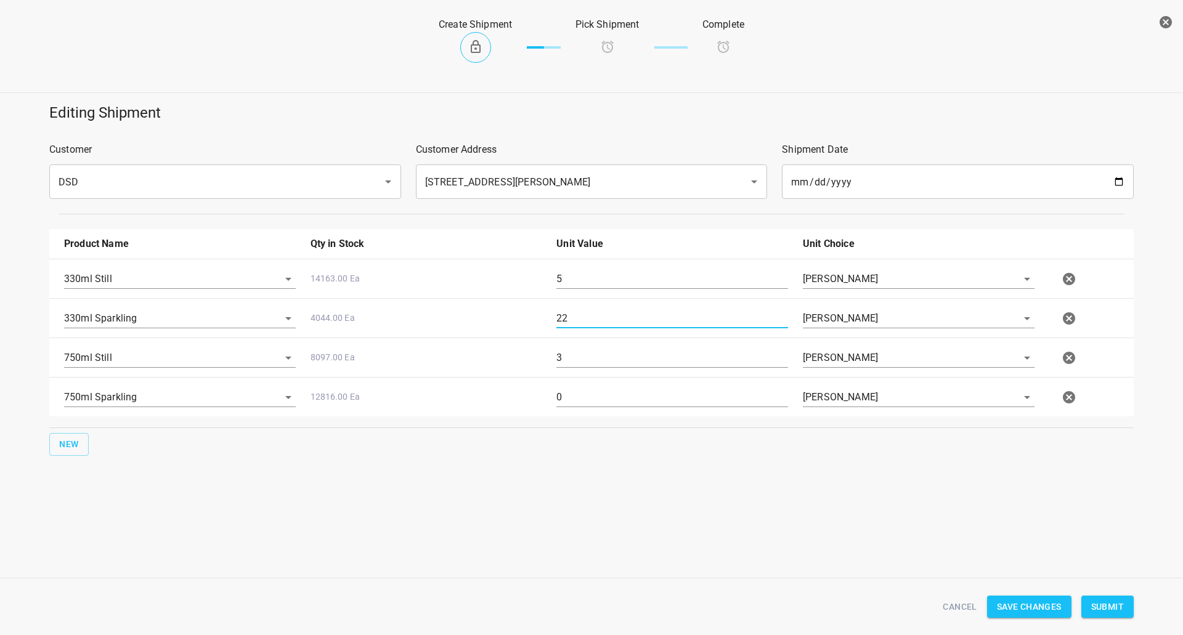
type input "22"
drag, startPoint x: 599, startPoint y: 284, endPoint x: 130, endPoint y: 394, distance: 481.6
click at [363, 299] on div "330ml Still 14163.00 Ea 5 [PERSON_NAME] 330ml Sparkling 4044.00 Ea 22 [PERSON_N…" at bounding box center [591, 338] width 1084 height 158
type input "15"
drag, startPoint x: 583, startPoint y: 355, endPoint x: 463, endPoint y: 346, distance: 120.5
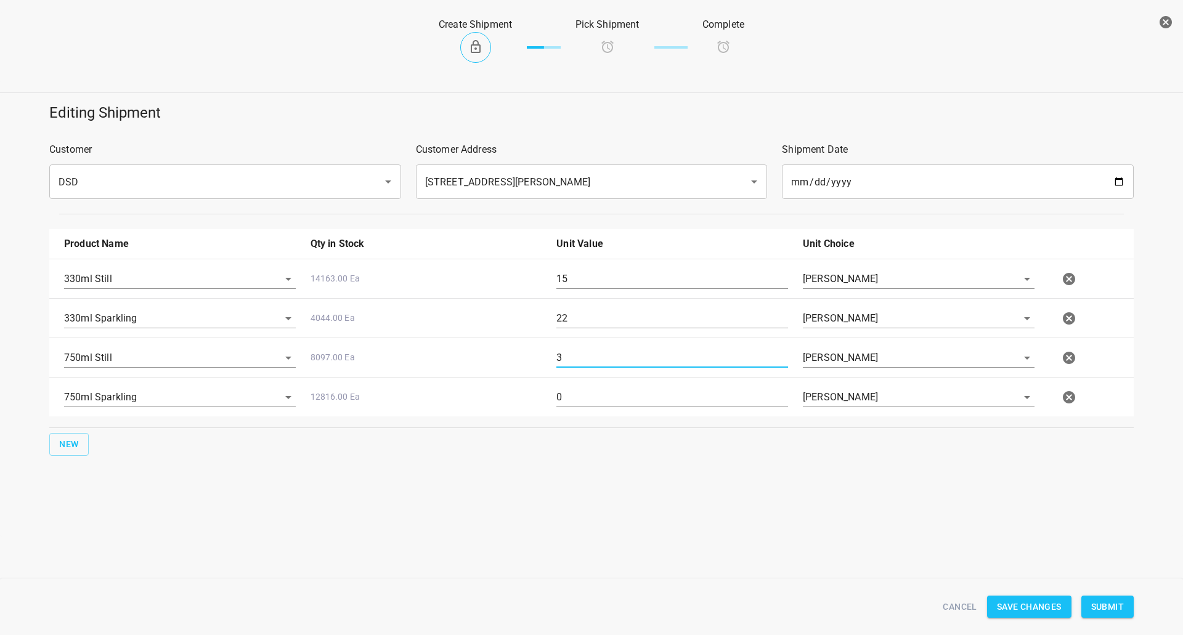
click at [487, 349] on div "750ml Still 8097.00 Ea 3 [PERSON_NAME]" at bounding box center [594, 358] width 1074 height 54
type input "5"
drag, startPoint x: 572, startPoint y: 406, endPoint x: 422, endPoint y: 392, distance: 151.0
click at [431, 396] on div "750ml Sparkling 12816.00 Ea 0 [PERSON_NAME]" at bounding box center [594, 397] width 1074 height 54
type input "2"
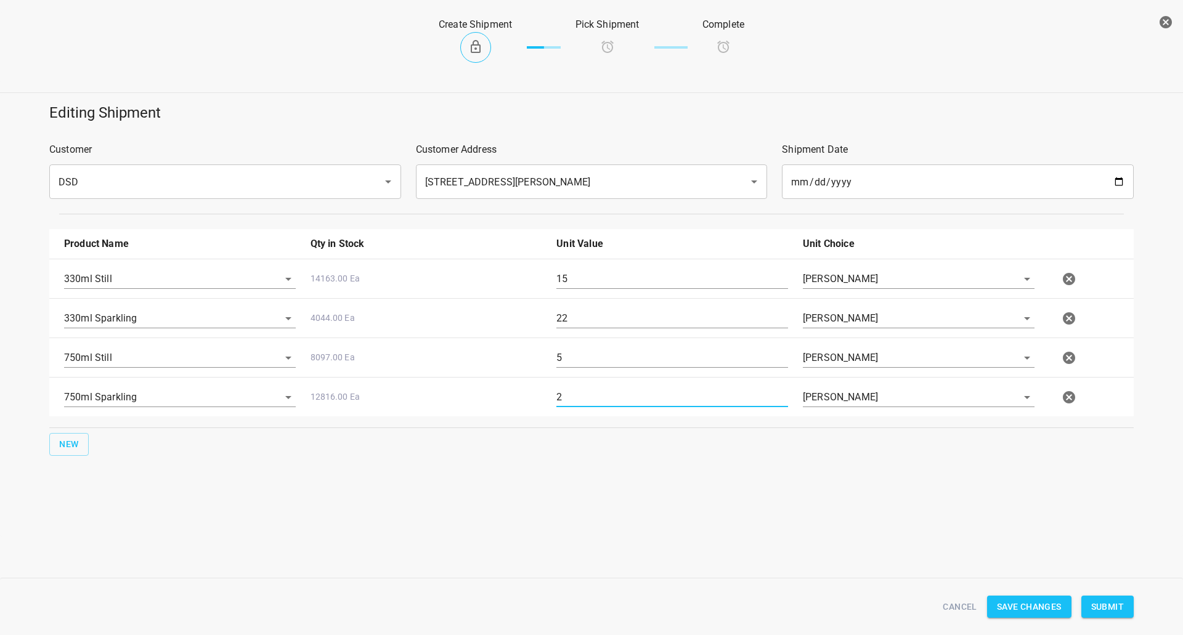
drag, startPoint x: 590, startPoint y: 356, endPoint x: 431, endPoint y: 350, distance: 158.4
click at [431, 350] on div "750ml Still 8097.00 Ea 5 [PERSON_NAME]" at bounding box center [594, 358] width 1074 height 54
type input "22"
drag, startPoint x: 614, startPoint y: 278, endPoint x: 359, endPoint y: 325, distance: 259.9
click at [359, 325] on div "330ml Still 14163.00 Ea 15 [PERSON_NAME] 330ml Sparkling 4044.00 Ea 22 [PERSON_…" at bounding box center [591, 338] width 1084 height 158
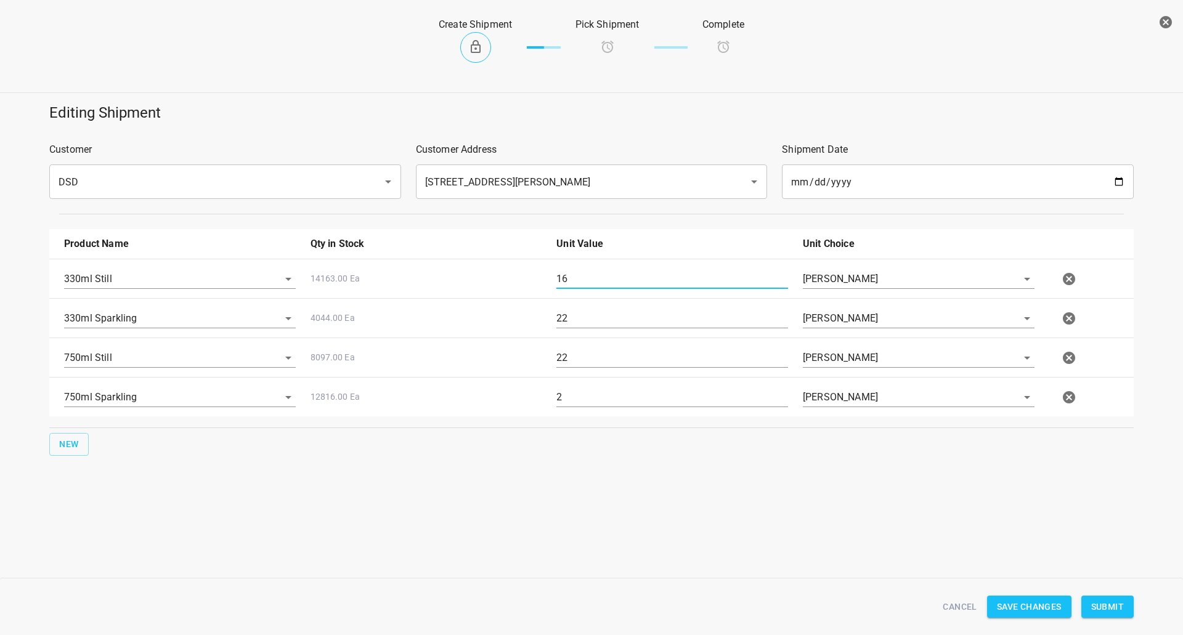
type input "16"
drag, startPoint x: 577, startPoint y: 355, endPoint x: 176, endPoint y: 359, distance: 401.1
click at [176, 359] on div "750ml Still 8097.00 Ea 22 [PERSON_NAME]" at bounding box center [594, 358] width 1074 height 54
type input "23"
click at [1141, 591] on div "Cancel Save Changes Submit" at bounding box center [591, 607] width 1119 height 67
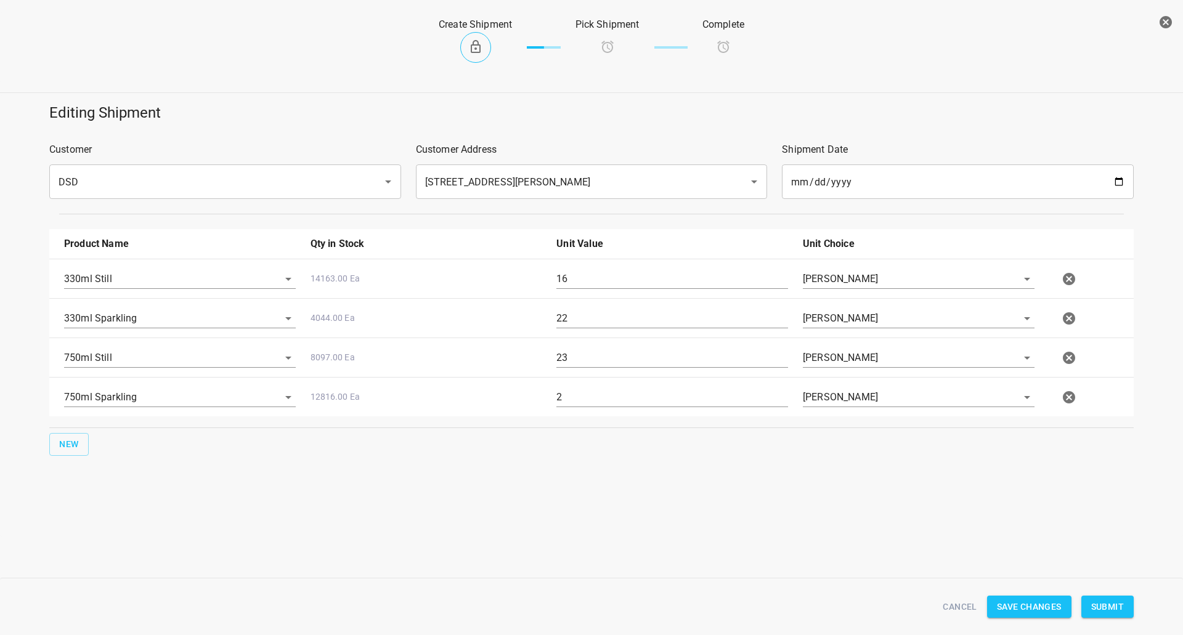
click at [1129, 594] on div "Cancel Save Changes Submit" at bounding box center [591, 606] width 1099 height 47
click at [1118, 599] on span "Submit" at bounding box center [1107, 606] width 33 height 15
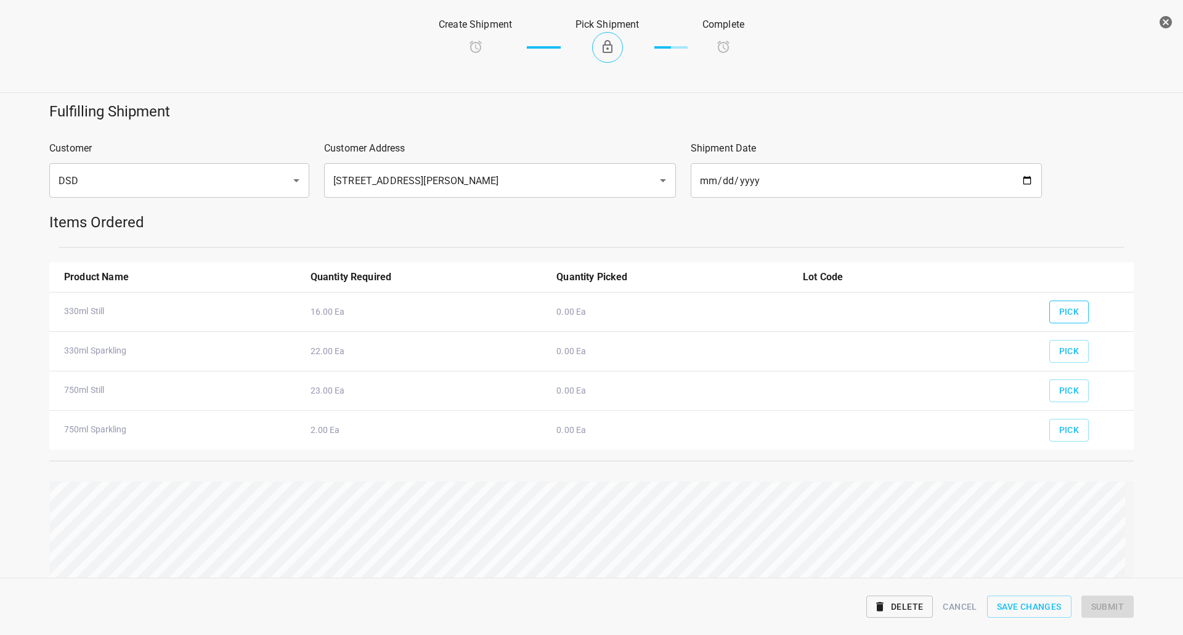
click at [1061, 310] on span "Pick" at bounding box center [1069, 311] width 20 height 15
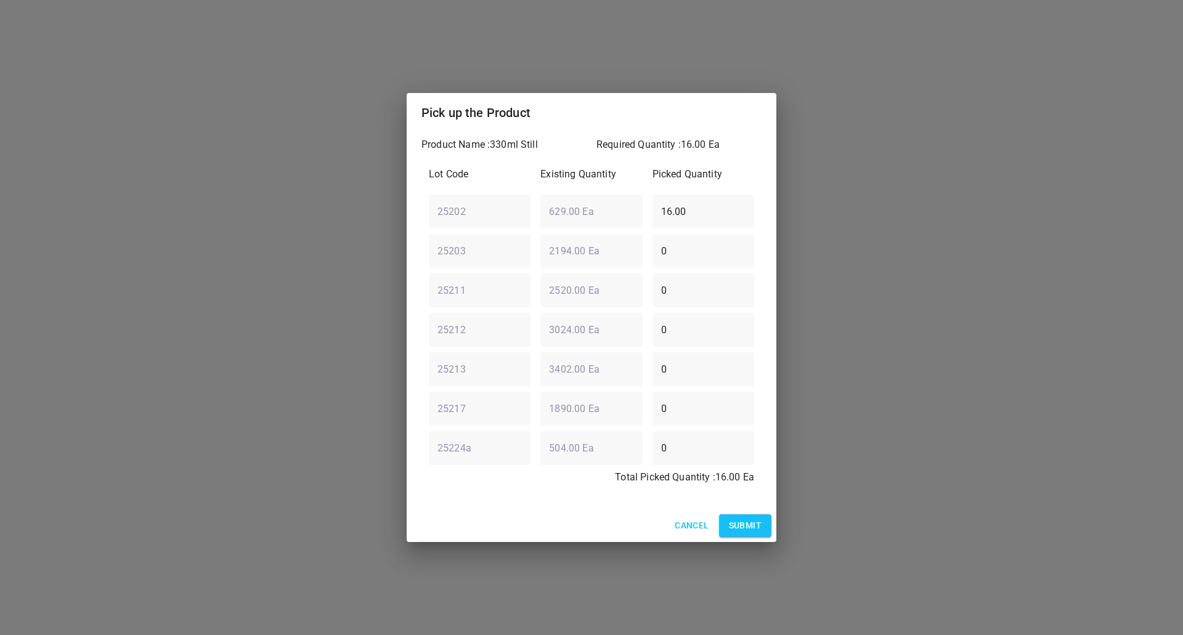
click at [745, 519] on span "Submit" at bounding box center [745, 525] width 33 height 15
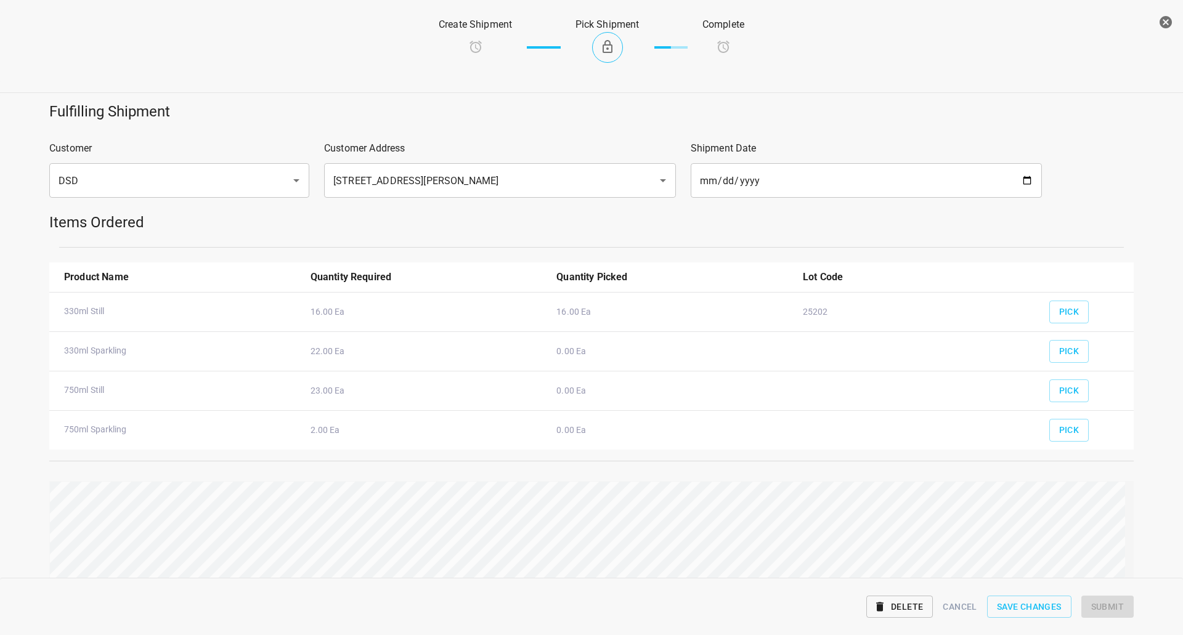
click at [1079, 364] on div "Pick" at bounding box center [1086, 387] width 89 height 46
click at [1065, 336] on div "Pick" at bounding box center [1086, 348] width 89 height 46
click at [1081, 352] on div "Pick" at bounding box center [1086, 348] width 89 height 46
click at [1059, 346] on span "Pick" at bounding box center [1069, 351] width 20 height 15
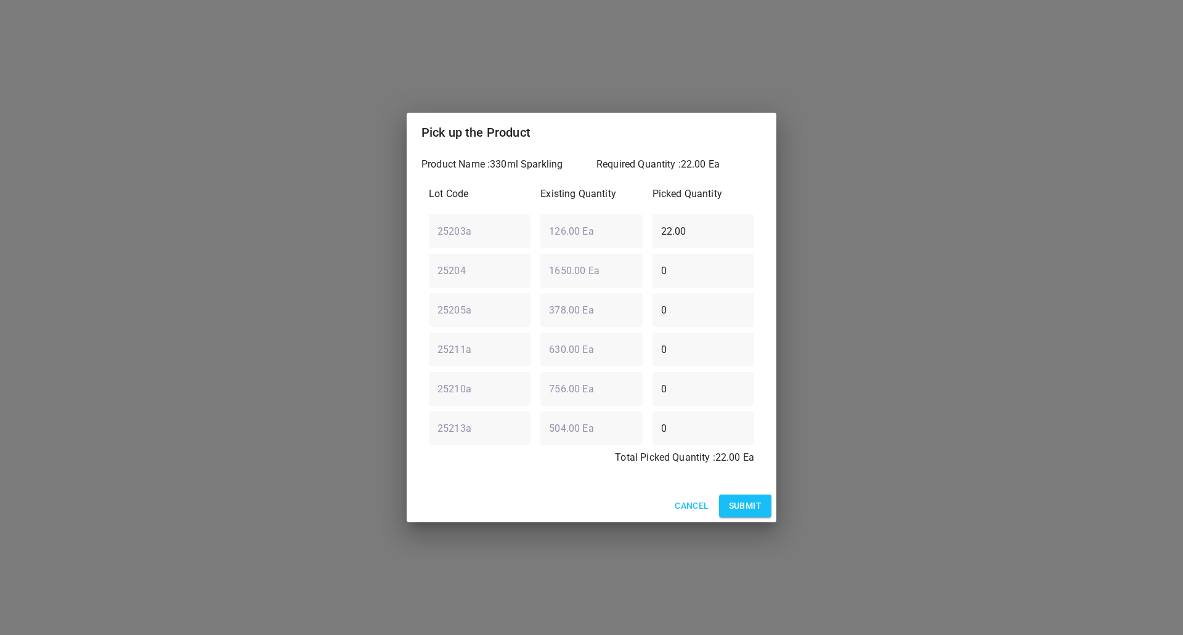
drag, startPoint x: 694, startPoint y: 231, endPoint x: 559, endPoint y: 210, distance: 135.9
click at [561, 210] on div "25203a ​ 126.00 Ea ​ 22.00 ​" at bounding box center [591, 231] width 335 height 44
type input "0"
click at [509, 296] on div "Lot Code Existing Quantity Picked Quantity 25203a ​ 126.00 Ea ​ 0 ​ 25204 ​ 165…" at bounding box center [591, 329] width 340 height 301
type input "22"
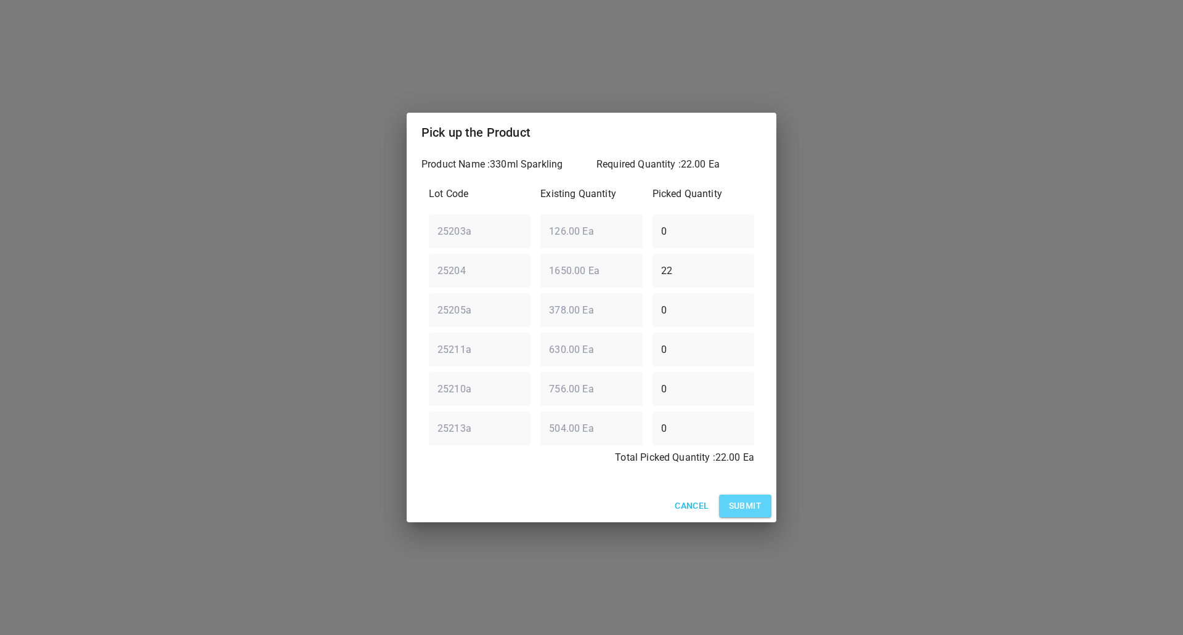
click at [754, 509] on span "Submit" at bounding box center [745, 505] width 33 height 15
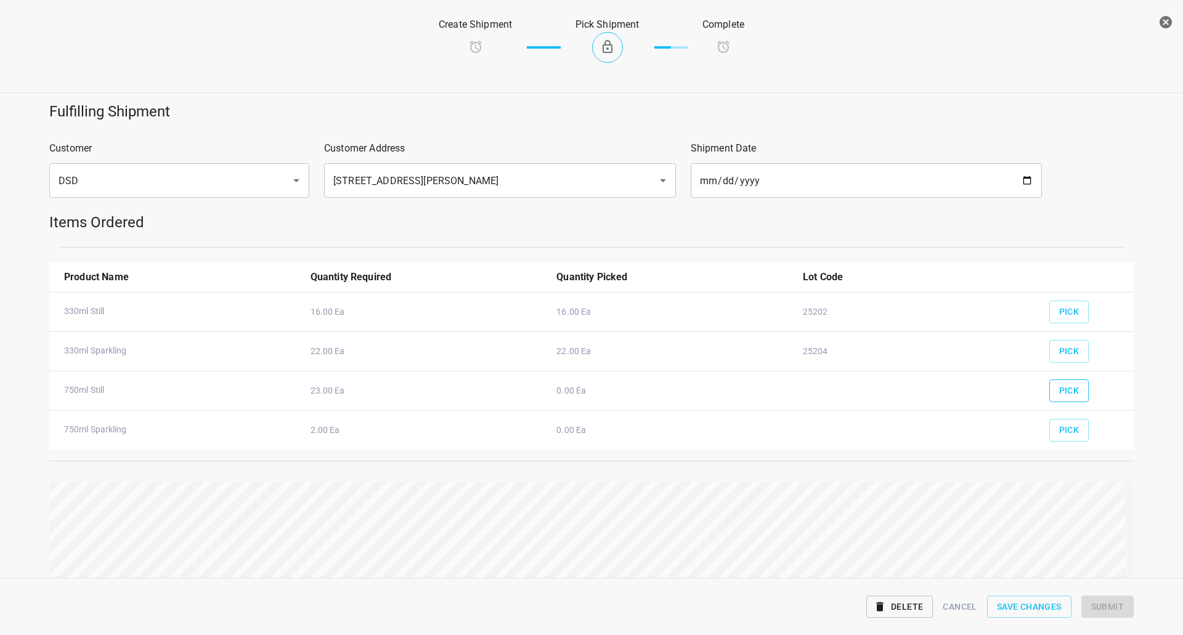
click at [1059, 379] on button "Pick" at bounding box center [1069, 390] width 40 height 23
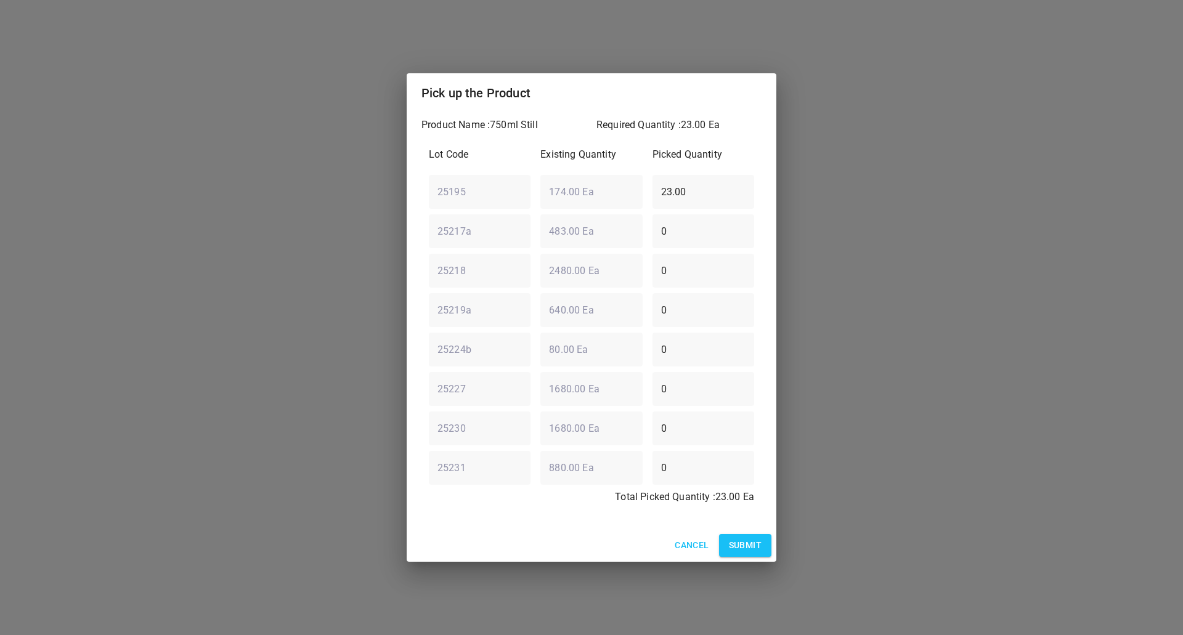
click at [748, 529] on div "Cancel Submit" at bounding box center [592, 545] width 370 height 33
click at [748, 543] on span "Submit" at bounding box center [745, 545] width 33 height 15
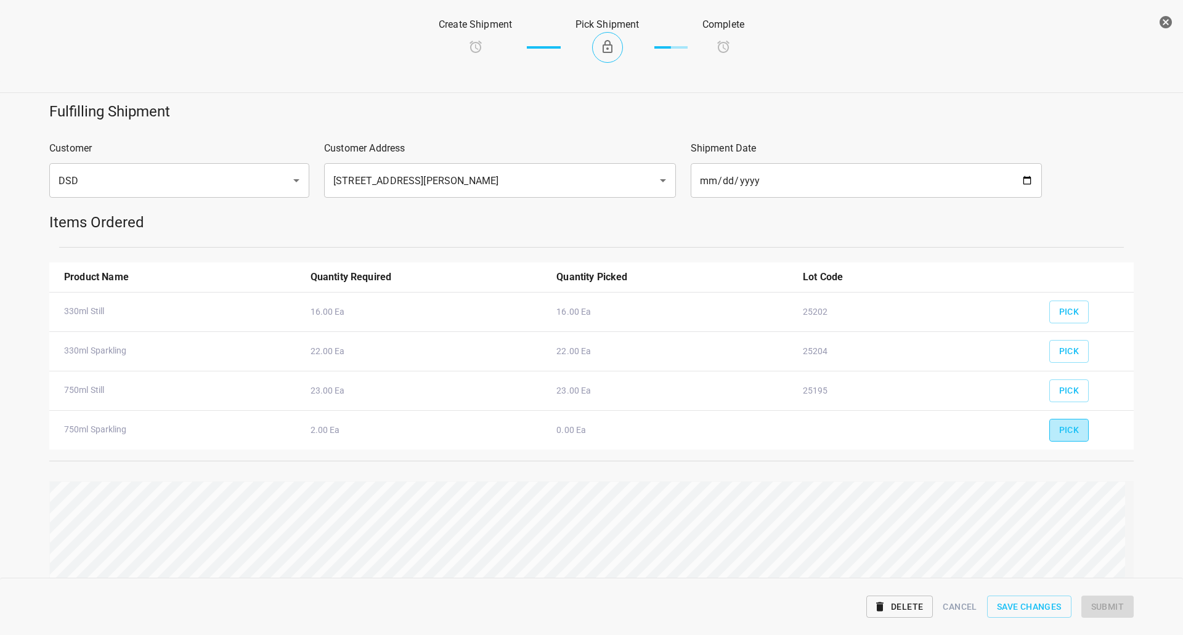
click at [1069, 427] on span "Pick" at bounding box center [1069, 430] width 20 height 15
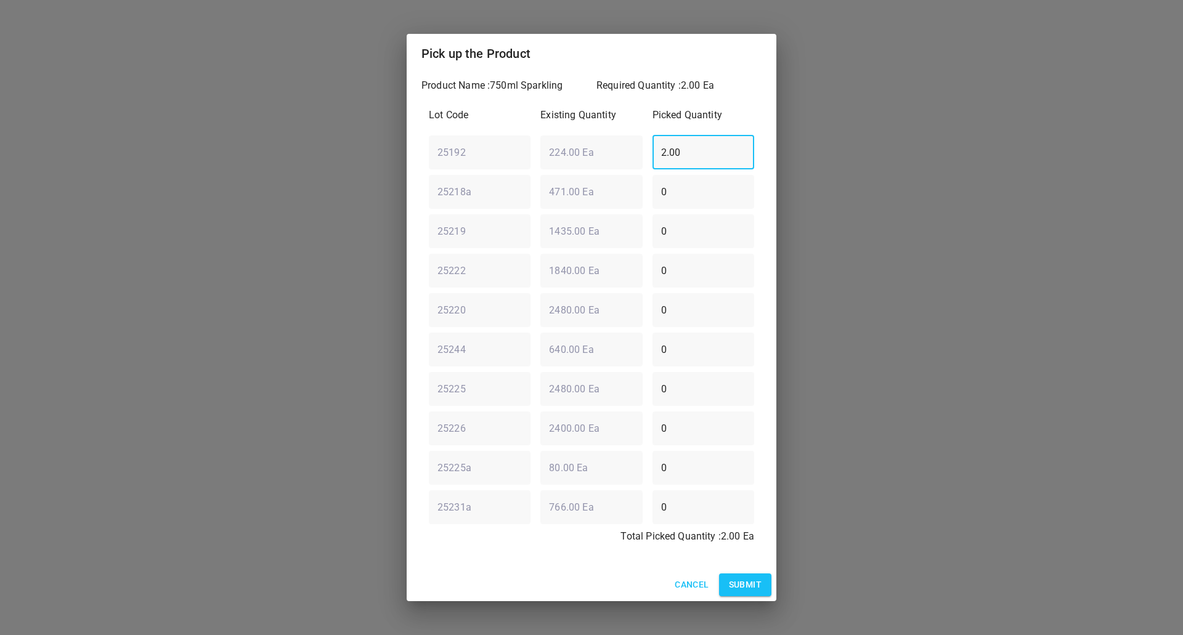
drag, startPoint x: 692, startPoint y: 149, endPoint x: 306, endPoint y: 172, distance: 386.9
click at [211, 173] on div "Pick up the Product Product Name : 750ml Sparkling Required Quantity : 2.00 Ea …" at bounding box center [591, 317] width 1183 height 635
type input "0"
drag, startPoint x: 674, startPoint y: 229, endPoint x: 590, endPoint y: 251, distance: 86.7
click at [595, 252] on div "Lot Code Existing Quantity Picked Quantity 25192 ​ 224.00 Ea ​ 0 ​ 25218a ​ 471…" at bounding box center [591, 329] width 340 height 458
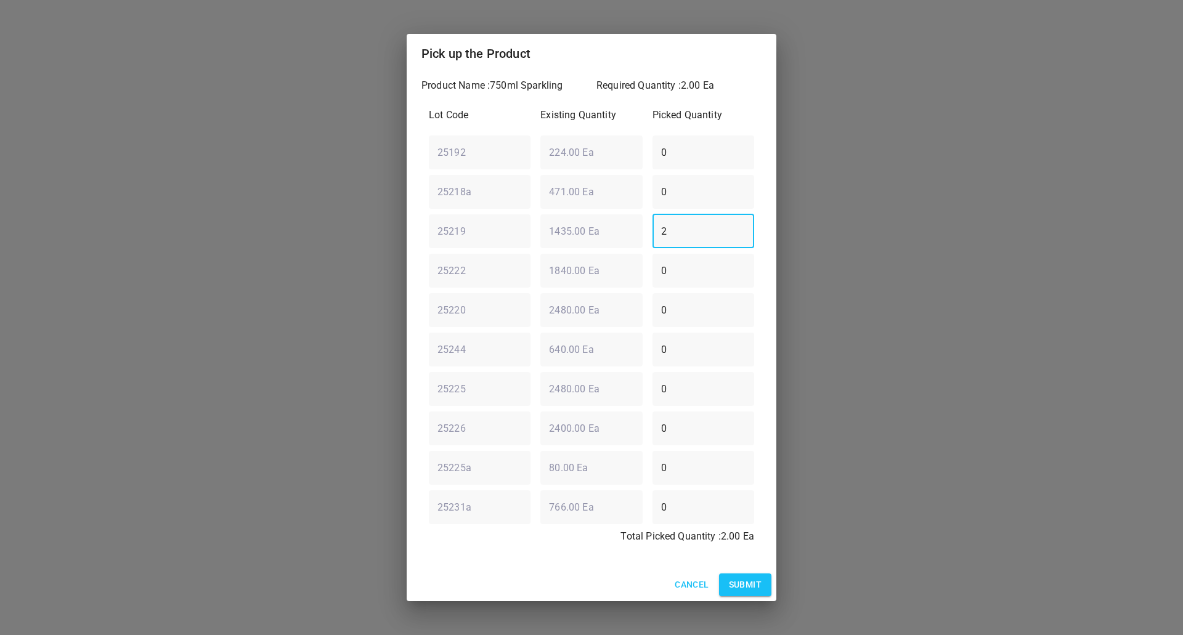
type input "2"
click at [729, 590] on span "Submit" at bounding box center [745, 584] width 33 height 15
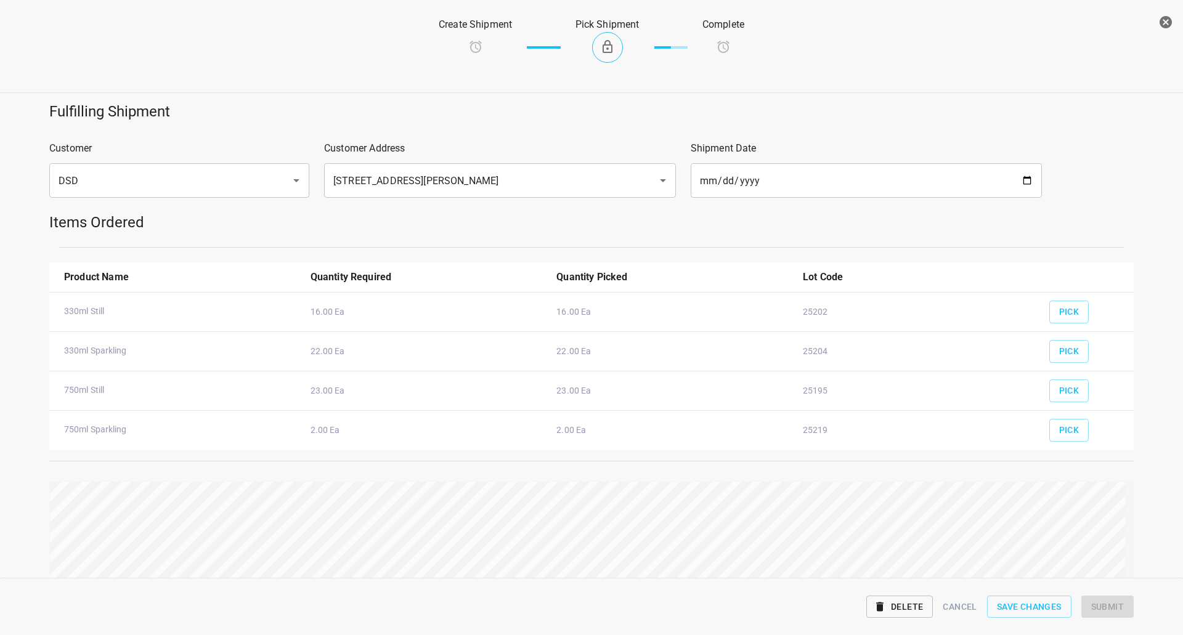
click at [1182, 510] on html "v1.1.1 Traceability Approved Information Receiving Raw Inventory Production Fin…" at bounding box center [591, 317] width 1183 height 635
click at [1122, 601] on span "Submit" at bounding box center [1107, 606] width 33 height 15
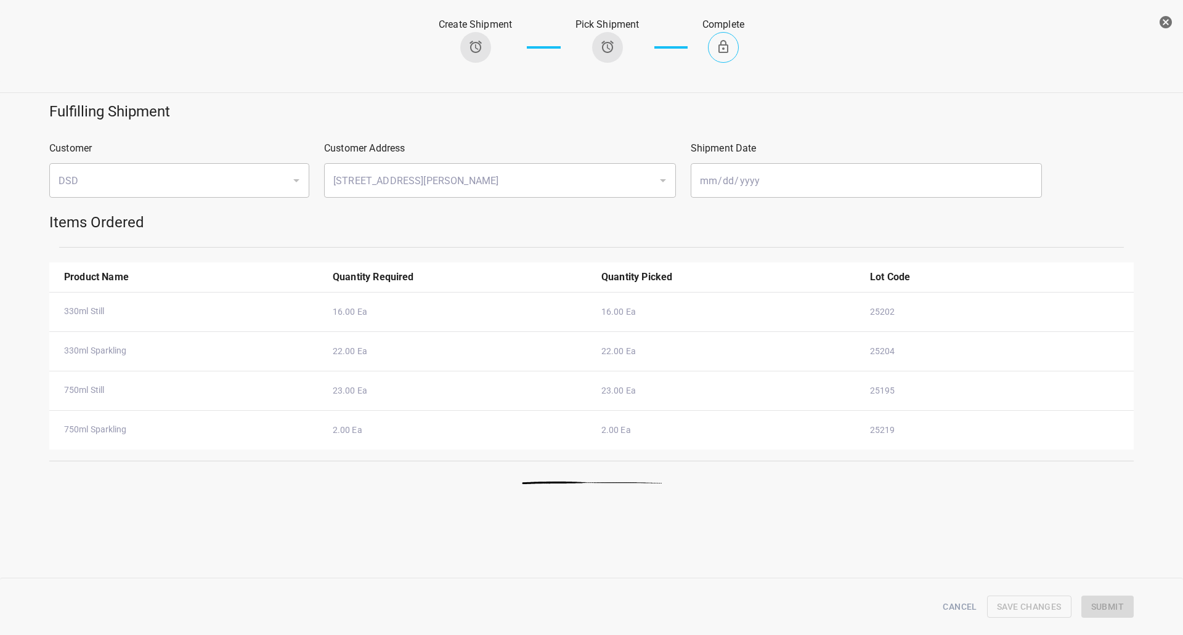
click at [1174, 17] on button "button" at bounding box center [1165, 22] width 25 height 25
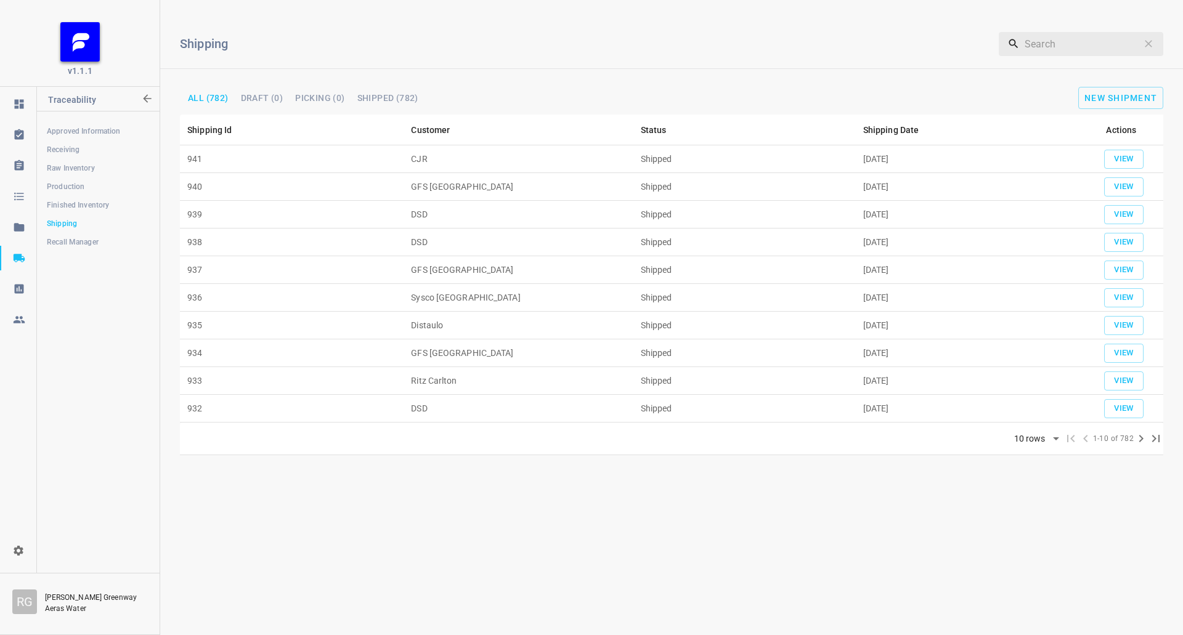
click at [70, 189] on span "Production" at bounding box center [98, 187] width 102 height 12
